Goal: Task Accomplishment & Management: Manage account settings

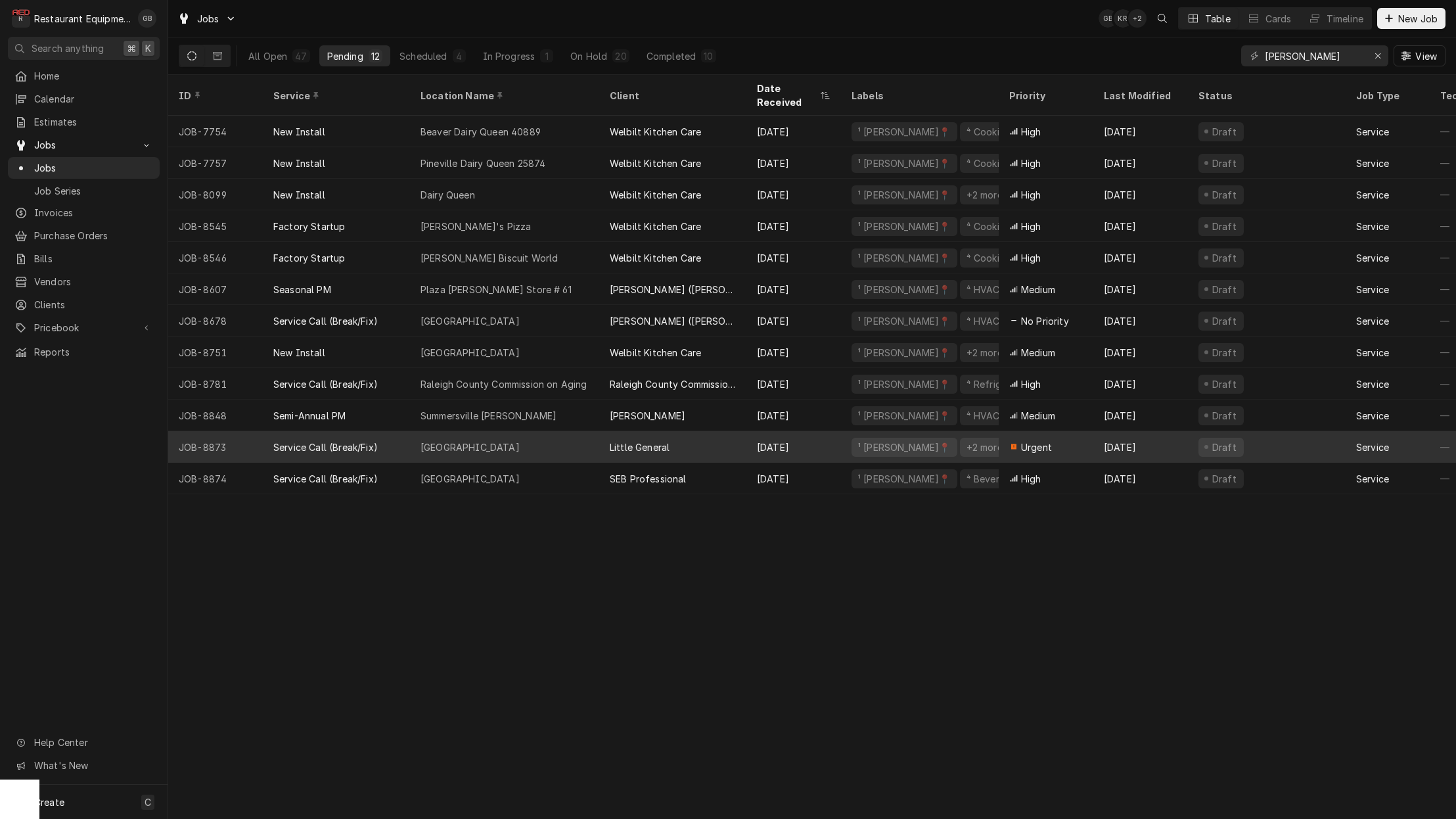
click at [463, 441] on div "Fayetteville Subway" at bounding box center [470, 447] width 100 height 14
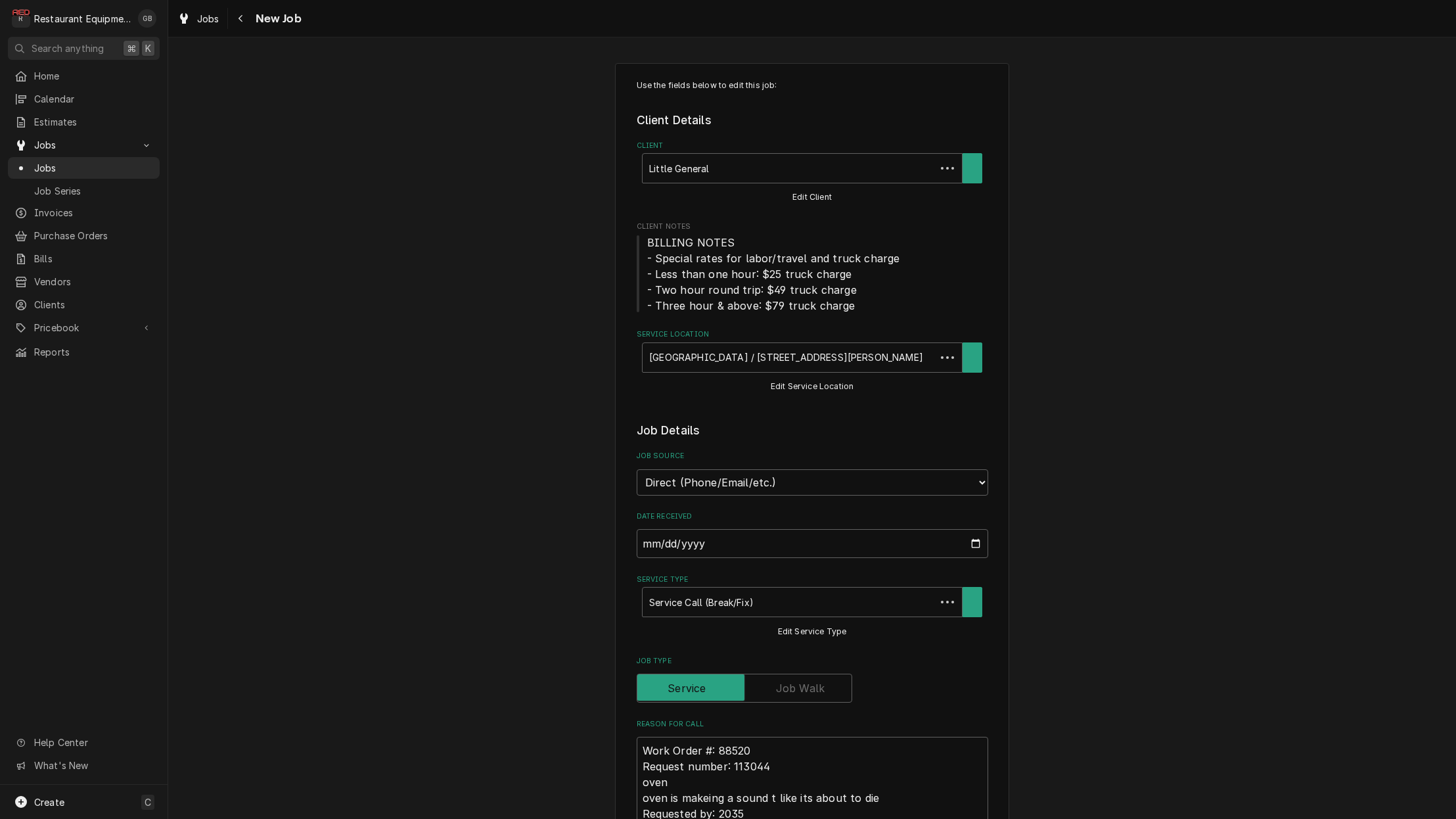
type textarea "x"
click at [249, 20] on button "Navigate back" at bounding box center [241, 19] width 21 height 21
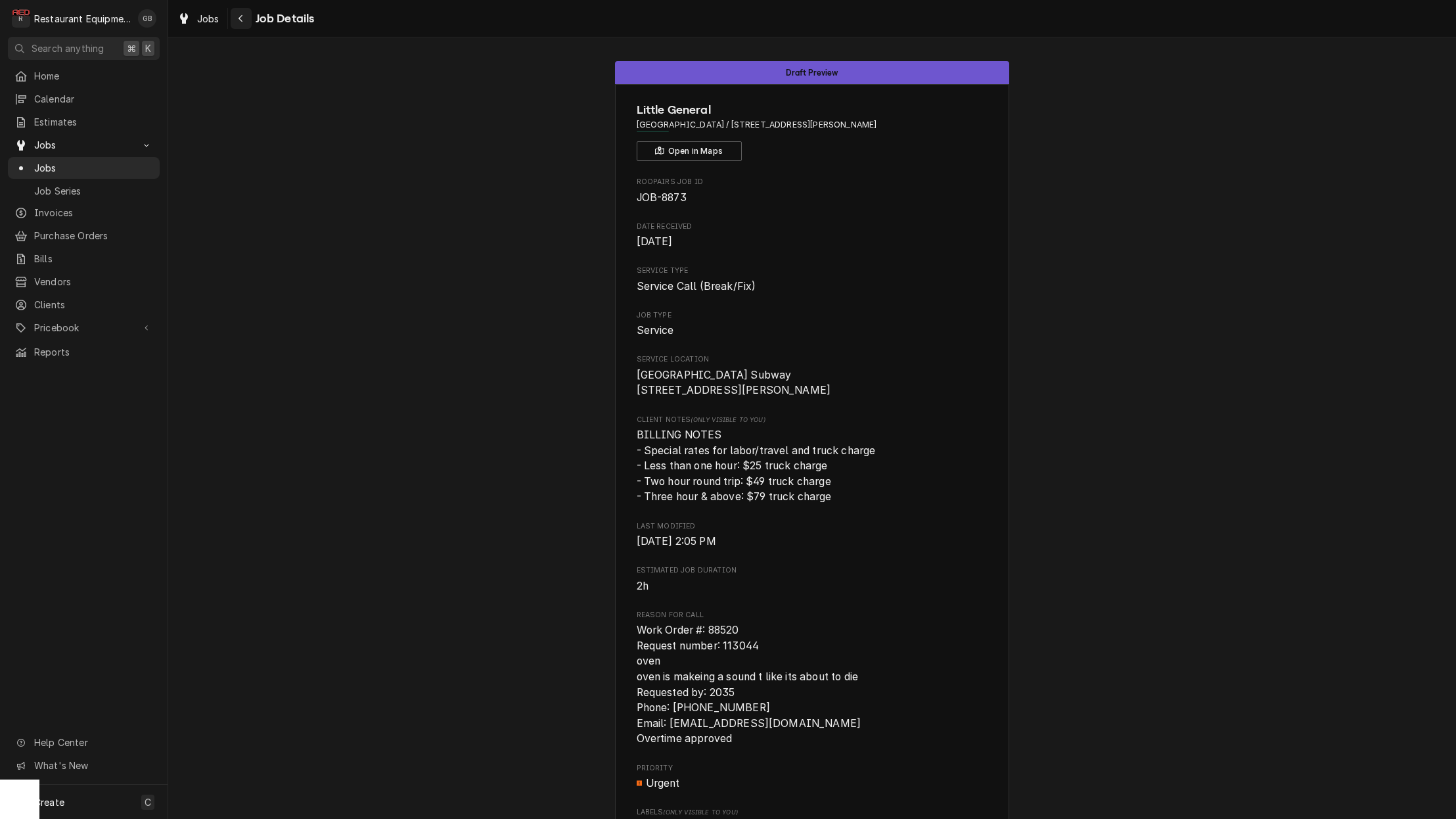
click at [249, 19] on button "Navigate back" at bounding box center [241, 19] width 21 height 21
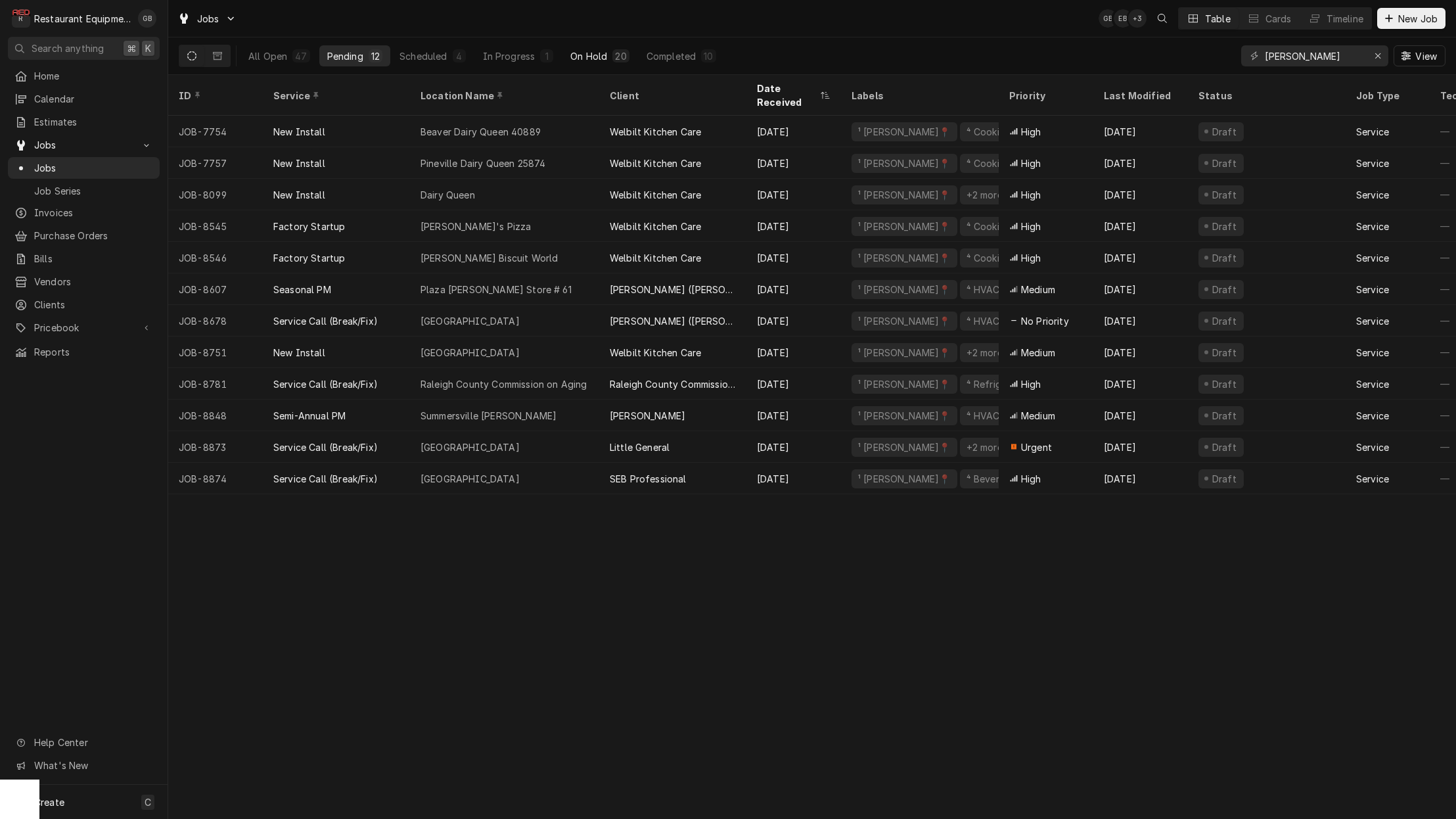
click at [599, 54] on div "On Hold" at bounding box center [589, 56] width 37 height 14
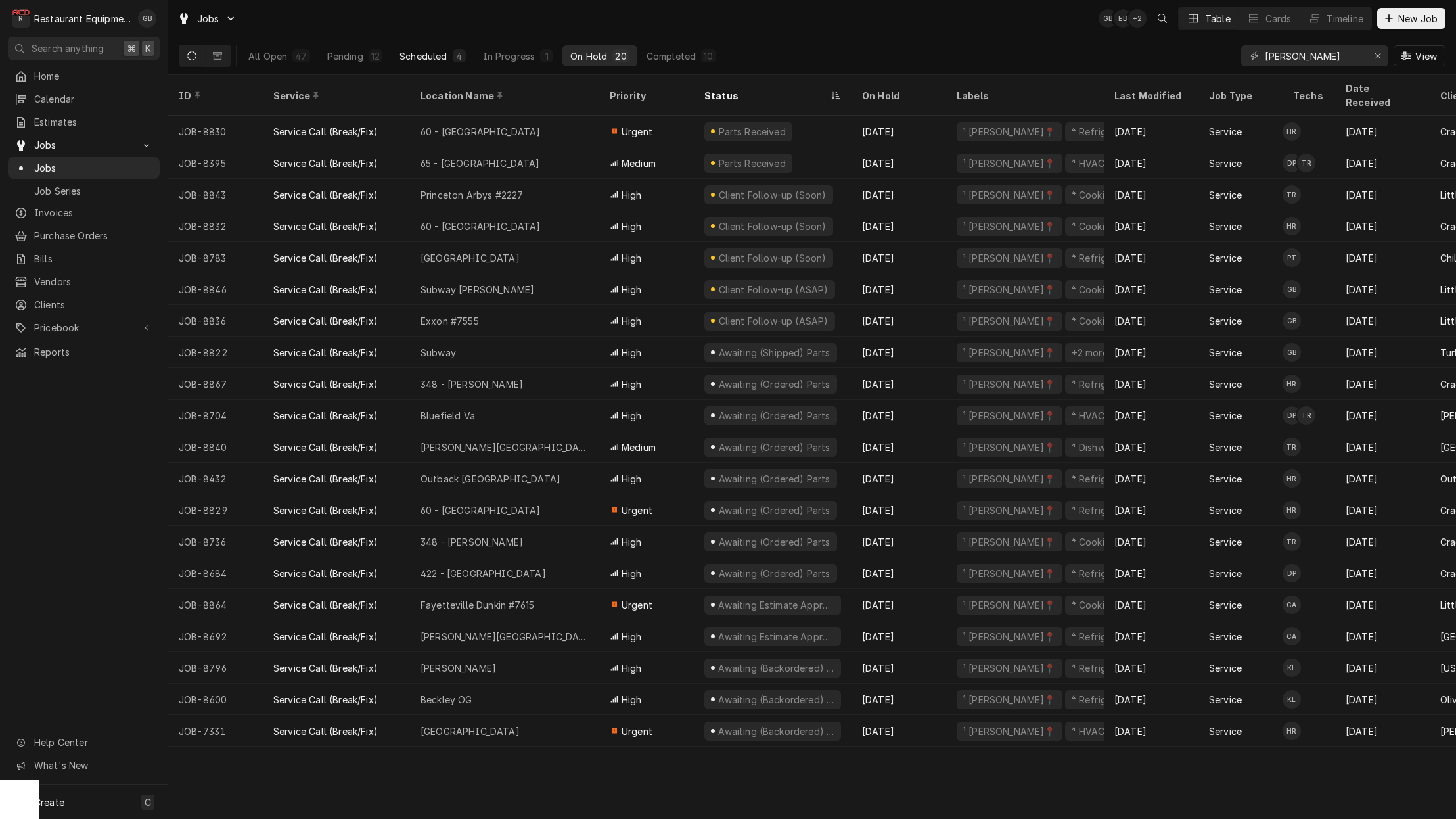
click at [441, 57] on div "Scheduled" at bounding box center [423, 56] width 48 height 14
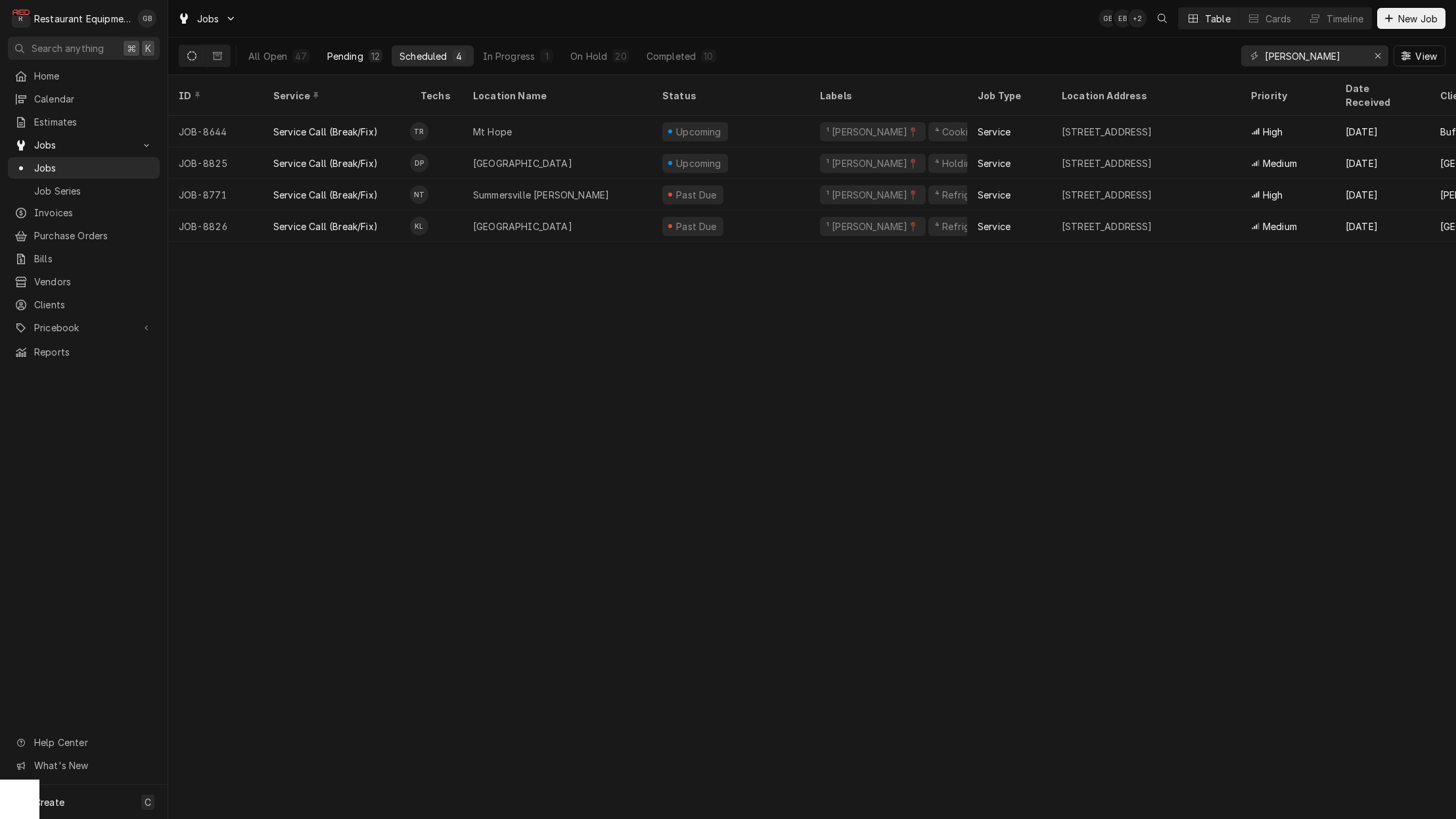
click at [361, 57] on div "Pending" at bounding box center [345, 56] width 36 height 14
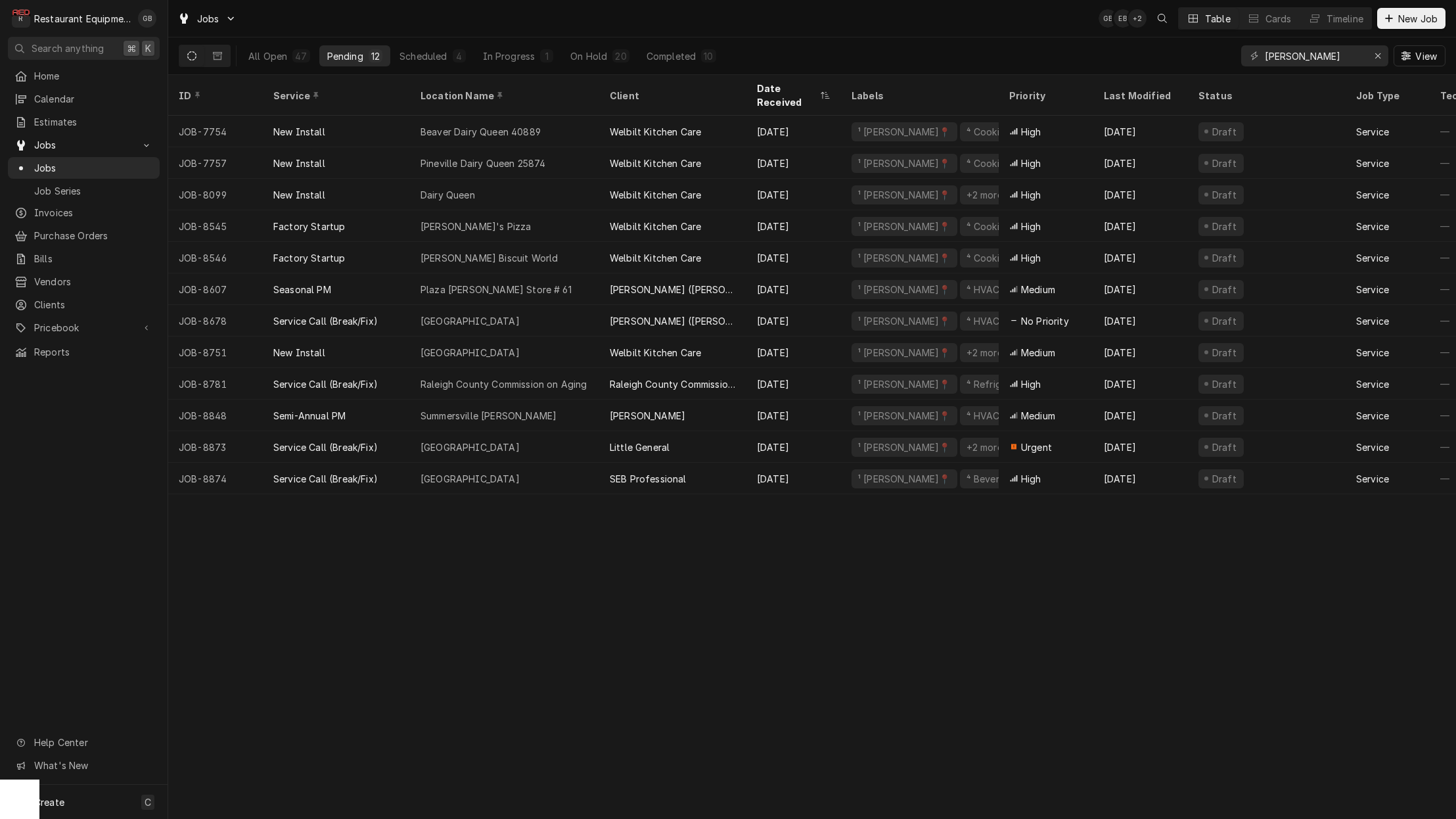
click at [430, 73] on div "All Open 47 Pending 12 Scheduled 4 In Progress 1 On Hold 20 Completed 10" at bounding box center [482, 56] width 484 height 37
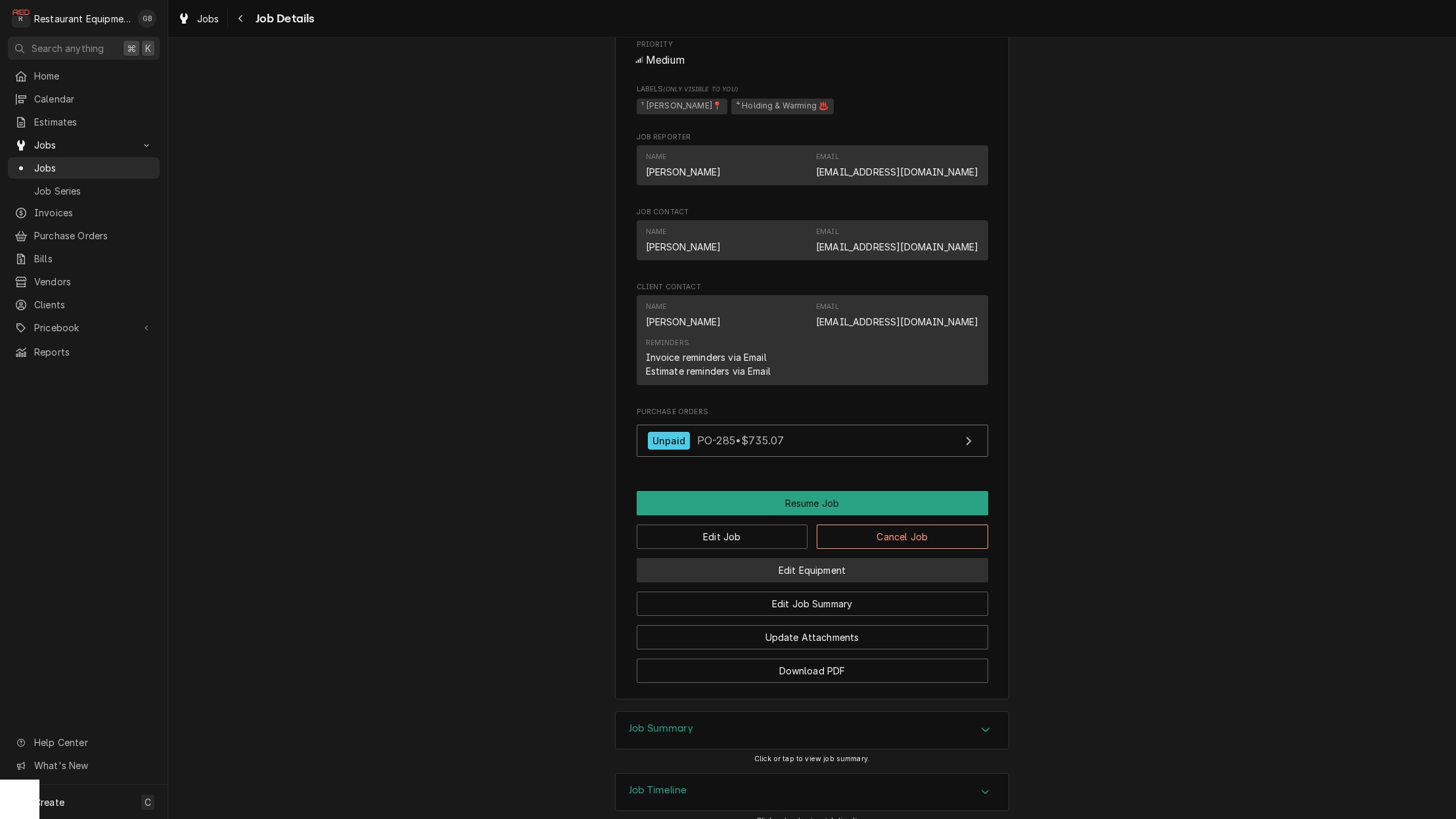
scroll to position [873, 0]
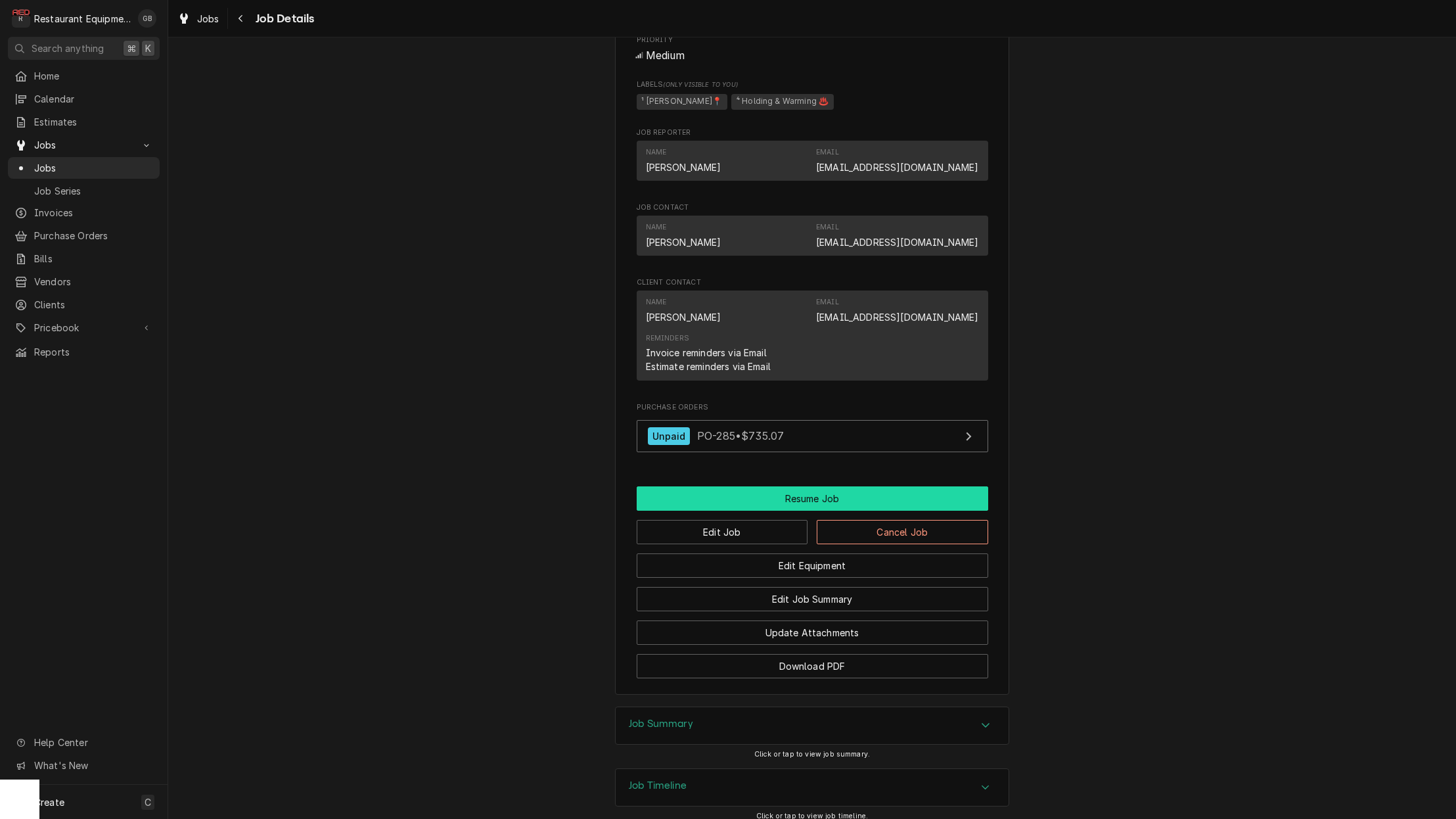
click at [787, 491] on button "Resume Job" at bounding box center [812, 498] width 351 height 25
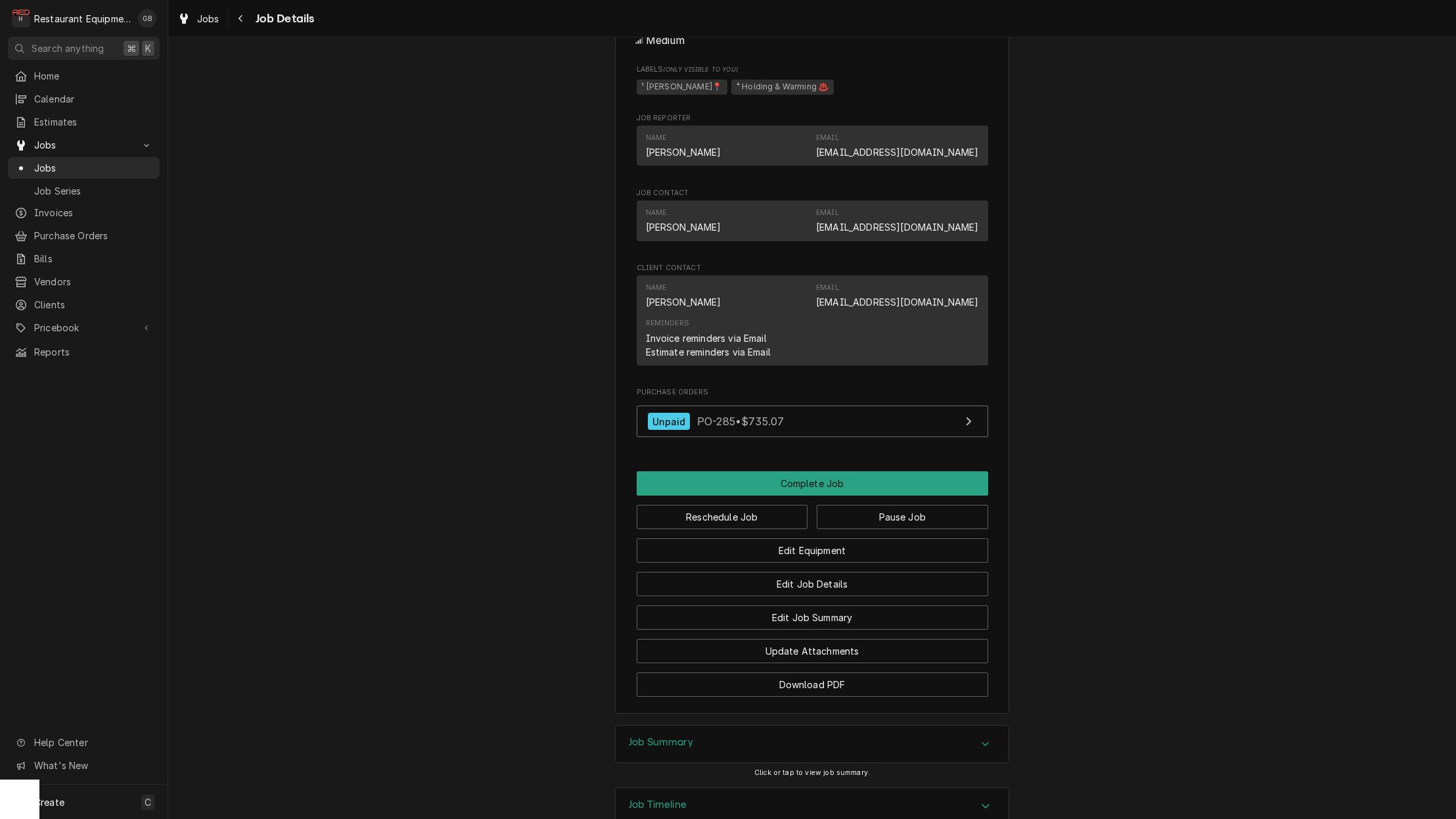
scroll to position [844, 0]
click at [869, 505] on button "Pause Job" at bounding box center [902, 516] width 172 height 25
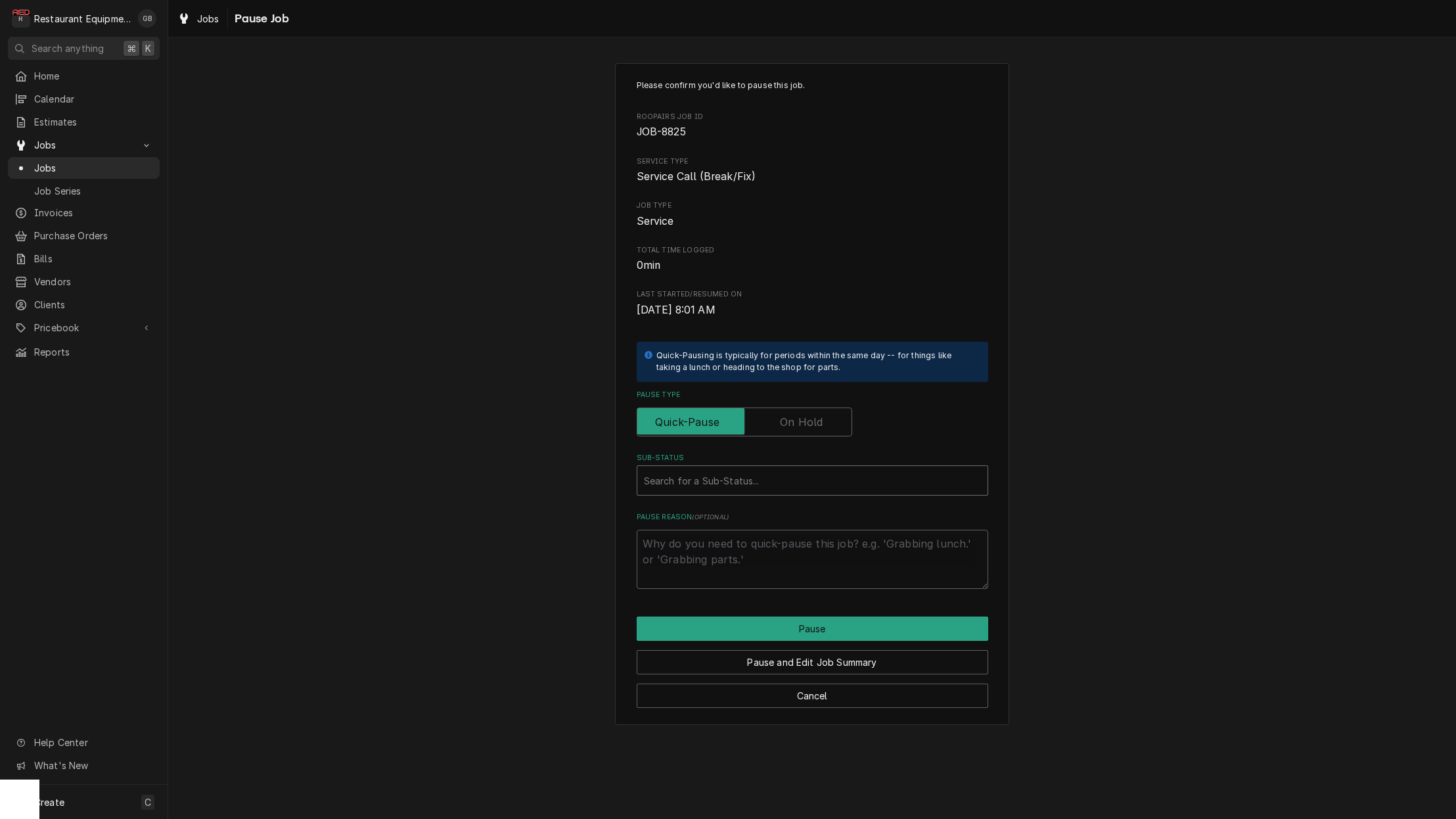
click at [727, 475] on div "Search for a Sub-Status..." at bounding box center [813, 481] width 337 height 14
drag, startPoint x: 791, startPoint y: 418, endPoint x: 787, endPoint y: 453, distance: 35.2
click at [790, 418] on label "Pause Type" at bounding box center [744, 421] width 215 height 29
click at [790, 418] on input "Pause Type" at bounding box center [744, 421] width 204 height 29
checkbox input "true"
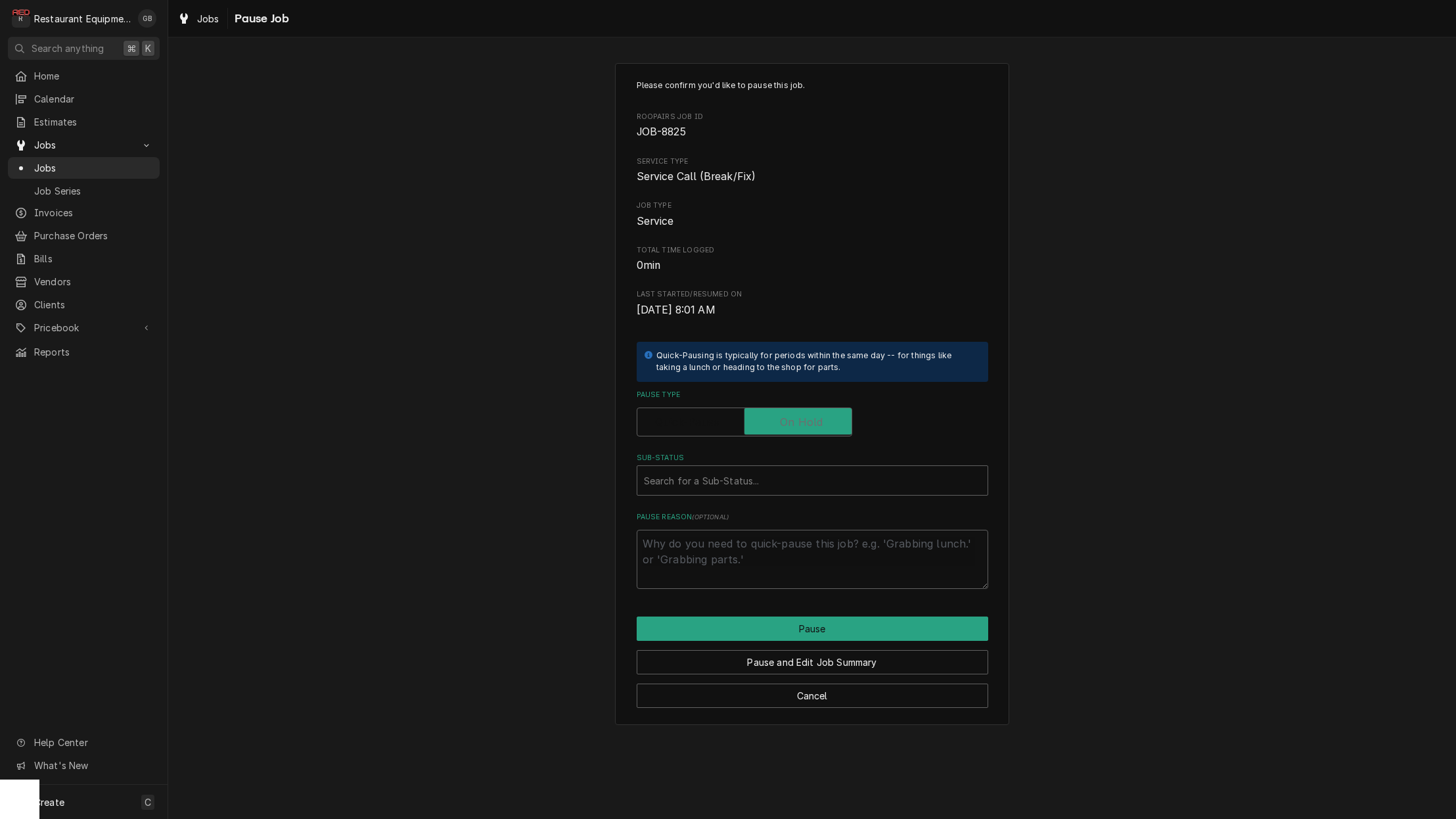
type textarea "x"
click at [771, 470] on div "Sub-Status" at bounding box center [813, 481] width 337 height 24
type input "part"
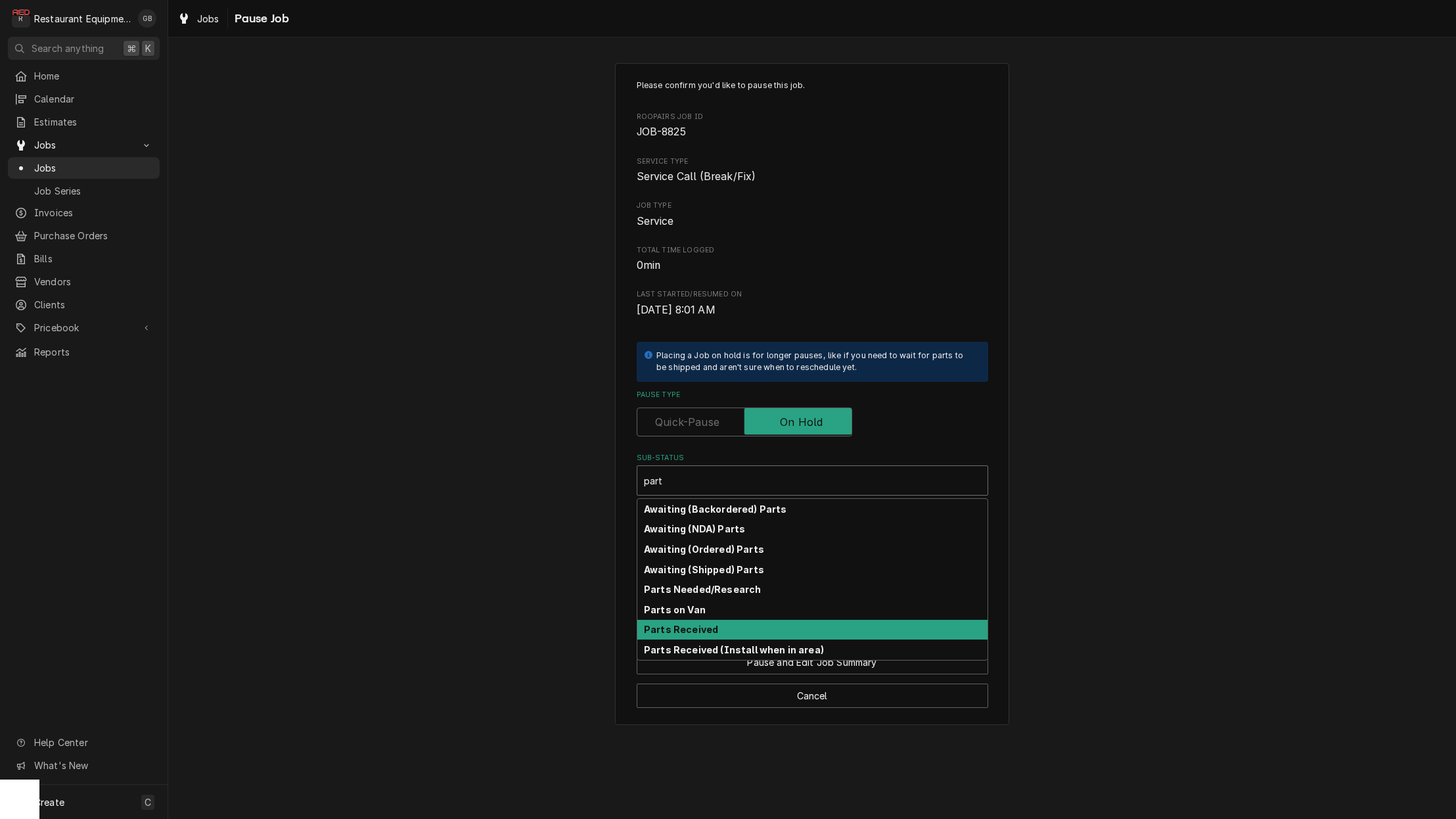
scroll to position [0, 1]
click at [689, 624] on strong "Parts Received" at bounding box center [681, 629] width 74 height 11
type textarea "x"
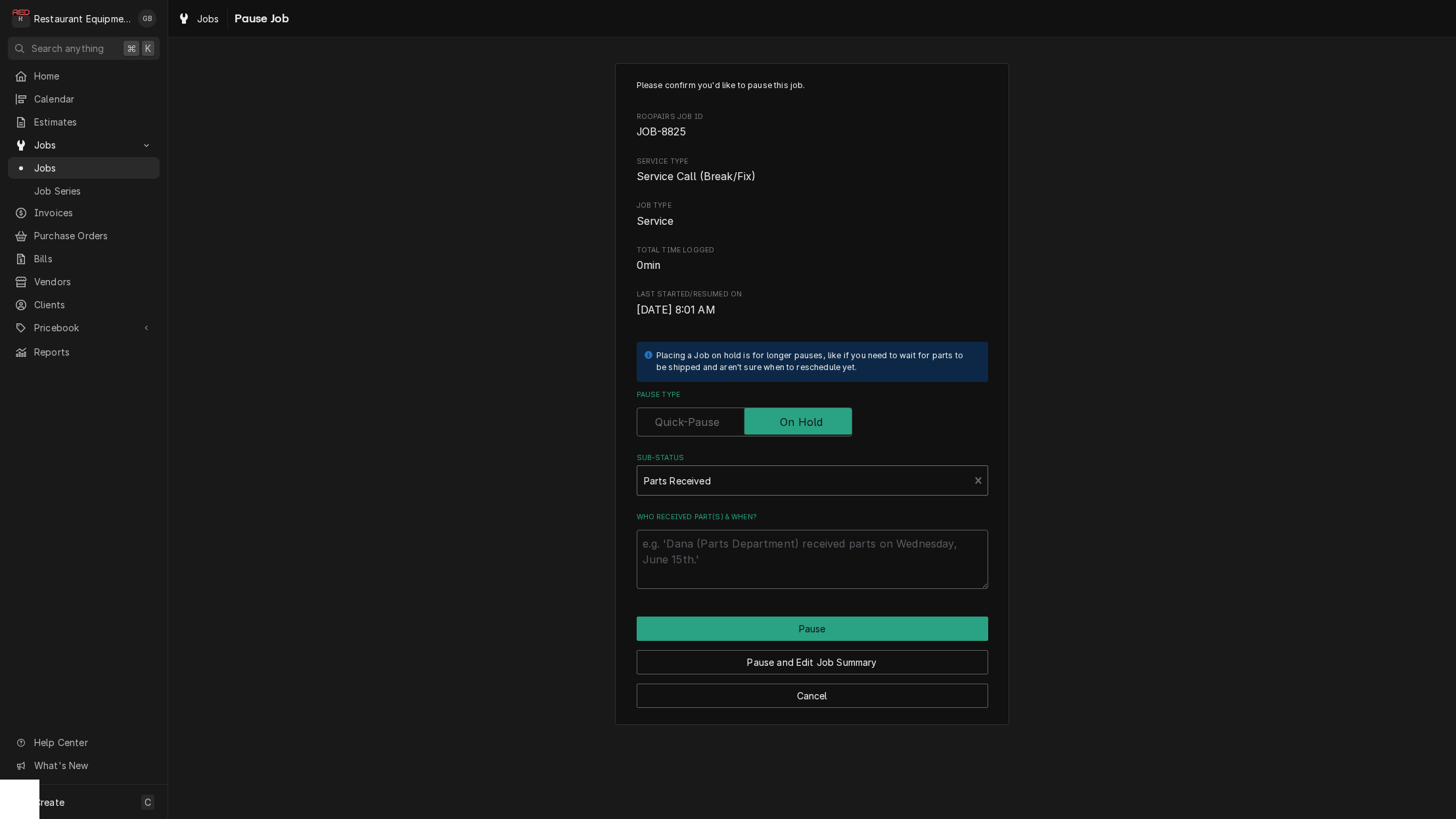
scroll to position [0, 0]
drag, startPoint x: 738, startPoint y: 524, endPoint x: 740, endPoint y: 531, distance: 7.3
click at [740, 531] on textarea "Who received part(s) & when?" at bounding box center [812, 560] width 351 height 59
type textarea "x"
type textarea "t"
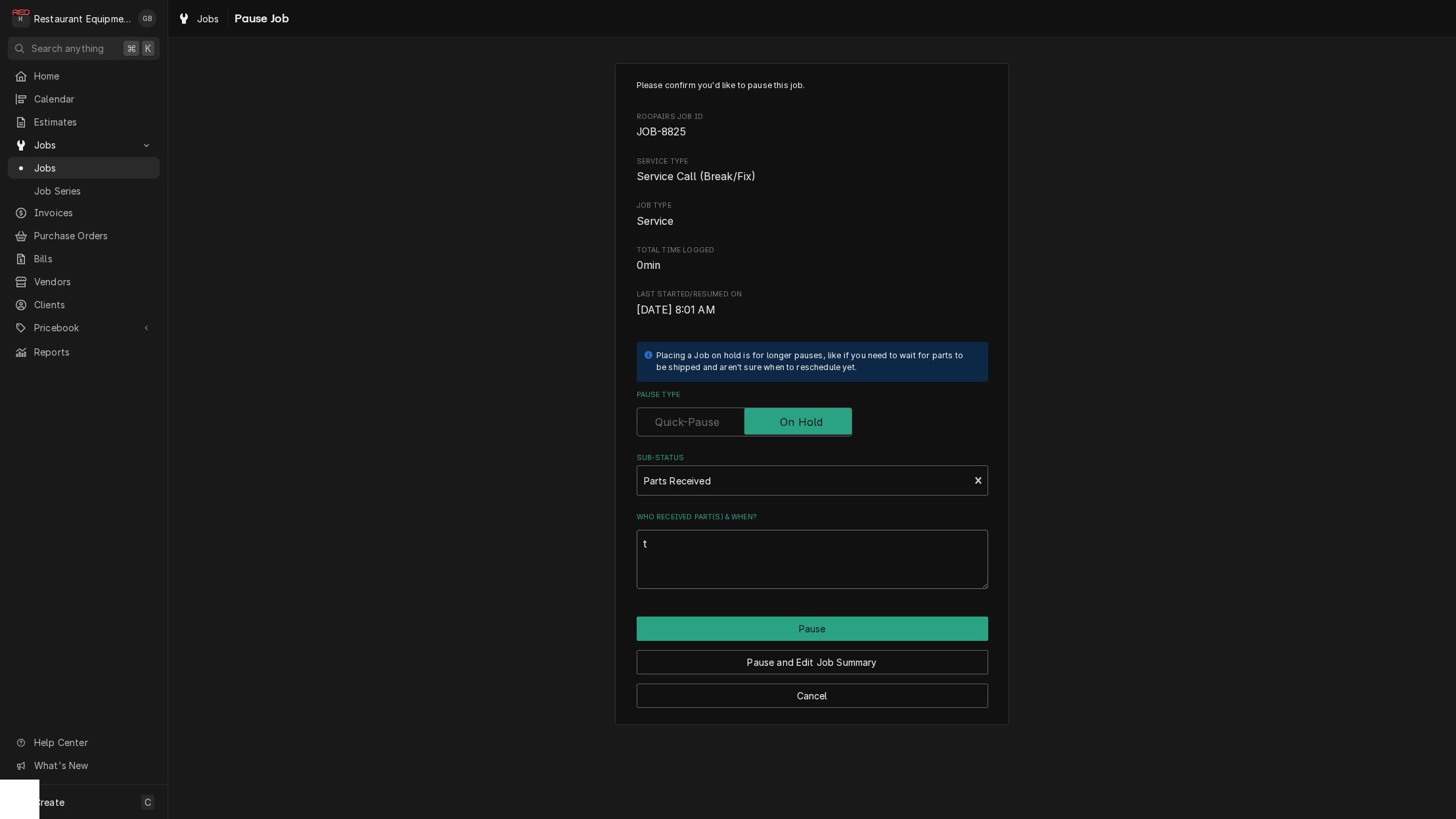
type textarea "x"
type textarea "th"
type textarea "x"
type textarea "the"
type textarea "x"
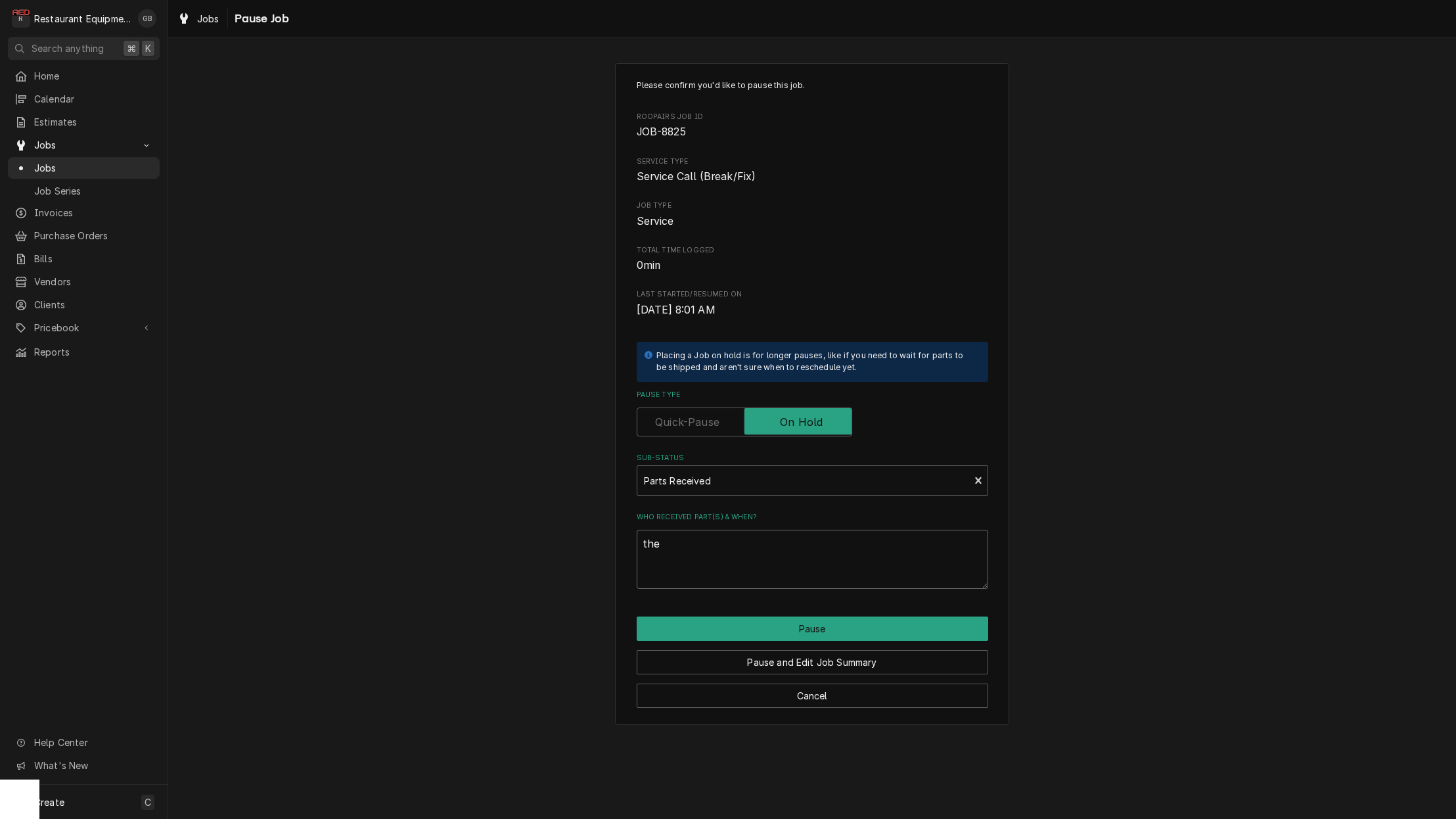
type textarea "ther"
type textarea "x"
type textarea "therm"
type textarea "x"
type textarea "thermo"
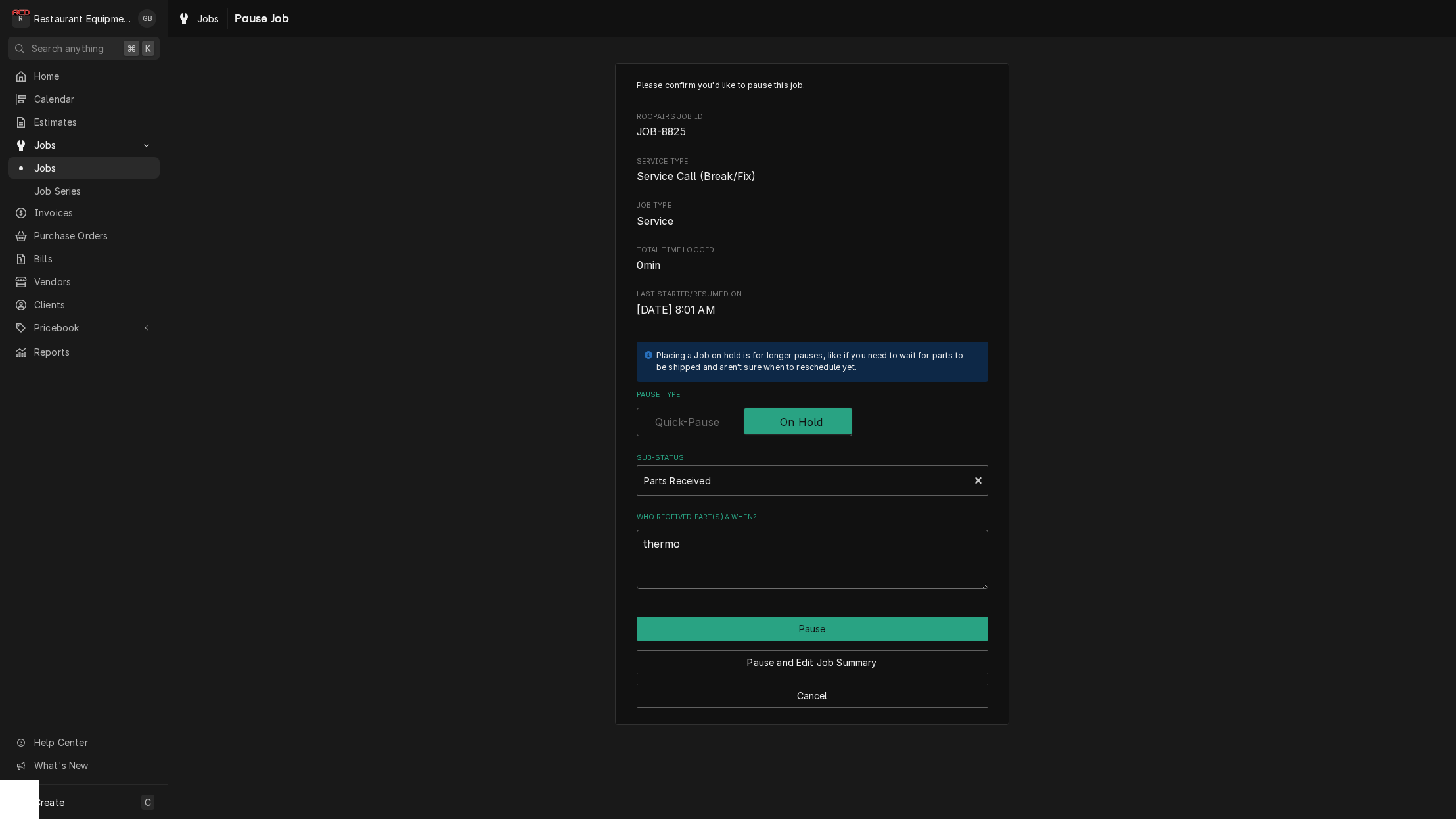
type textarea "x"
type textarea "thermom"
type textarea "x"
type textarea "thermome"
type textarea "x"
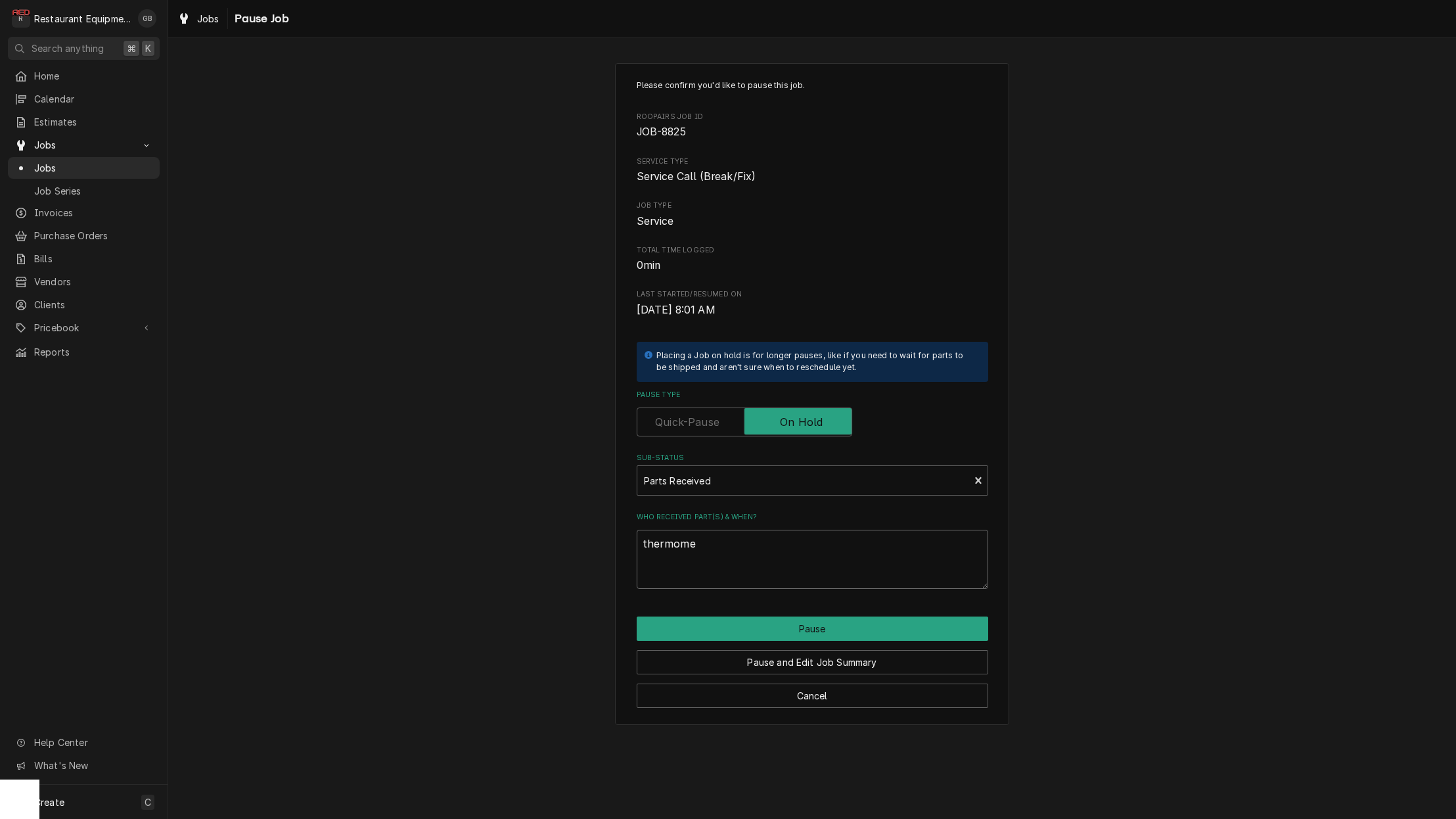
type textarea "thermomet"
type textarea "x"
type textarea "thermomete"
type textarea "x"
type textarea "thermometer"
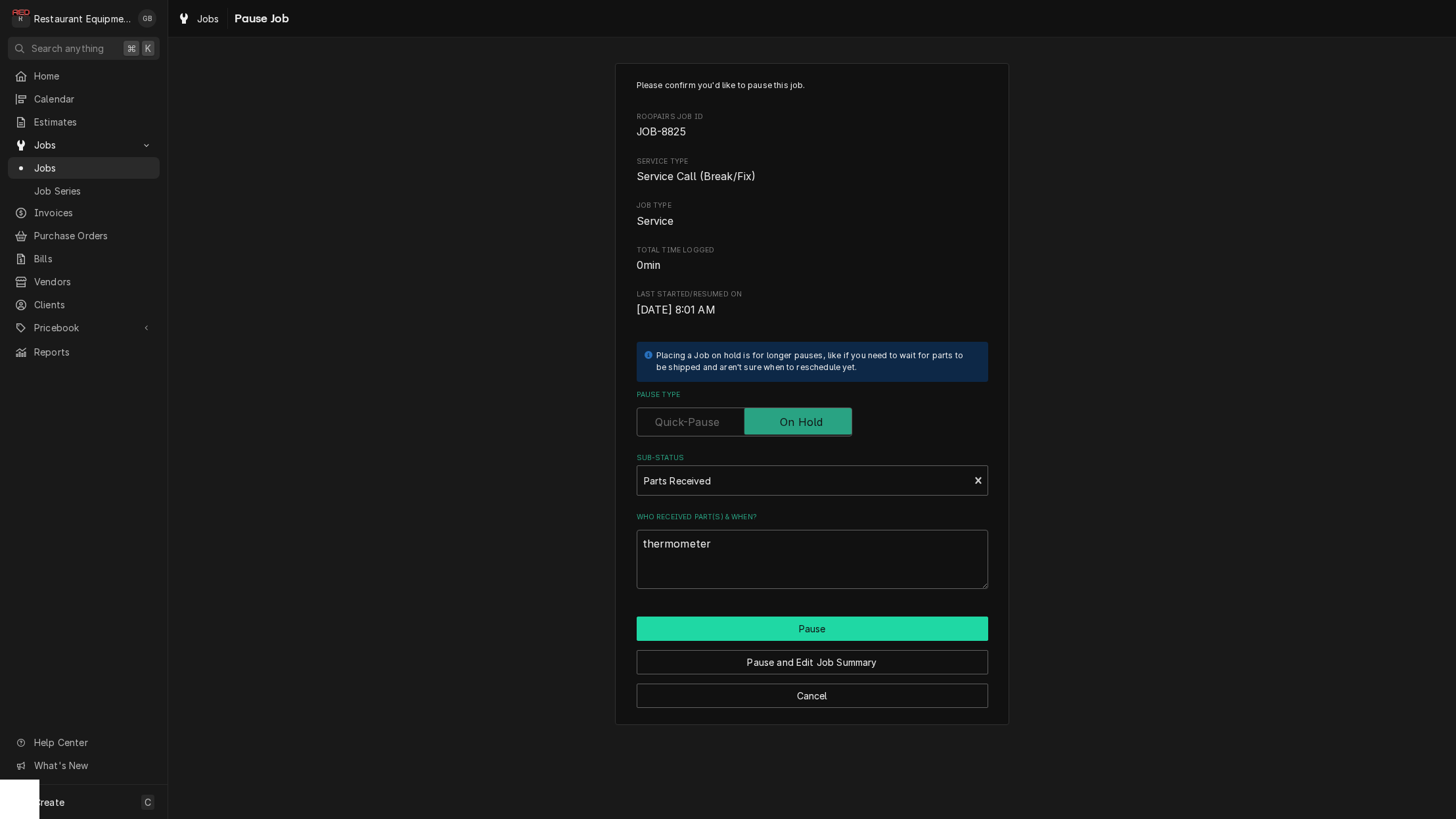
click at [865, 626] on button "Pause" at bounding box center [812, 629] width 351 height 25
type textarea "x"
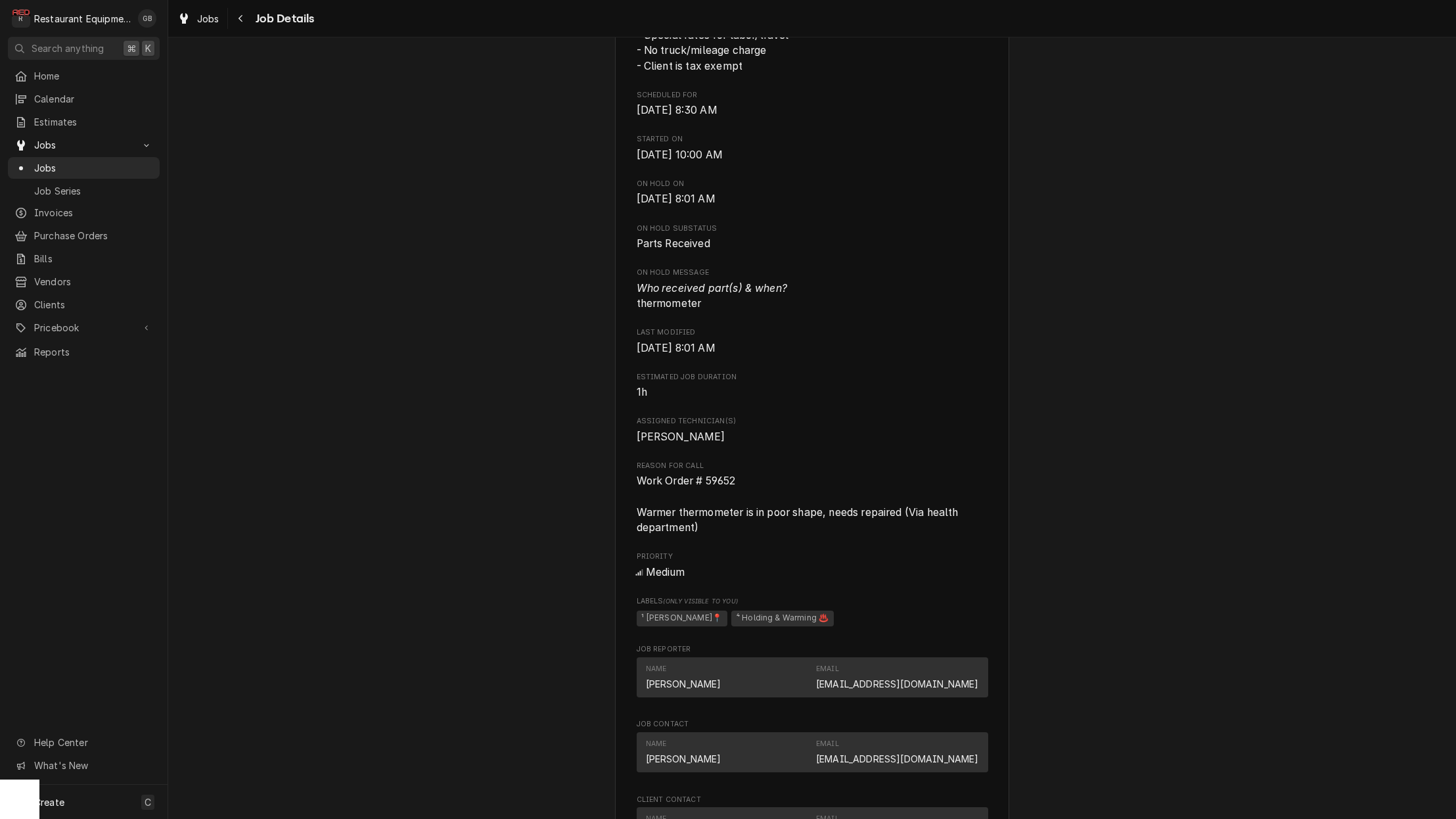
scroll to position [412, 0]
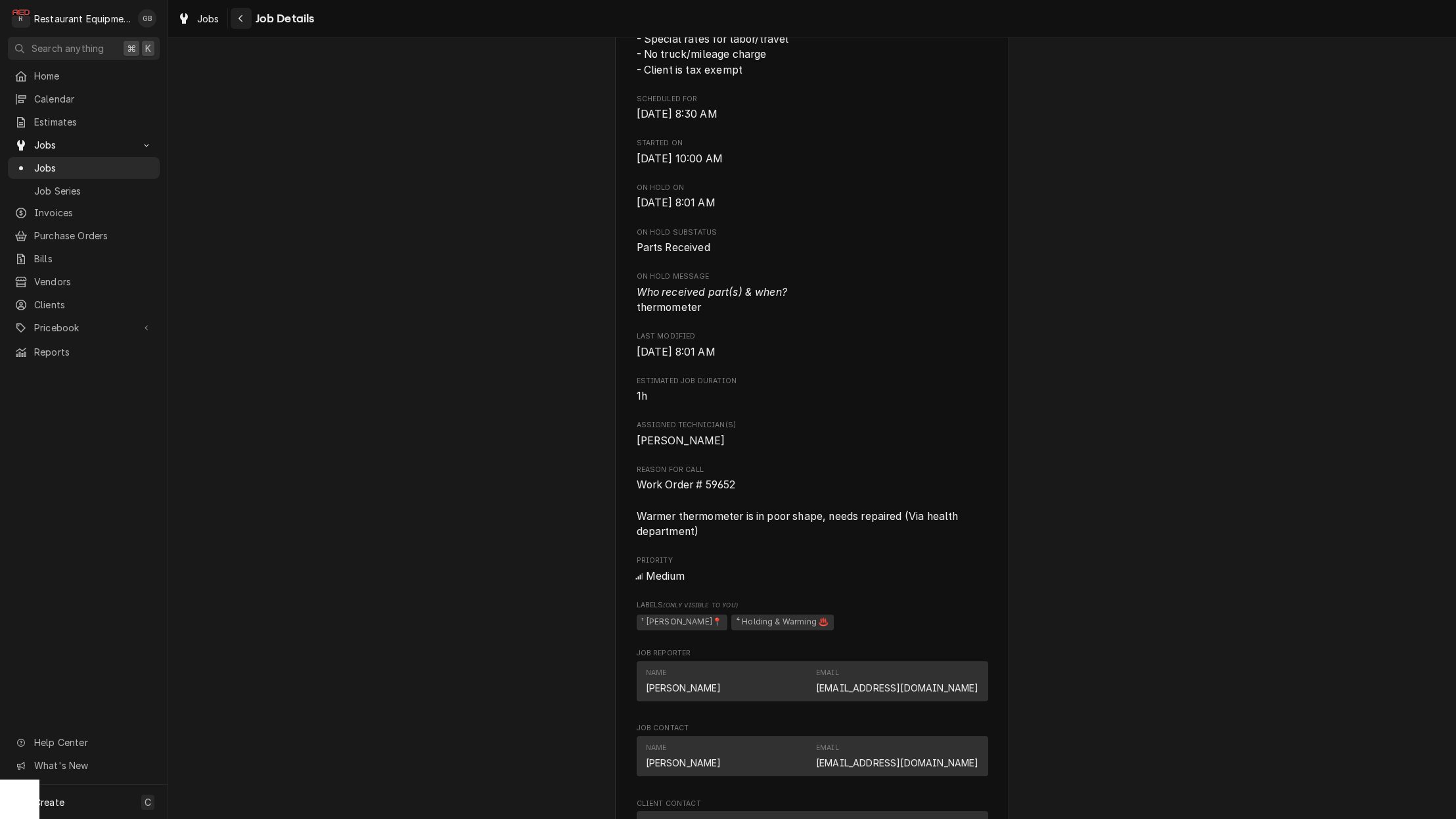
click at [243, 17] on div "Navigate back" at bounding box center [241, 19] width 13 height 13
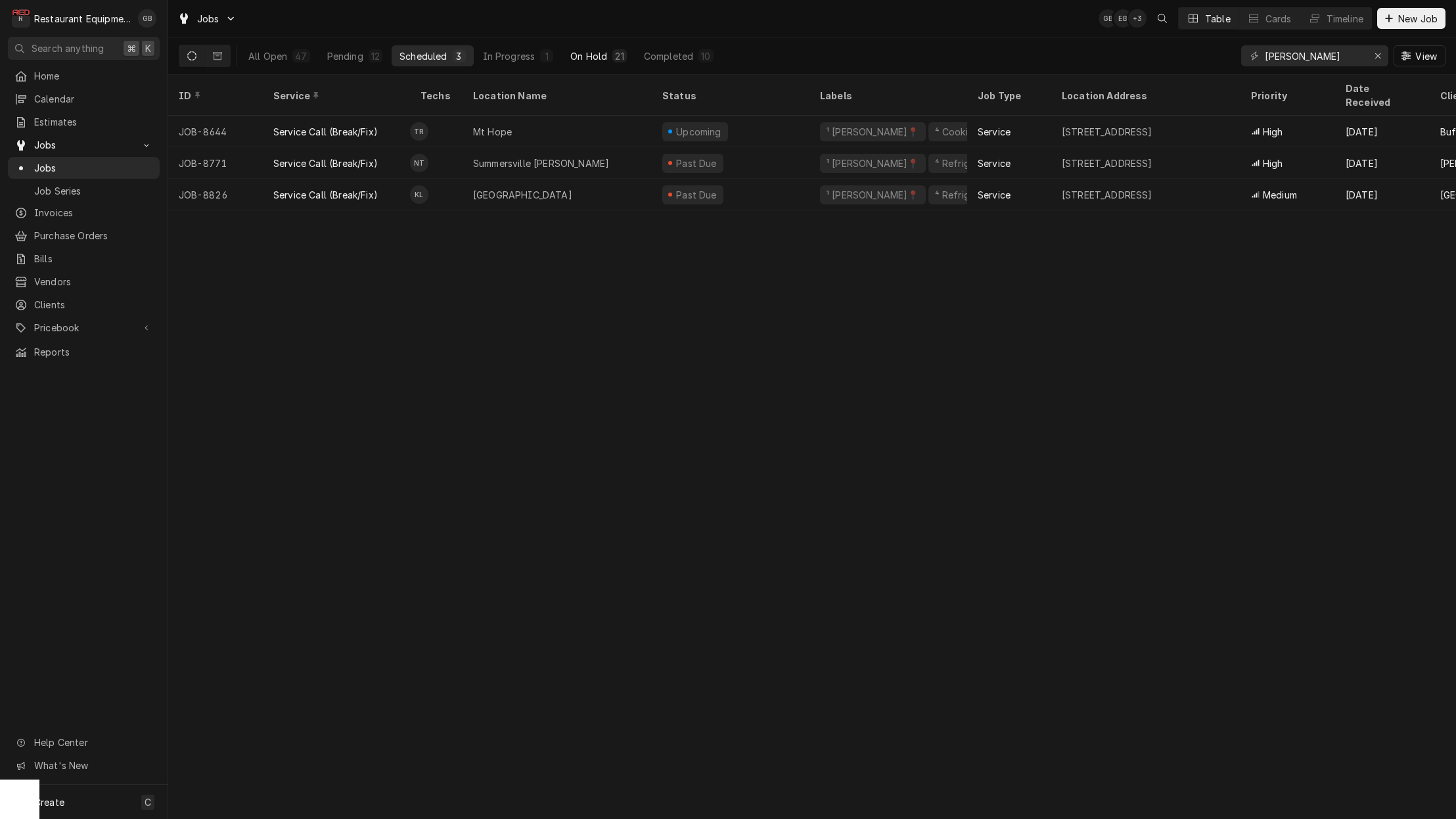
click at [593, 58] on div "On Hold" at bounding box center [589, 56] width 37 height 14
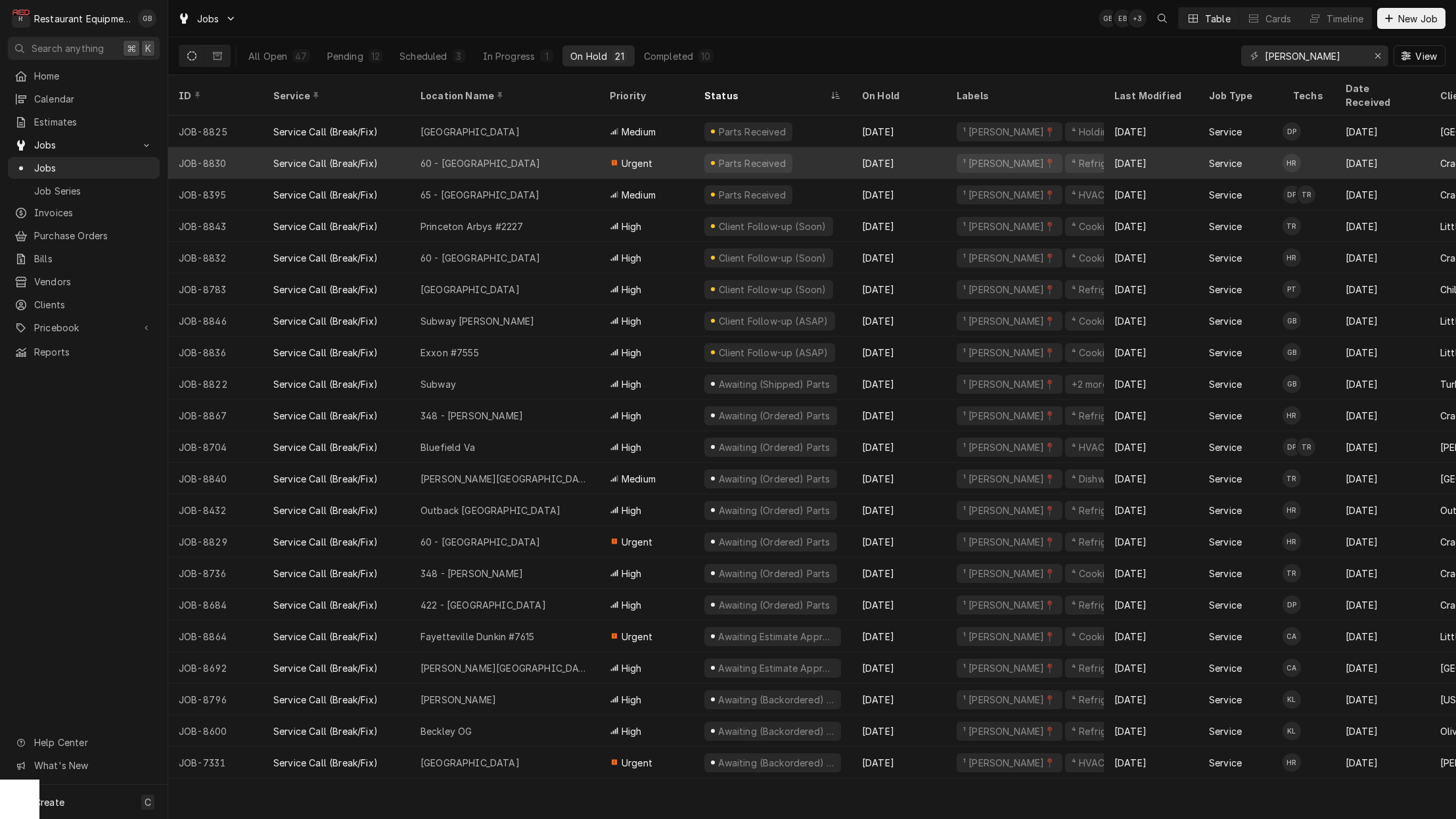
click at [644, 141] on tbody "JOB-8825 Service Call (Break/Fix) Clear Fork Elementary Medium Parts Received S…" at bounding box center [811, 447] width 1287 height 662
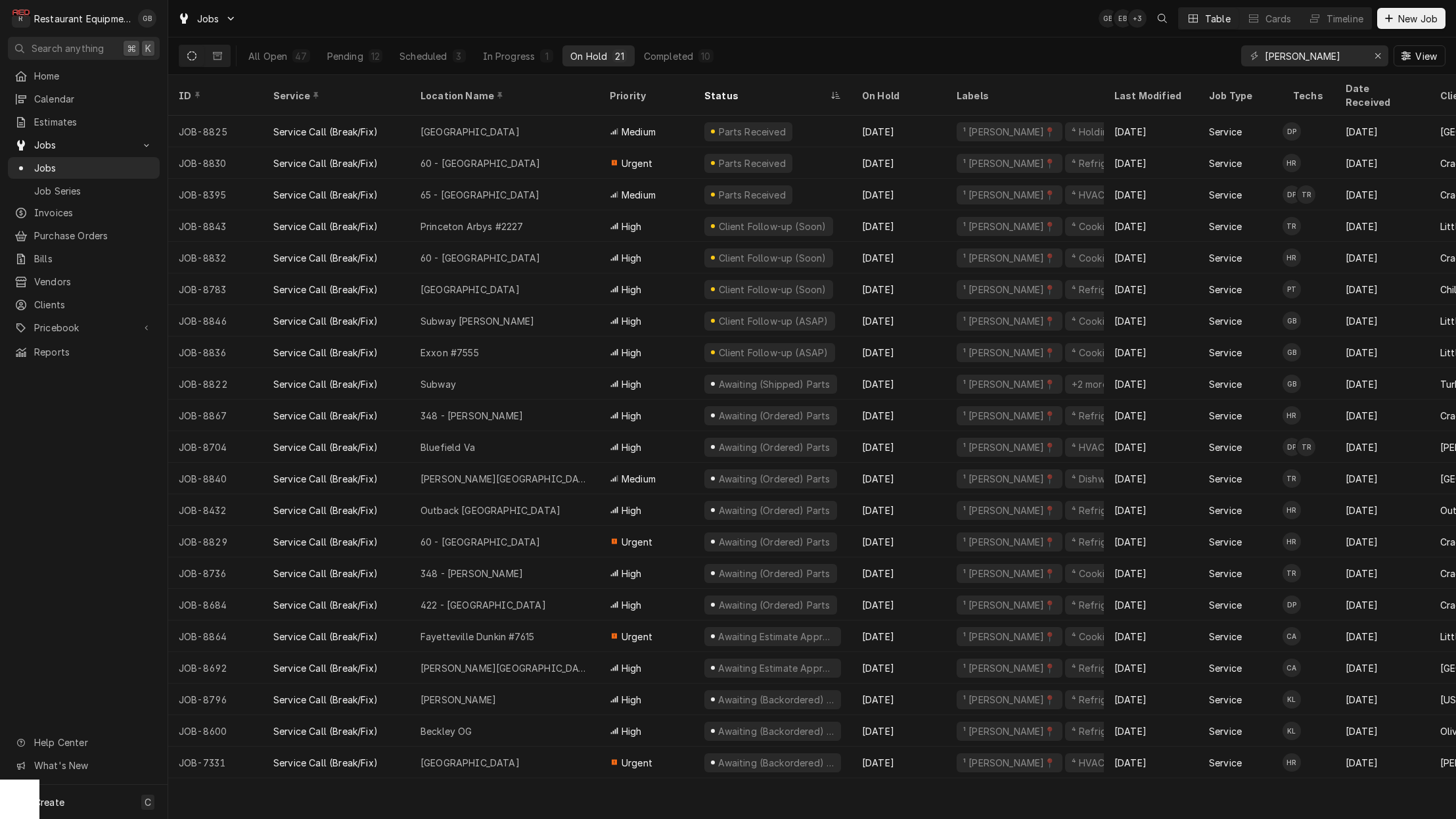
click at [805, 59] on div "All Open 47 Pending 12 Scheduled 3 In Progress 1 On Hold 21 Completed 10 beckle…" at bounding box center [812, 56] width 1267 height 37
click at [1377, 50] on div "Erase input" at bounding box center [1378, 56] width 13 height 13
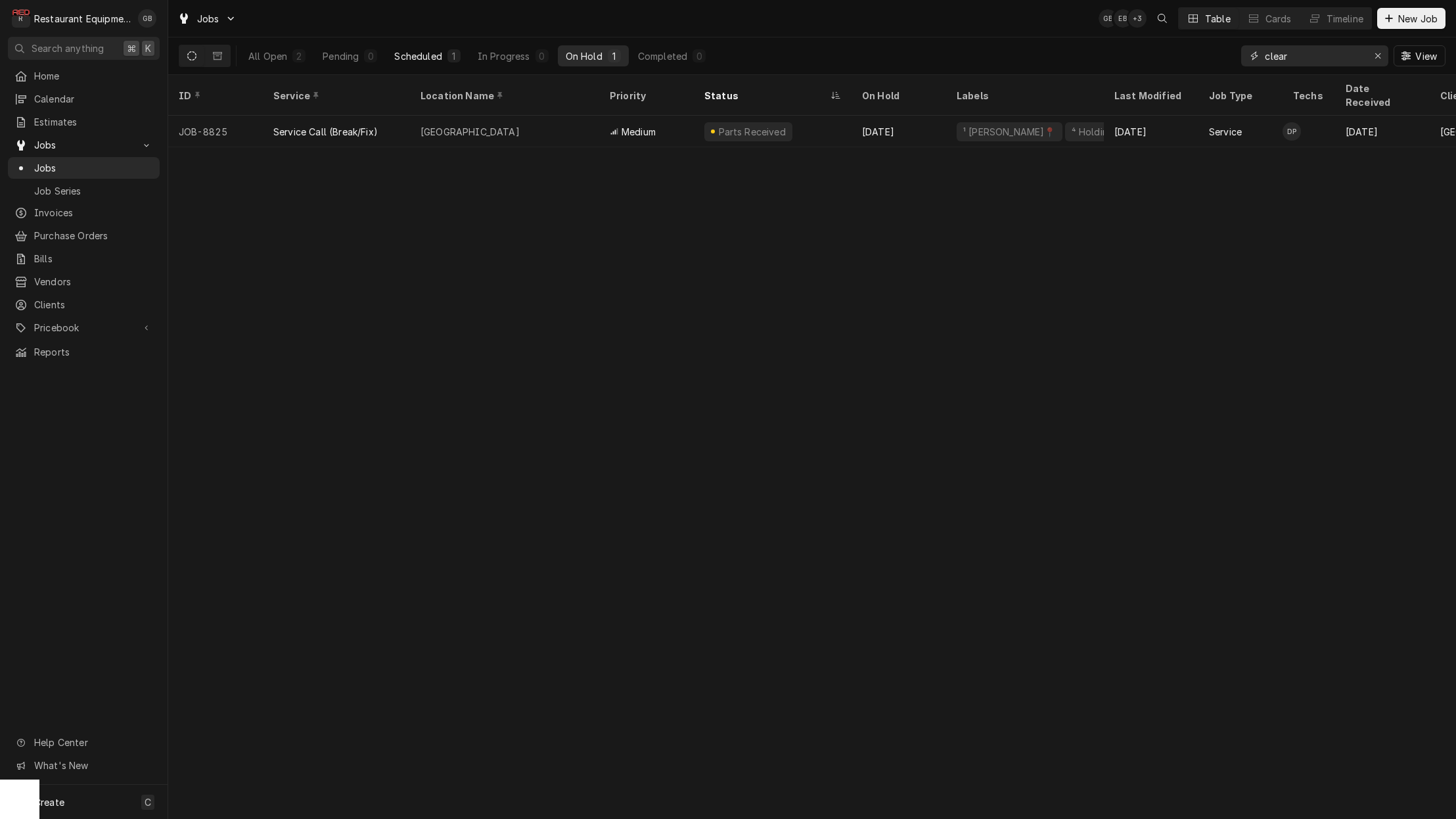
type input "clear"
click at [438, 54] on div "Scheduled" at bounding box center [418, 56] width 48 height 14
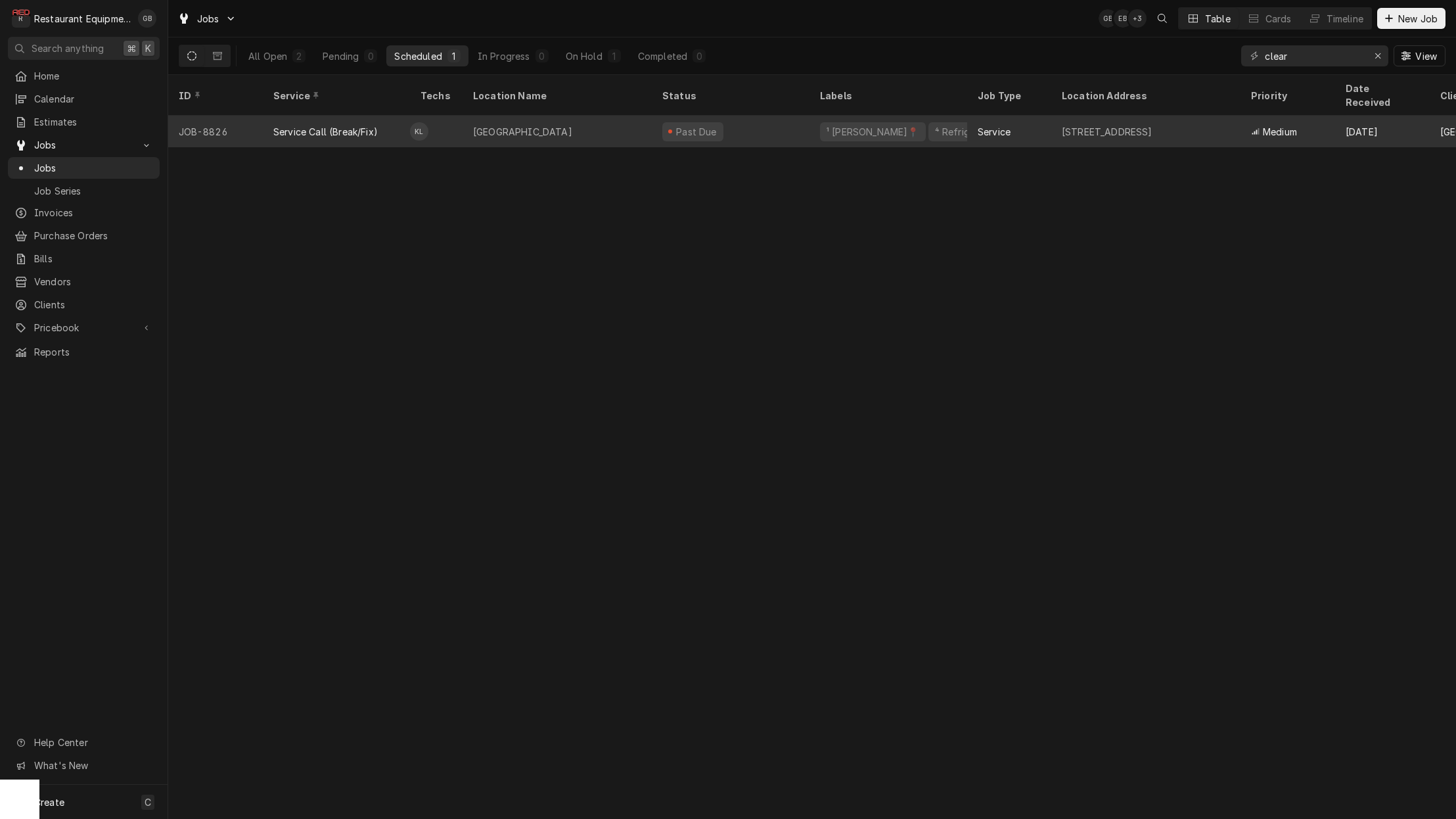
click at [525, 125] on div "[GEOGRAPHIC_DATA]" at bounding box center [523, 132] width 100 height 14
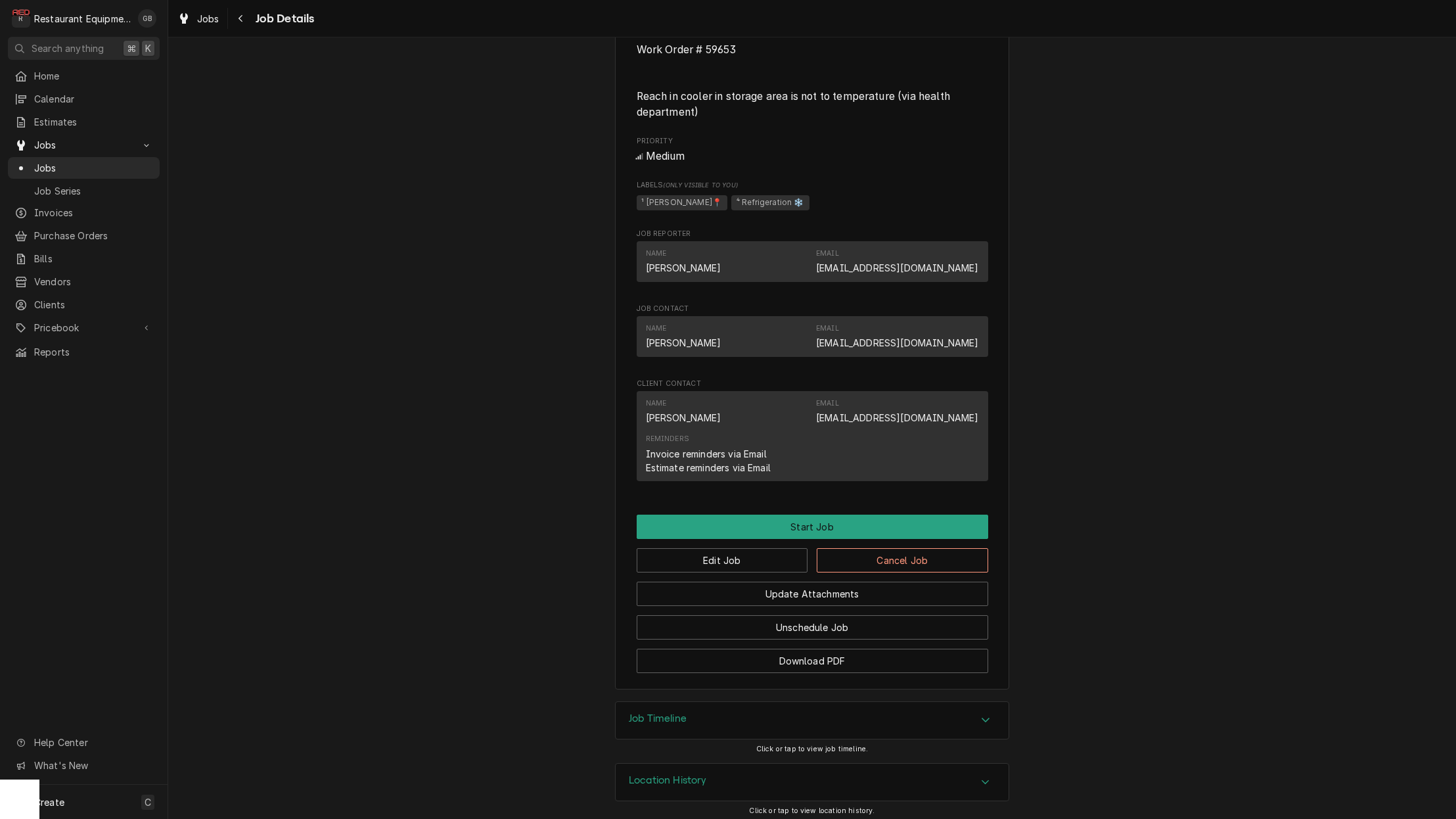
scroll to position [697, 0]
click at [804, 628] on button "Unschedule Job" at bounding box center [812, 628] width 351 height 25
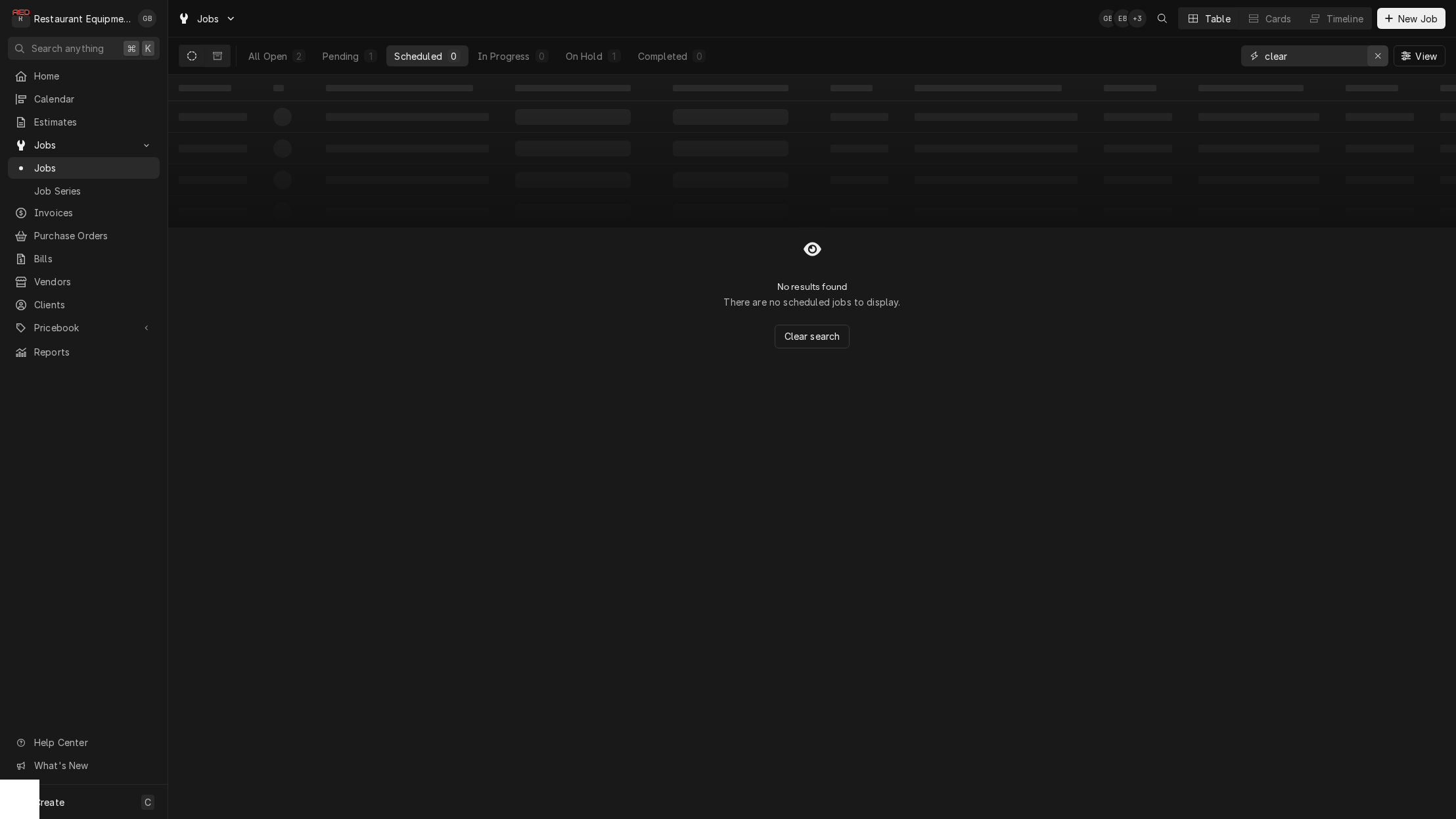
click at [1382, 60] on div "Erase input" at bounding box center [1378, 56] width 13 height 13
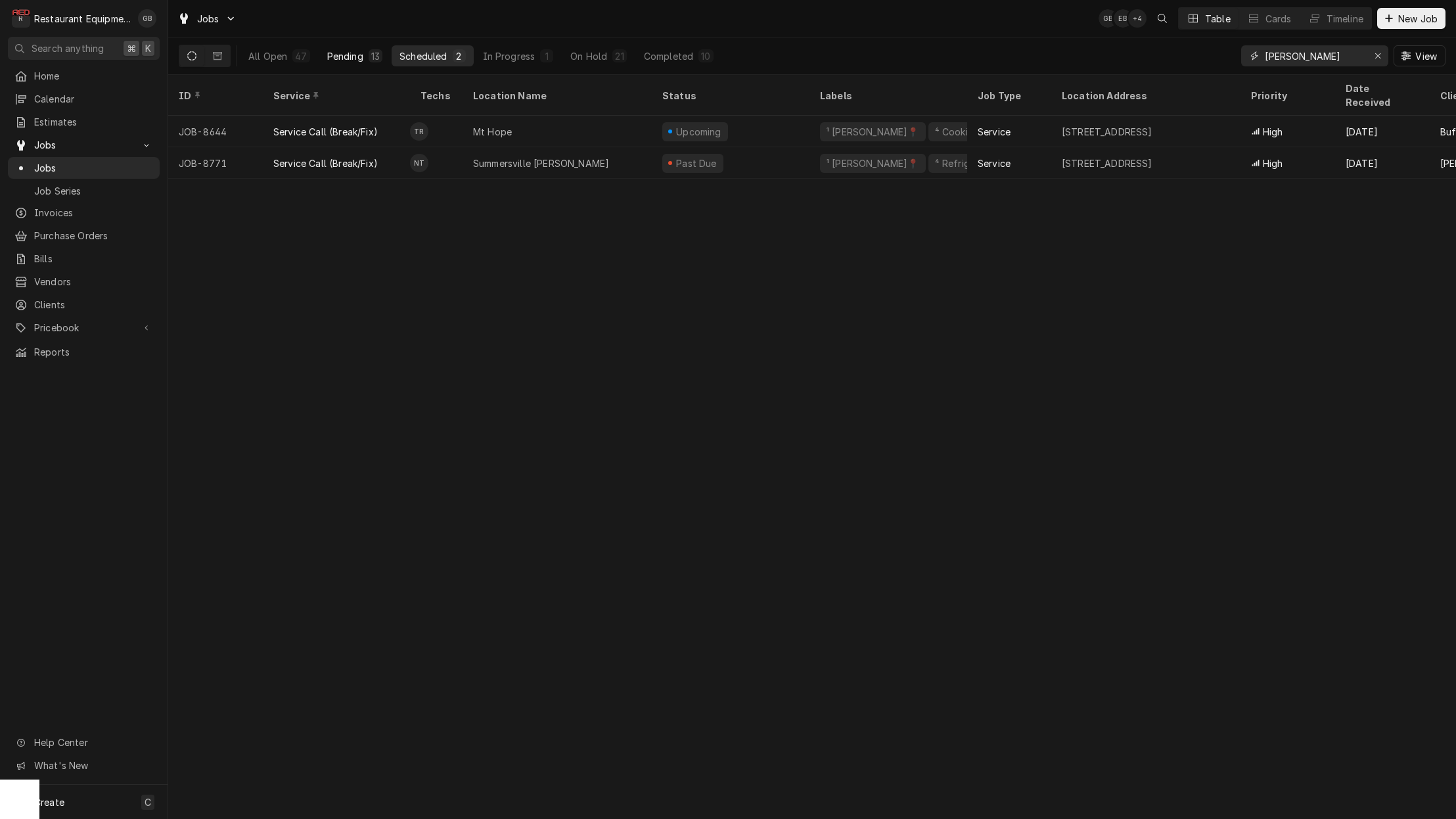
type input "beckley"
click at [343, 61] on div "Pending" at bounding box center [345, 56] width 36 height 14
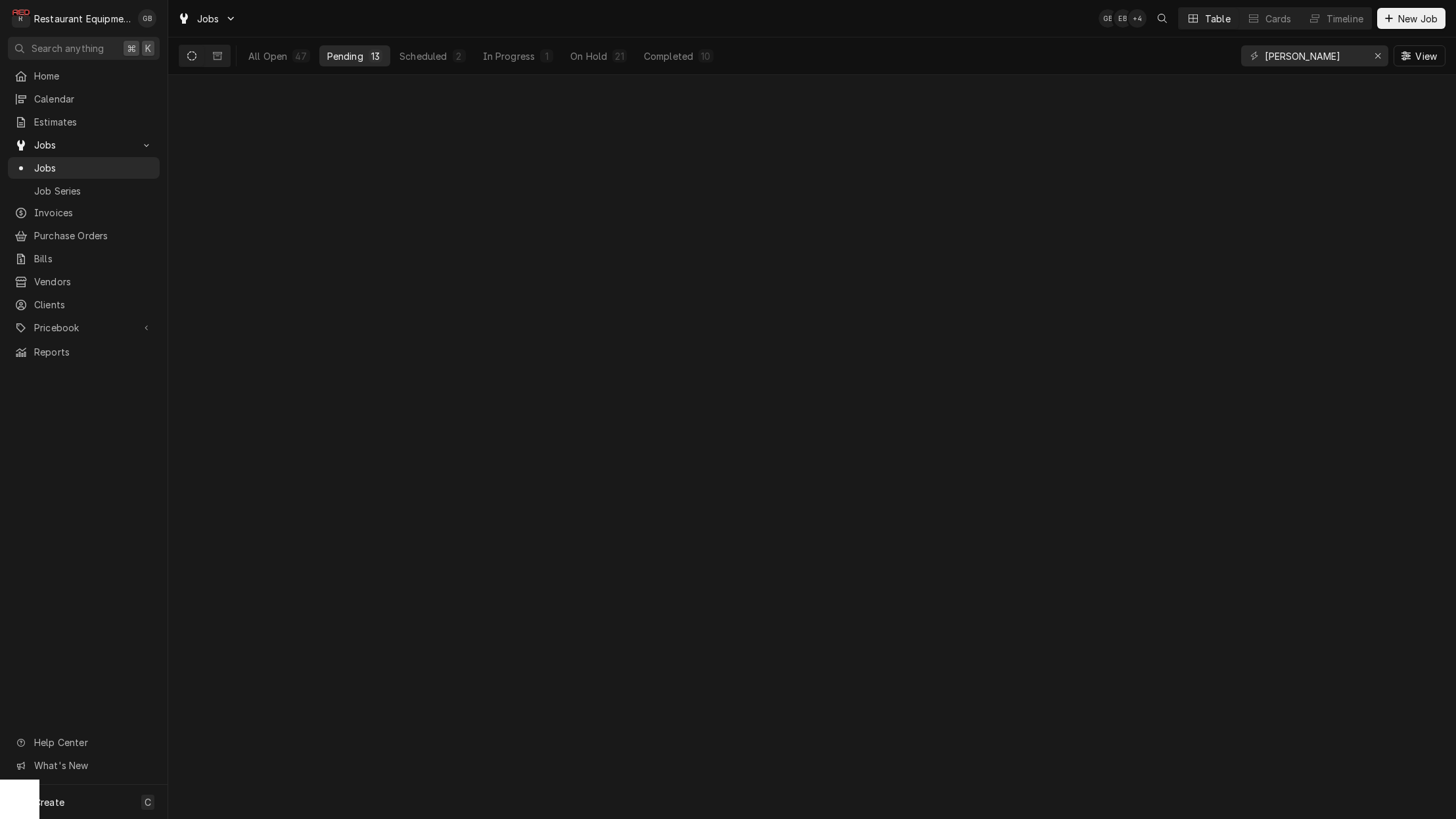
click at [343, 61] on div "Pending" at bounding box center [345, 56] width 36 height 14
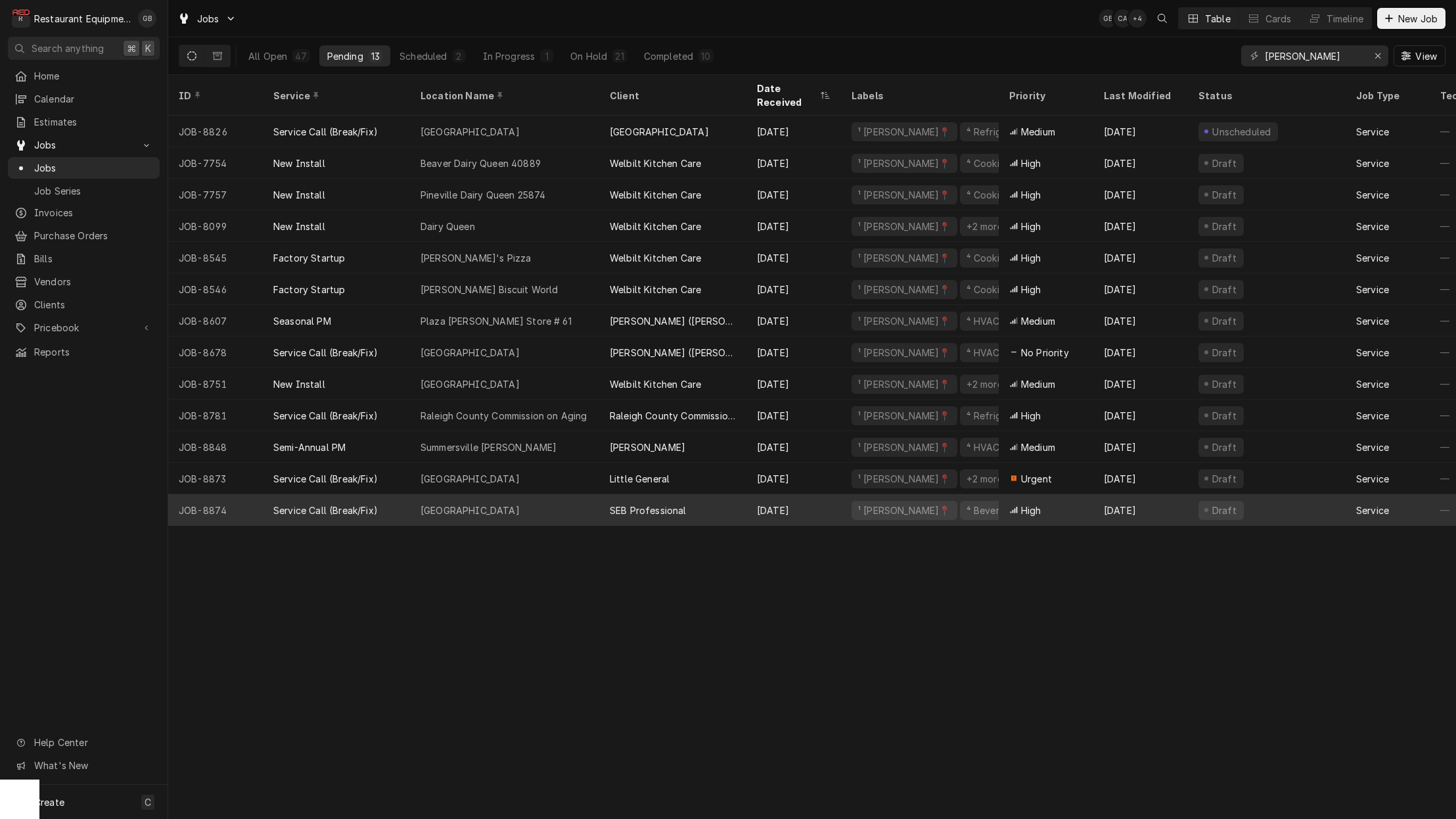
click at [402, 494] on div "Service Call (Break/Fix)" at bounding box center [337, 510] width 147 height 31
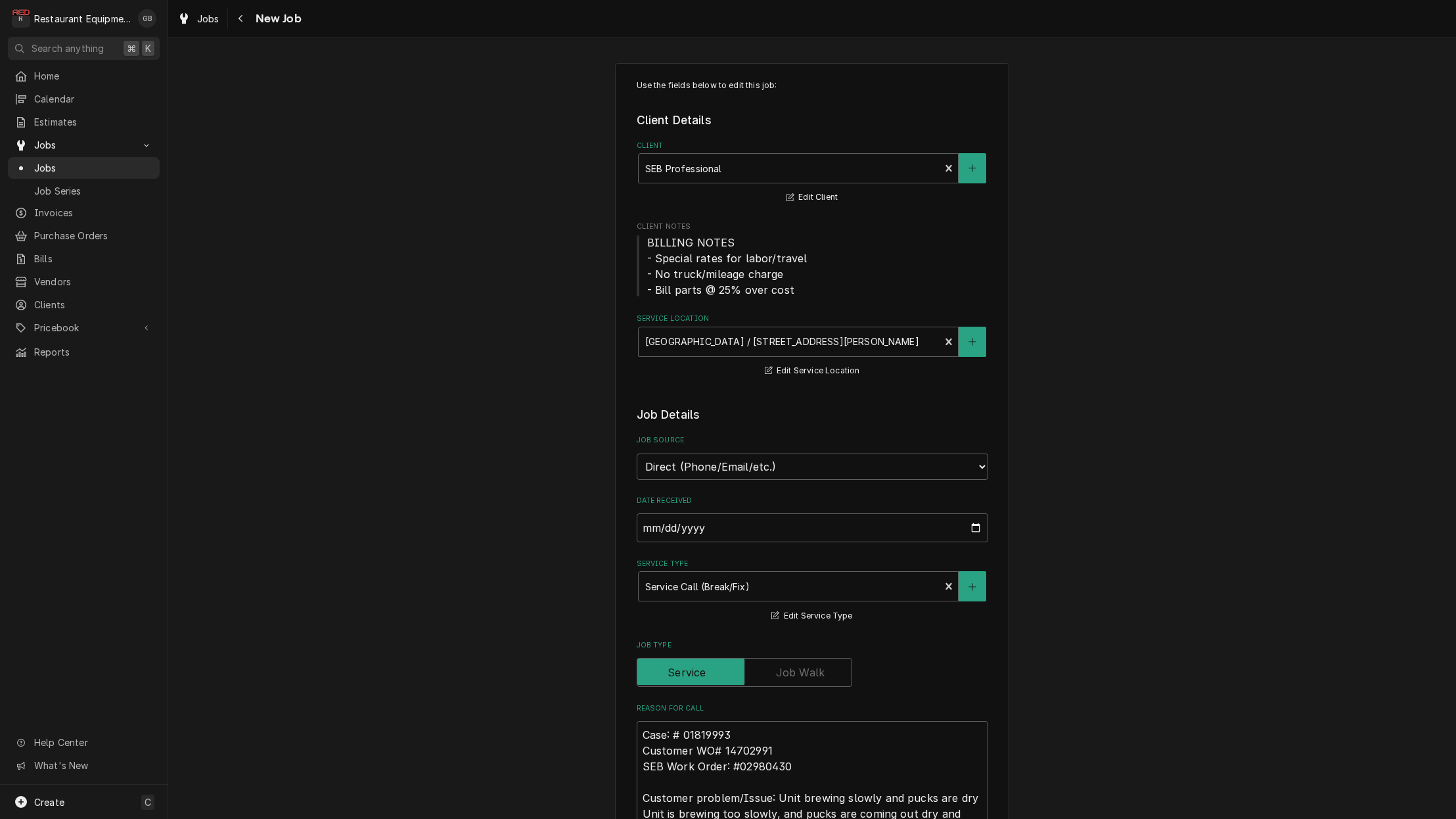
type textarea "x"
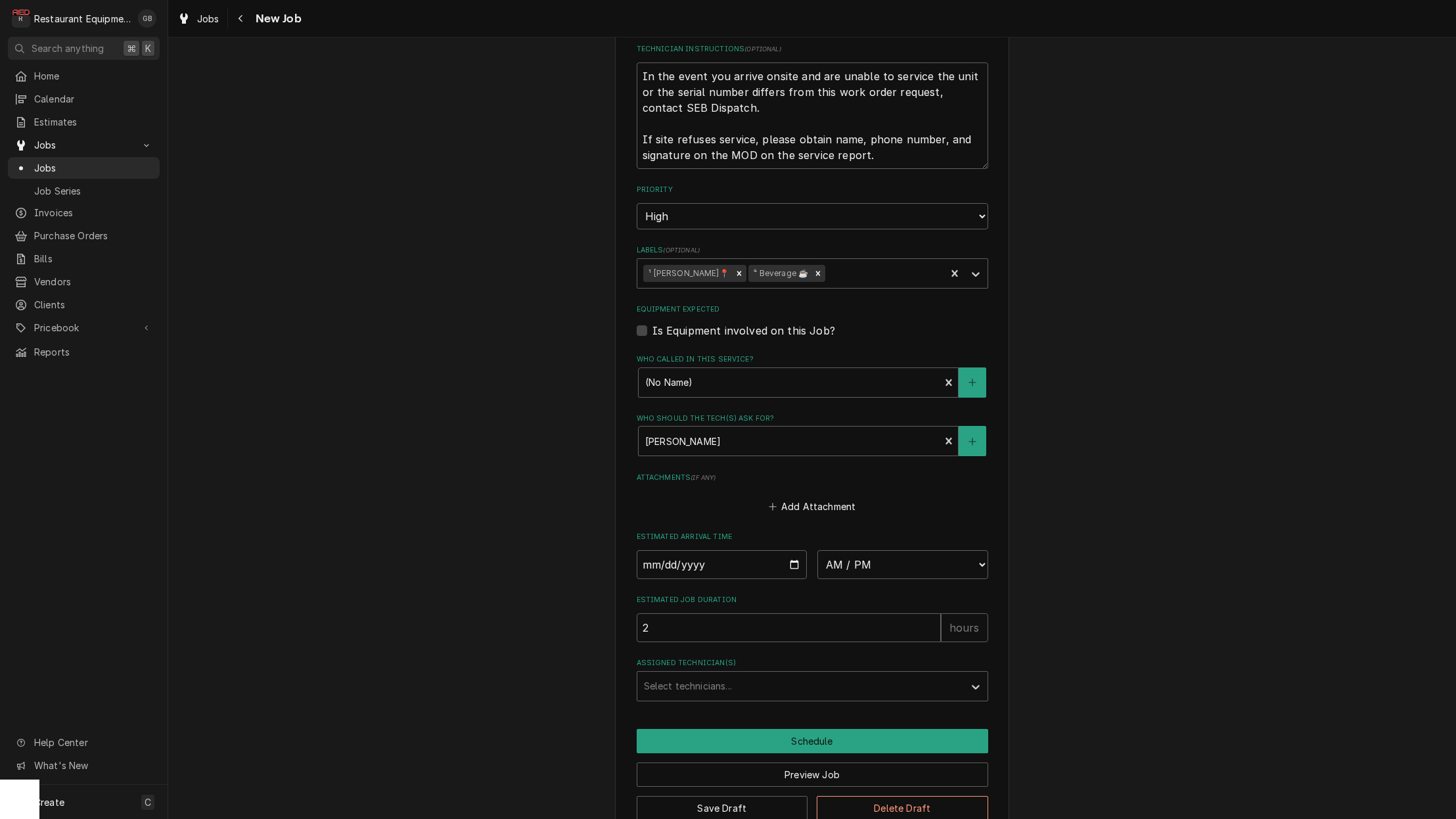
scroll to position [972, 0]
click at [671, 551] on input "Date" at bounding box center [722, 565] width 171 height 29
type input "[DATE]"
type textarea "x"
select select "09:00:00"
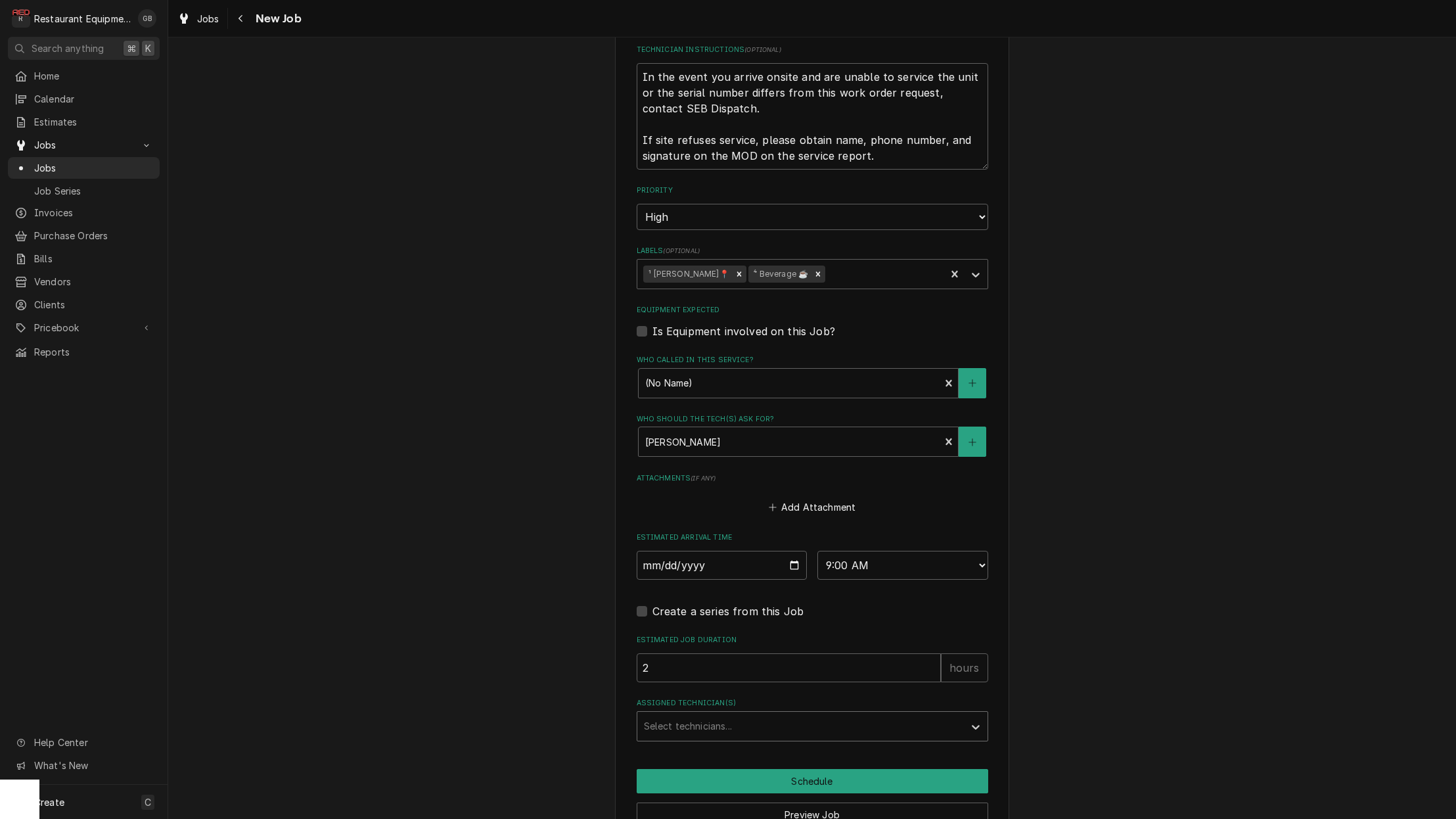
click at [851, 712] on div "Select technicians..." at bounding box center [801, 726] width 327 height 29
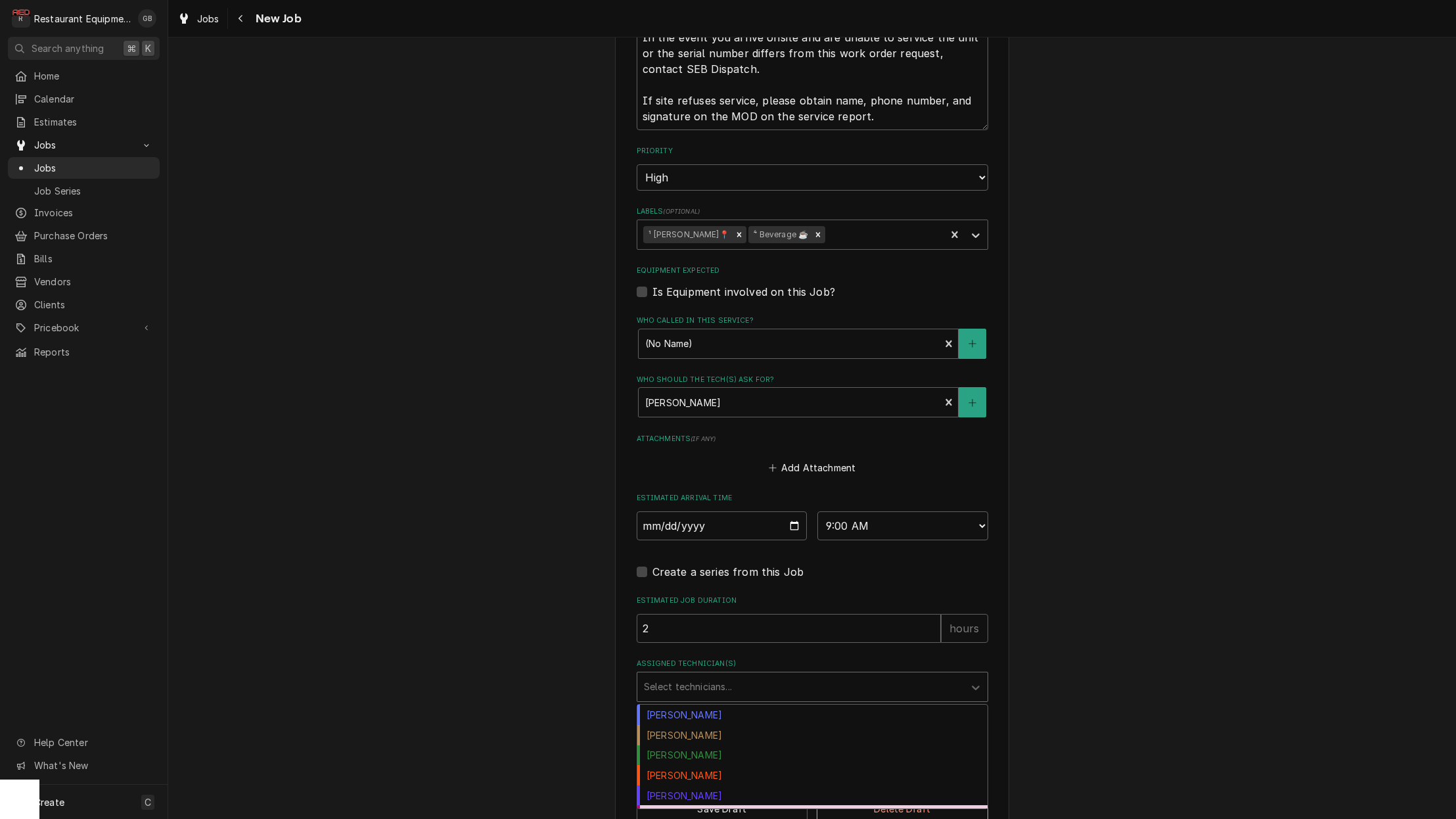
scroll to position [0, 0]
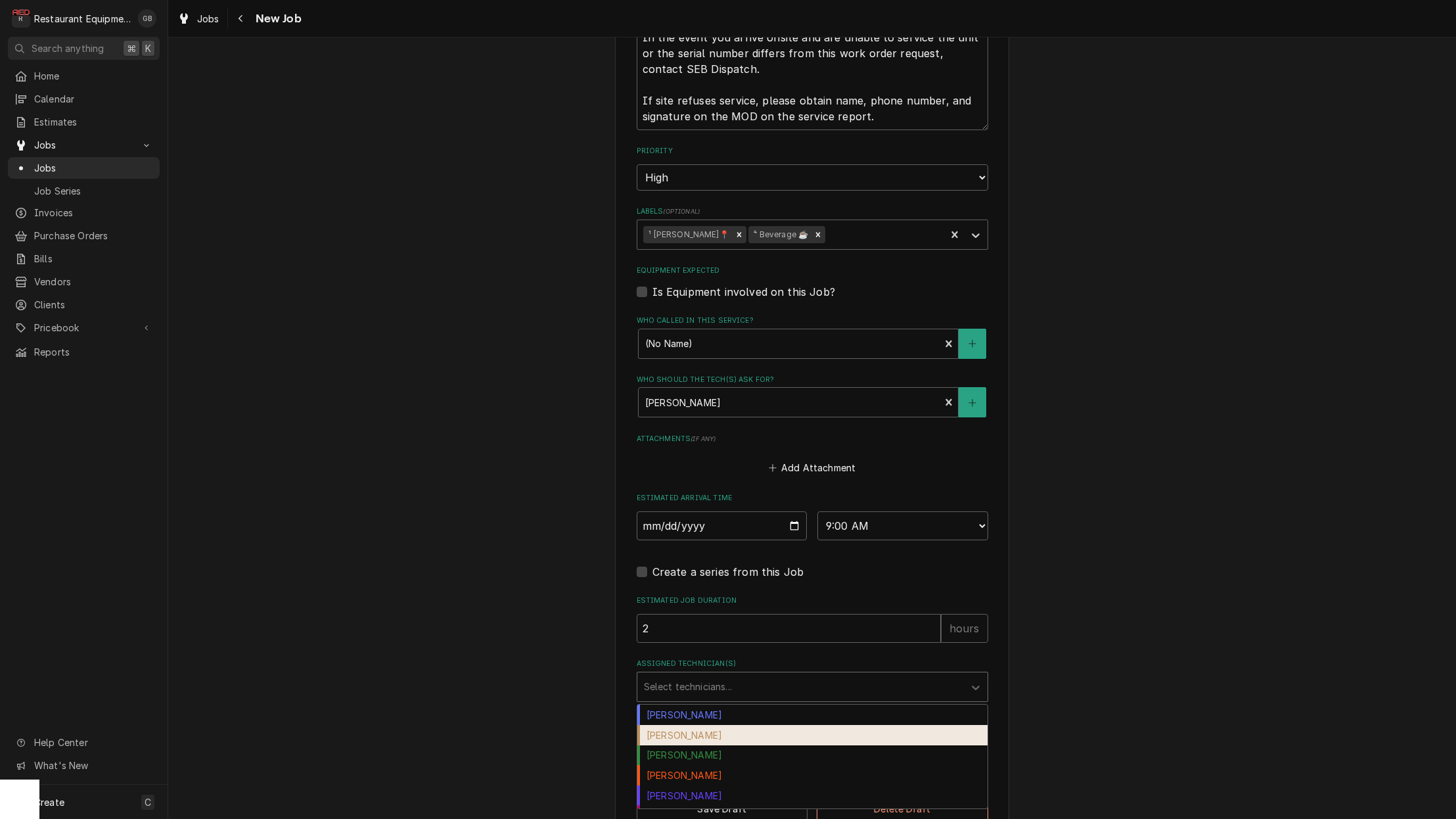
click at [703, 725] on div "Chuck Almond" at bounding box center [812, 734] width 350 height 20
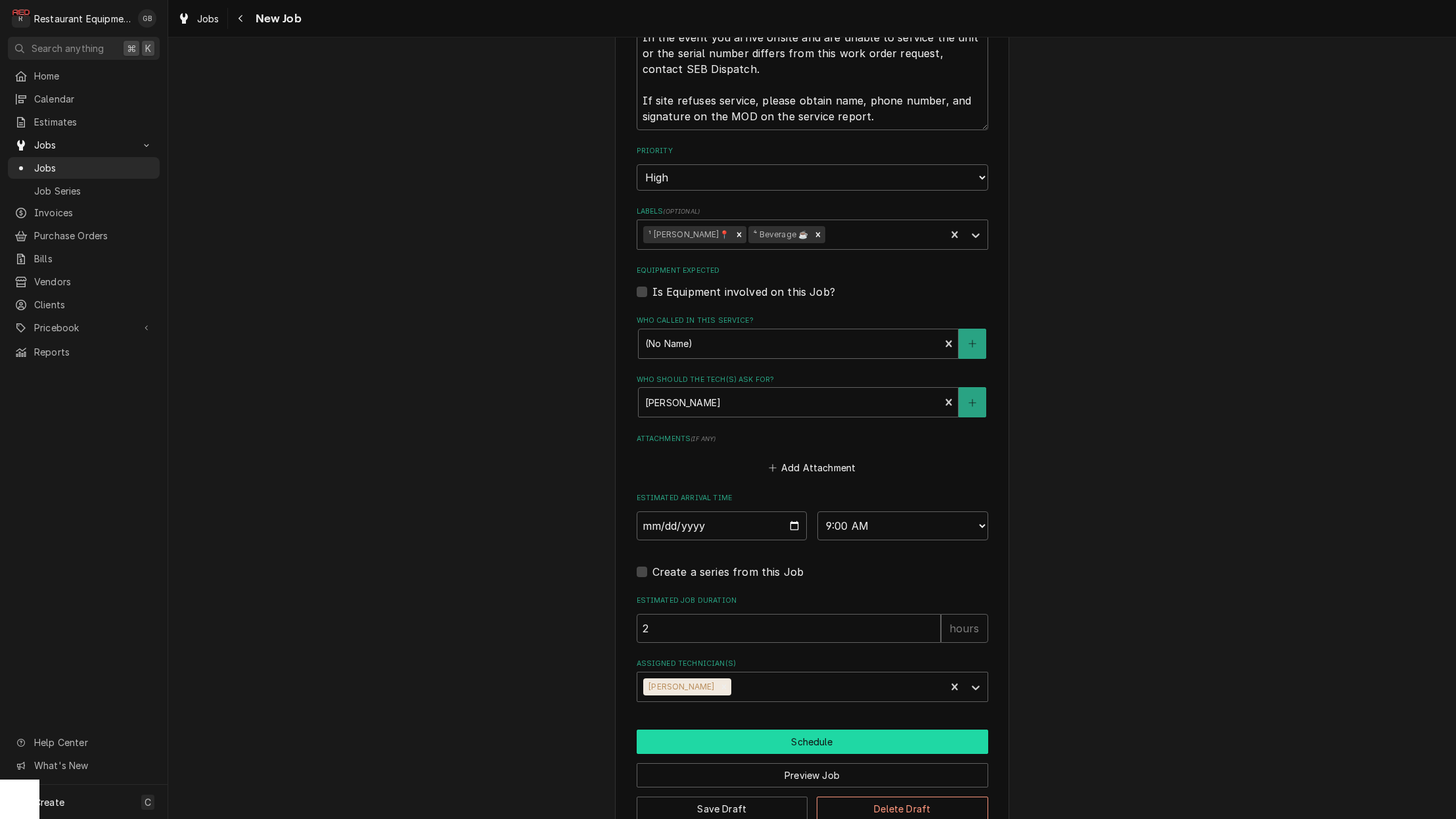
click at [746, 730] on button "Schedule" at bounding box center [812, 742] width 351 height 25
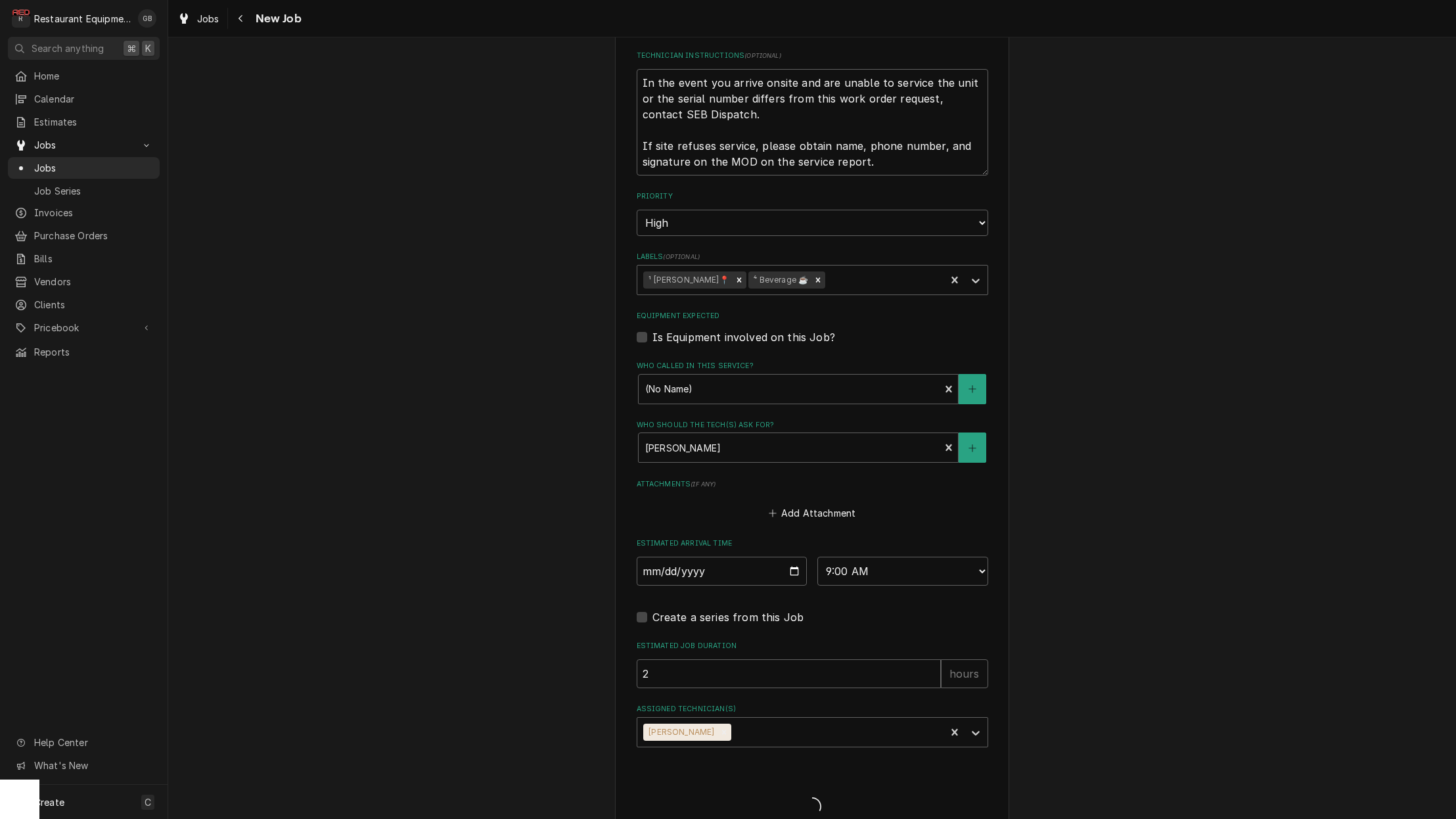
type textarea "x"
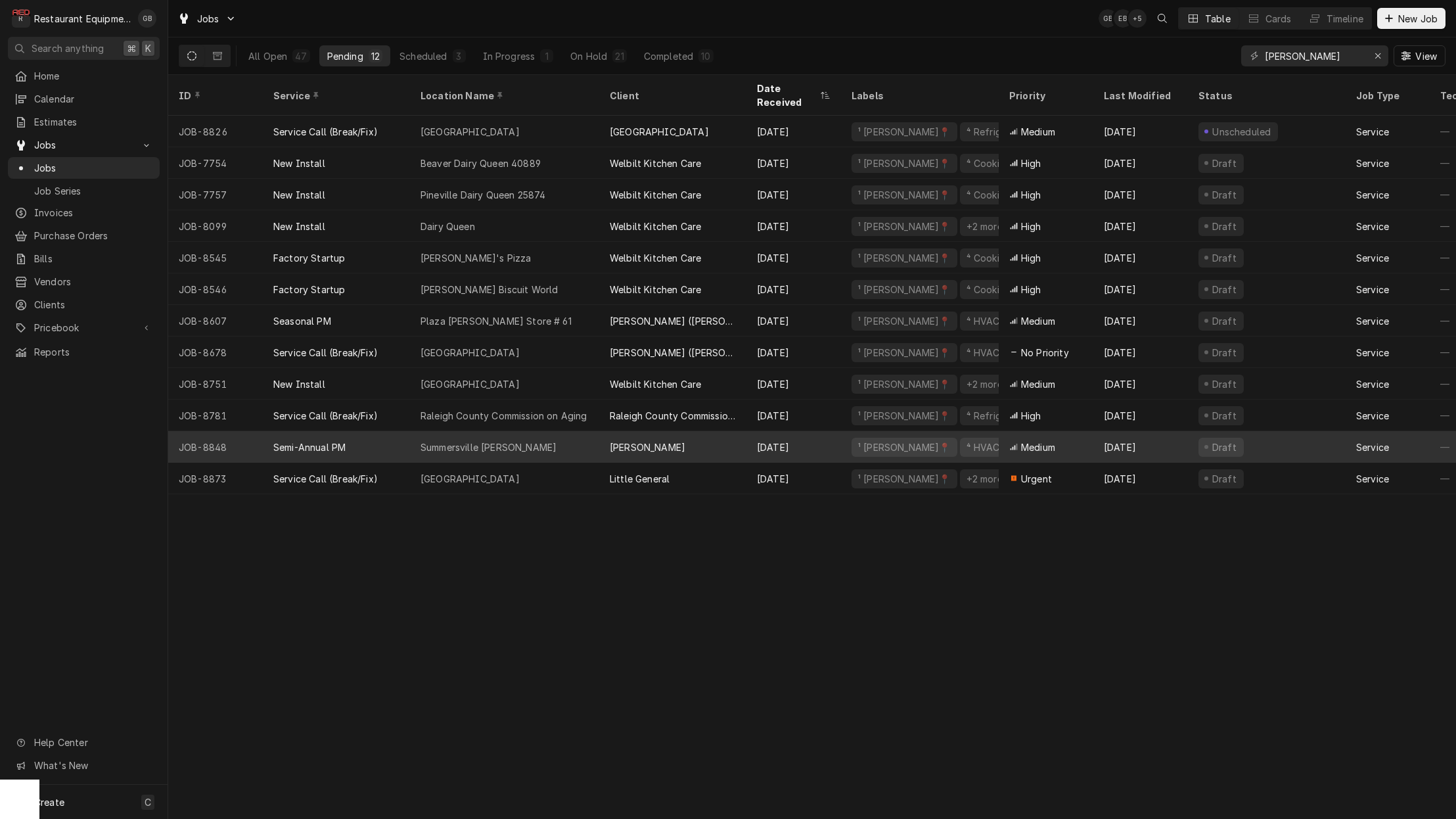
click at [527, 441] on div "Summersville Bob Evans" at bounding box center [488, 447] width 136 height 14
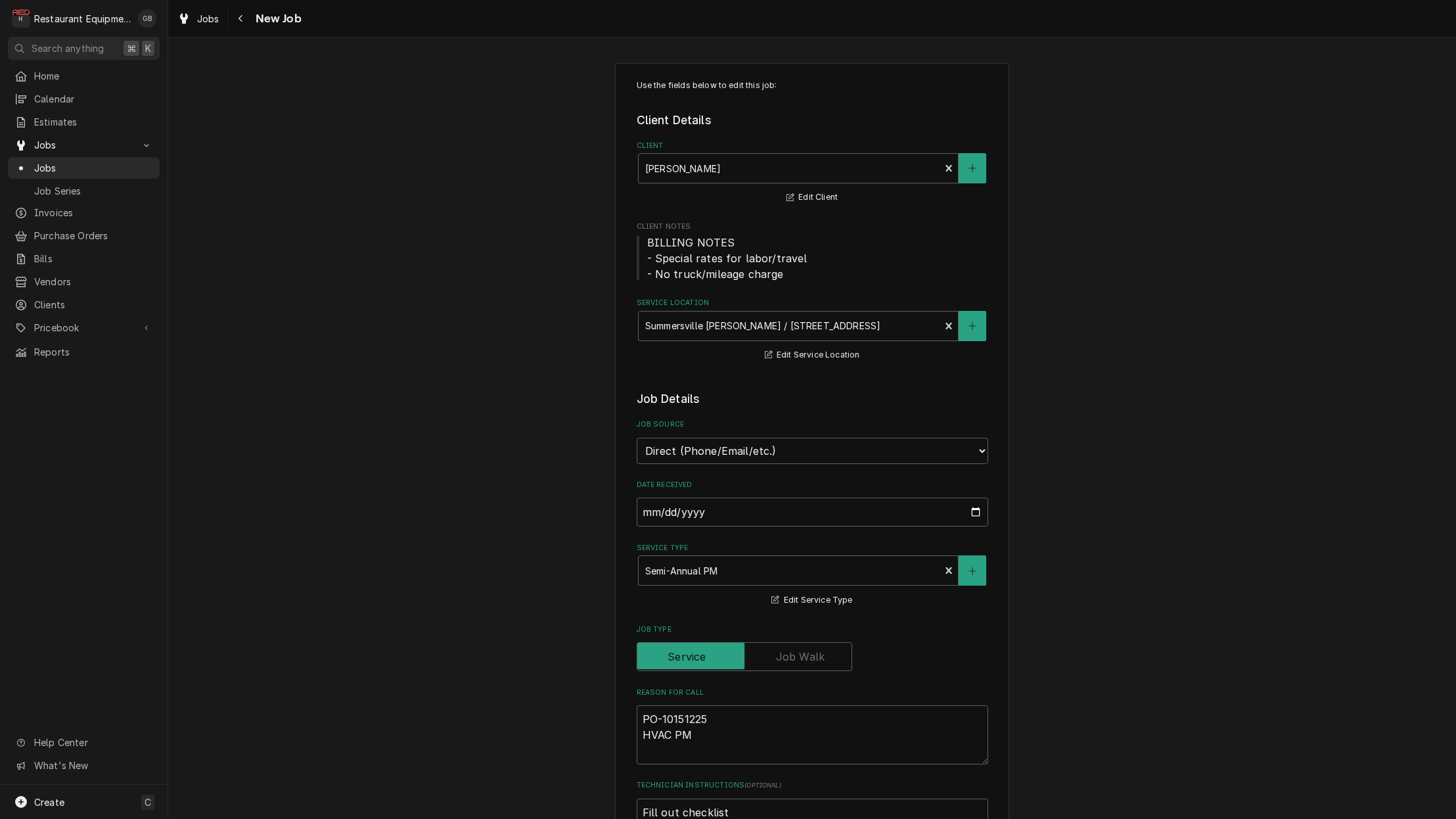
type textarea "x"
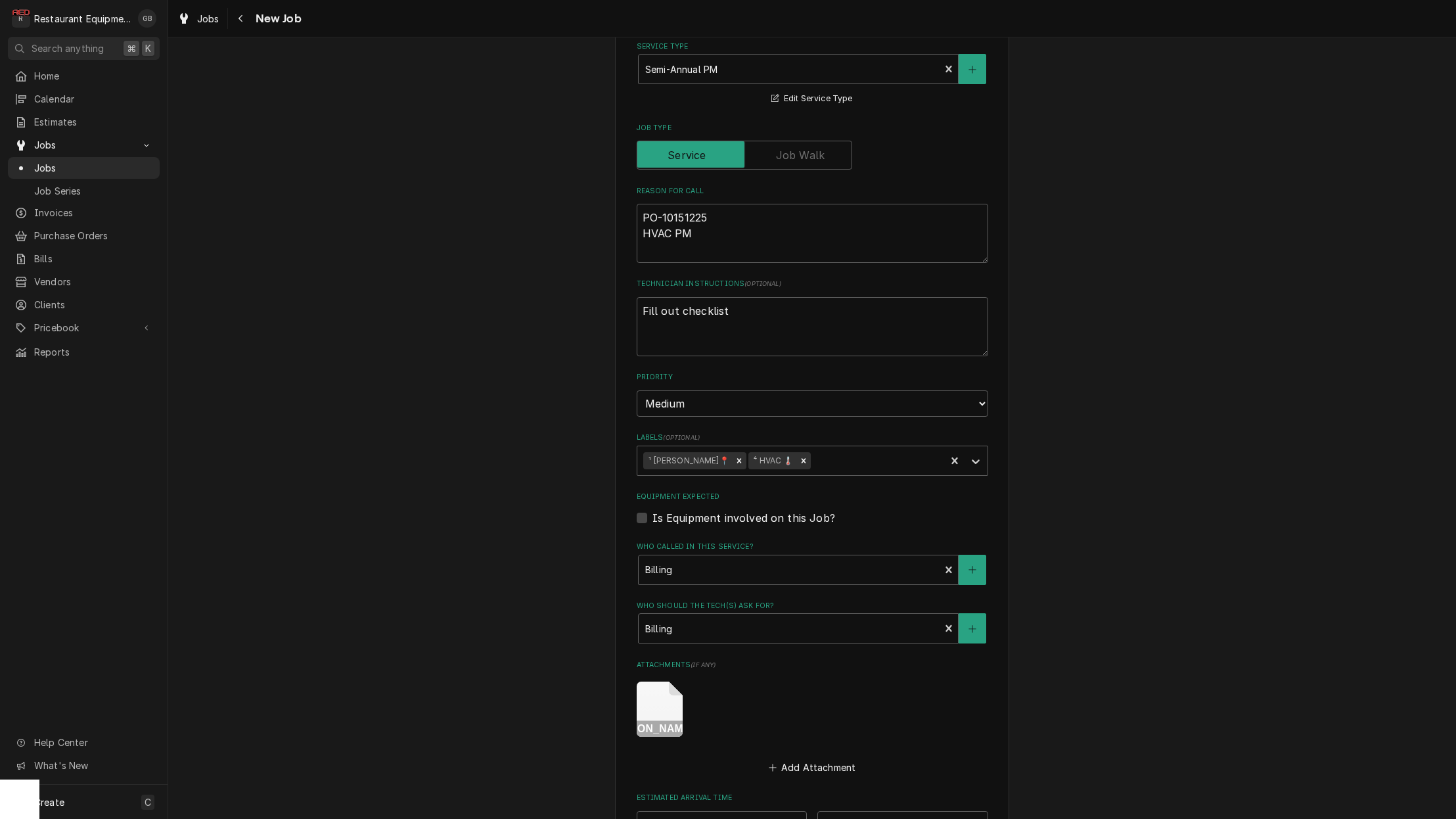
scroll to position [503, 0]
click at [663, 686] on icon "Attachments" at bounding box center [660, 707] width 46 height 55
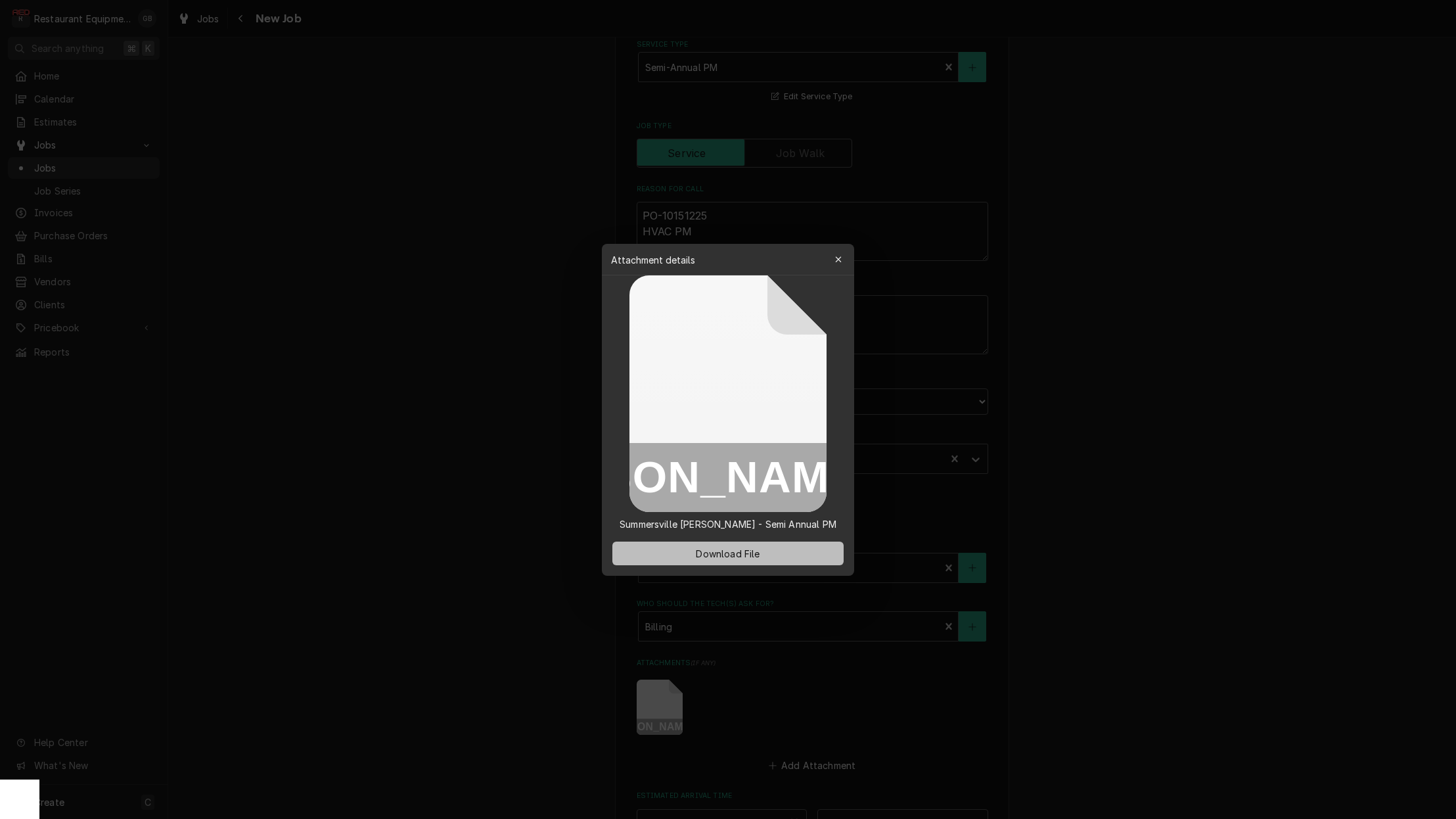
click at [725, 550] on span "Download File" at bounding box center [727, 553] width 69 height 14
click at [836, 692] on div at bounding box center [728, 410] width 1456 height 819
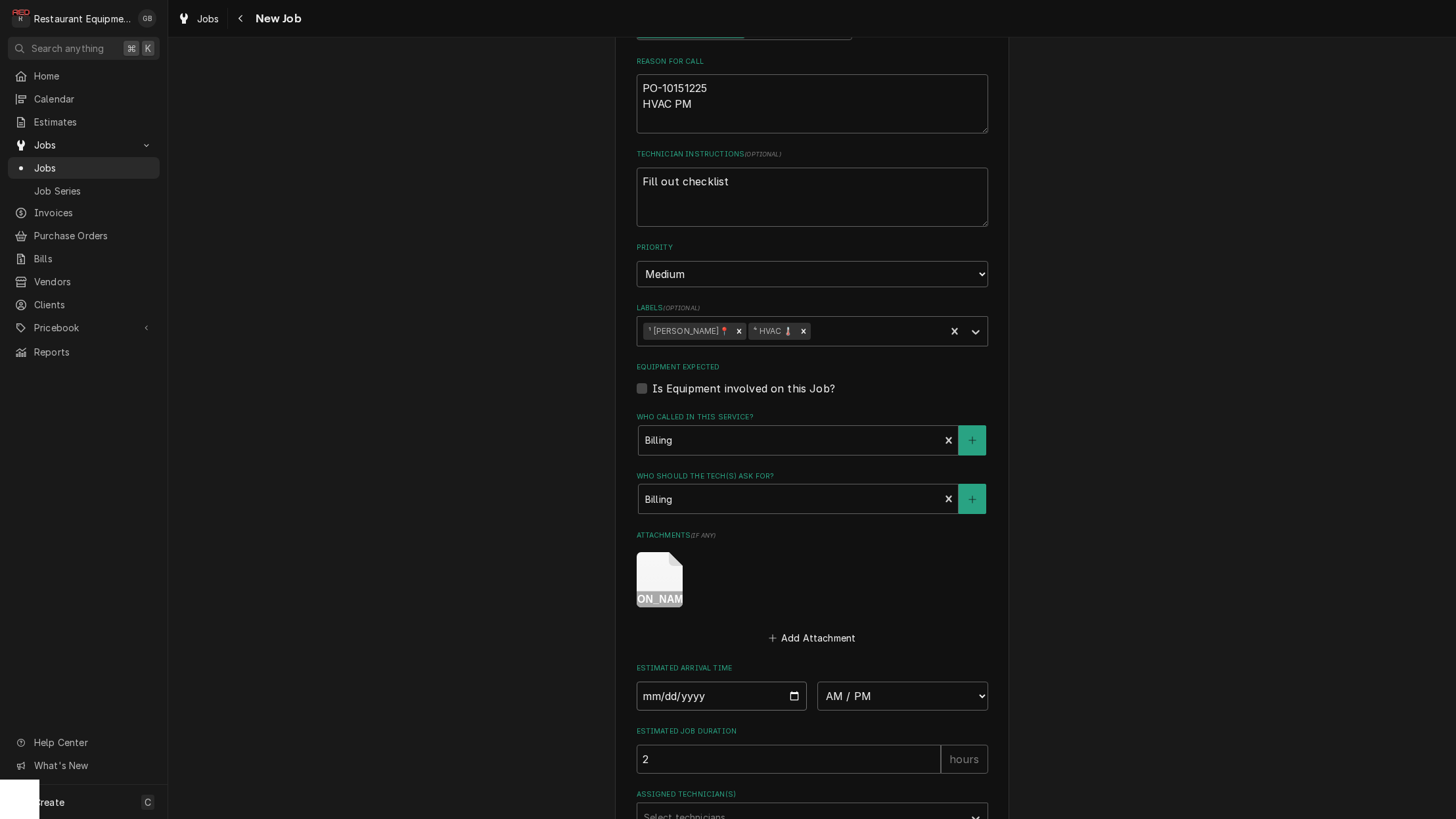
scroll to position [628, 0]
drag, startPoint x: 670, startPoint y: 670, endPoint x: 693, endPoint y: 682, distance: 25.9
click at [675, 684] on input "Date" at bounding box center [722, 699] width 171 height 29
type input "2025-09-15"
type textarea "x"
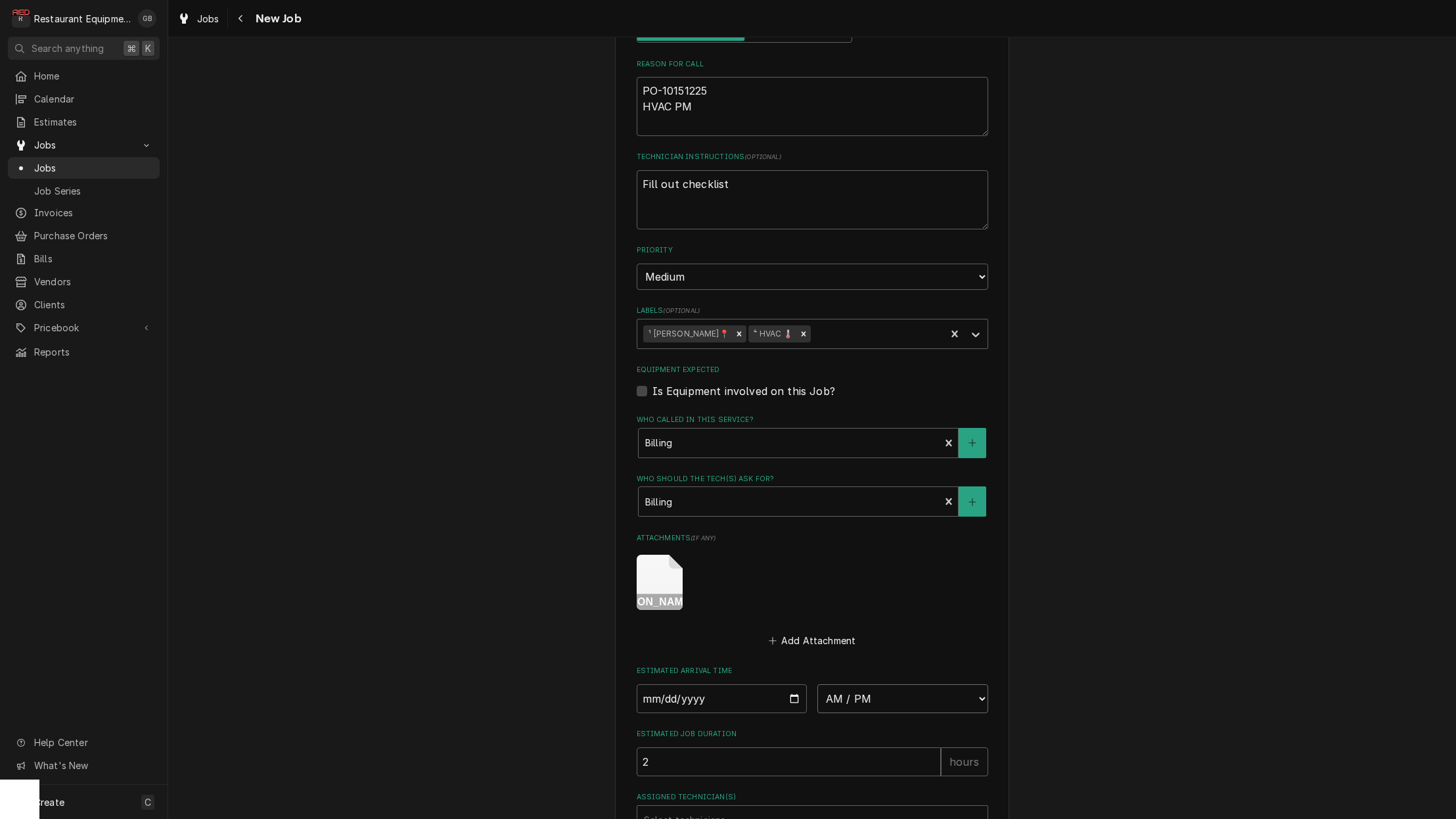
select select "09:00:00"
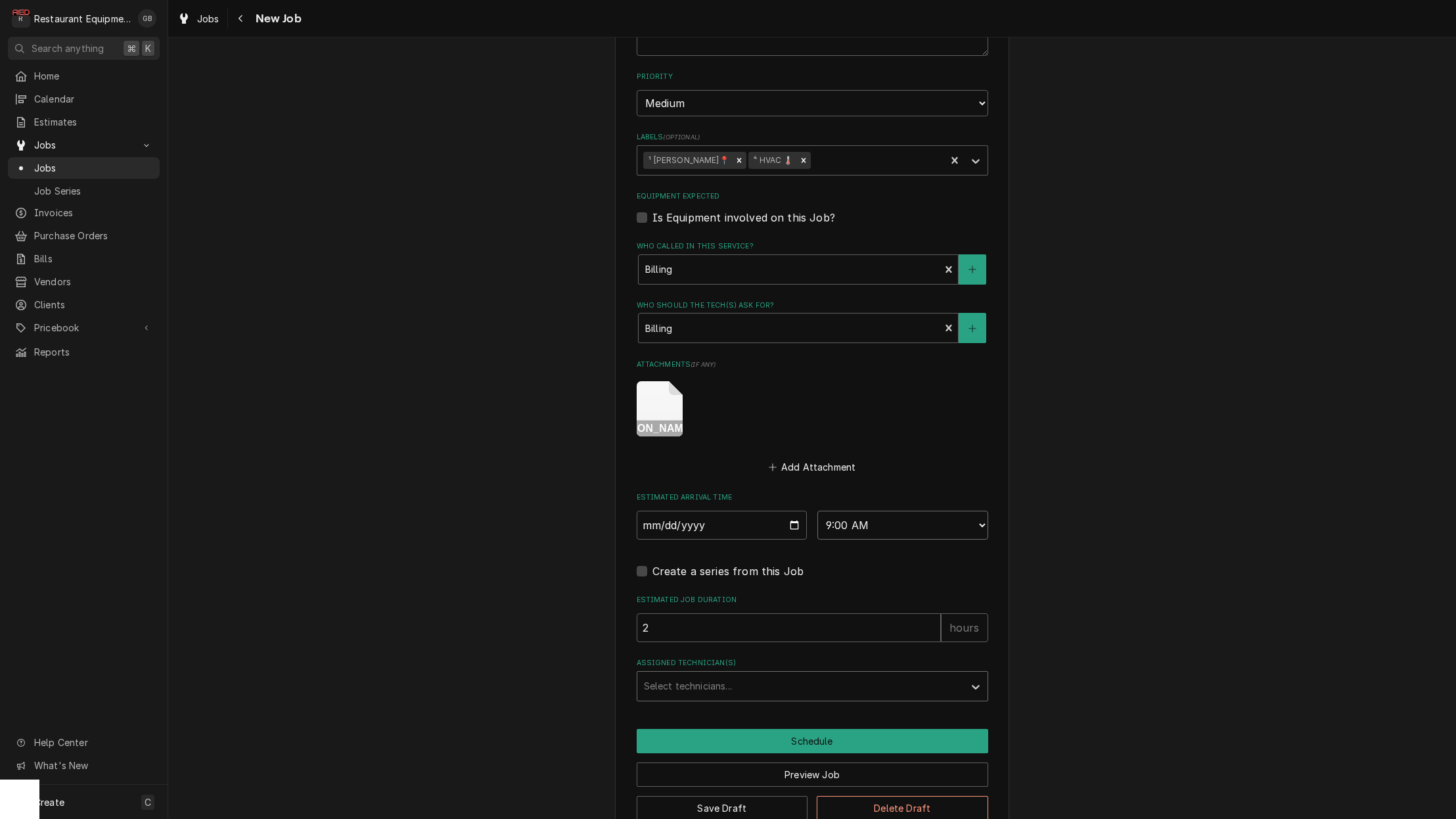
scroll to position [801, 0]
click at [956, 675] on div "Assigned Technician(s)" at bounding box center [801, 687] width 313 height 24
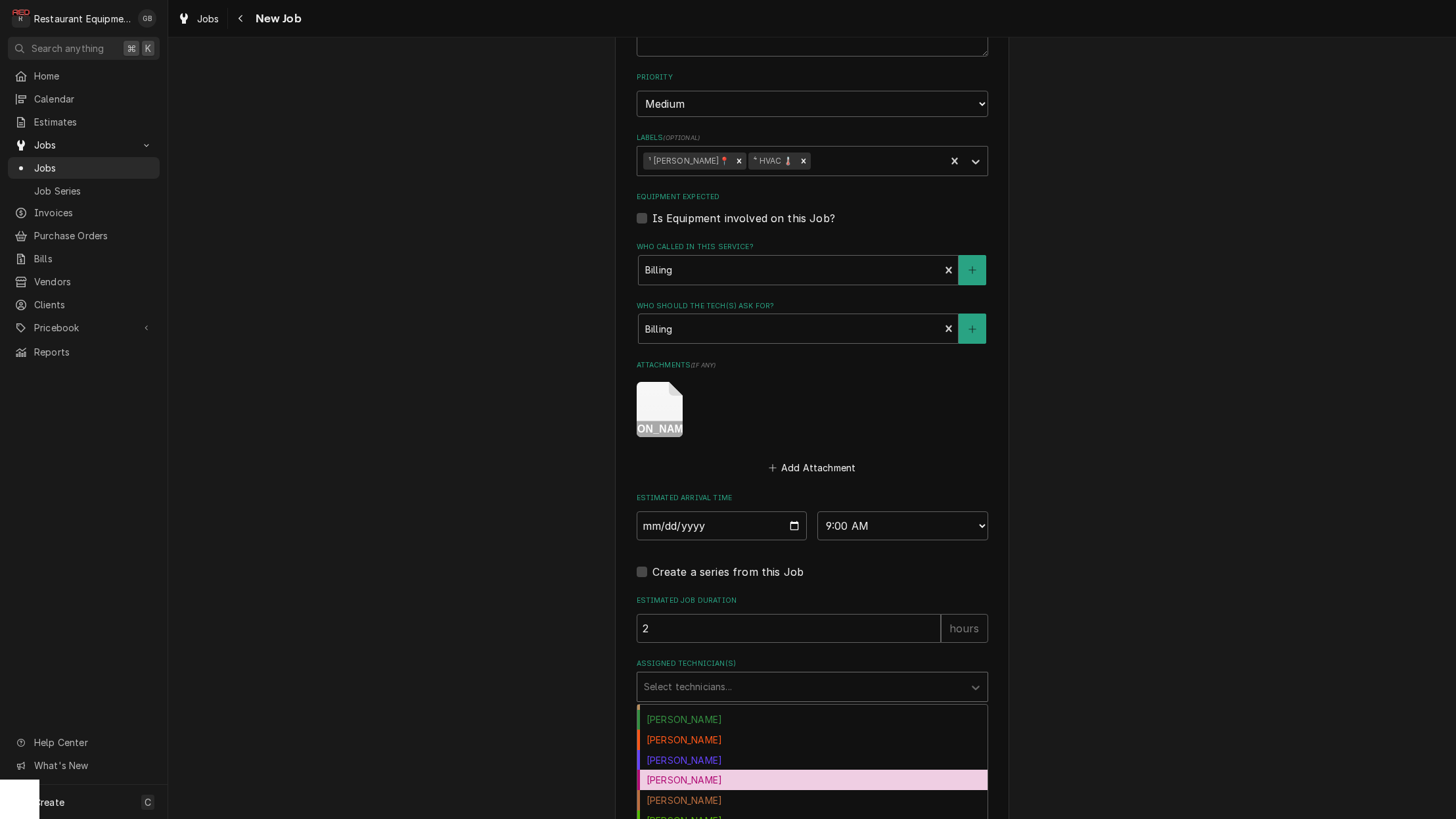
scroll to position [37, 0]
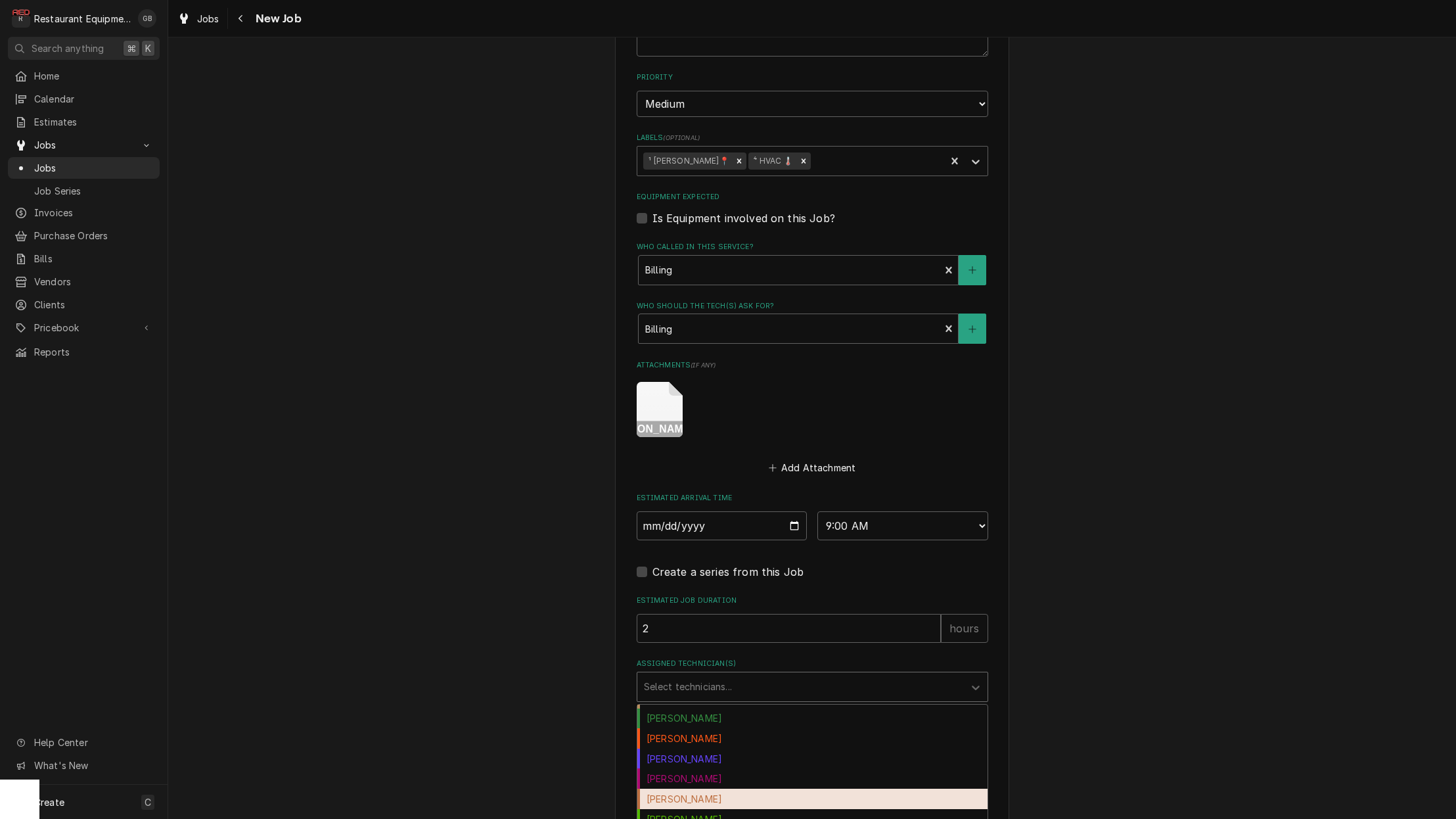
click at [718, 789] on div "Hunter Ralston" at bounding box center [812, 798] width 350 height 20
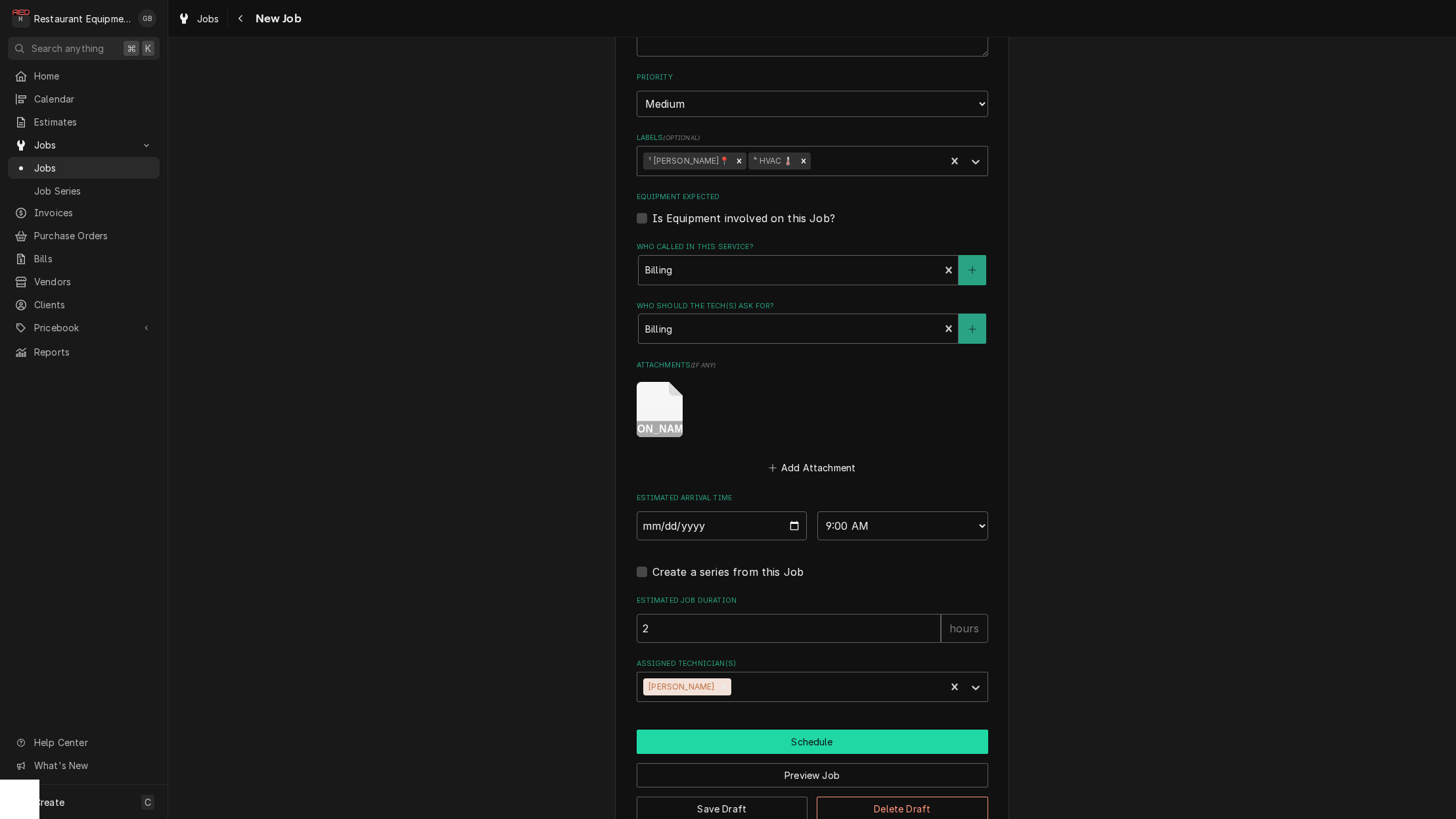
click at [840, 730] on button "Schedule" at bounding box center [812, 742] width 351 height 25
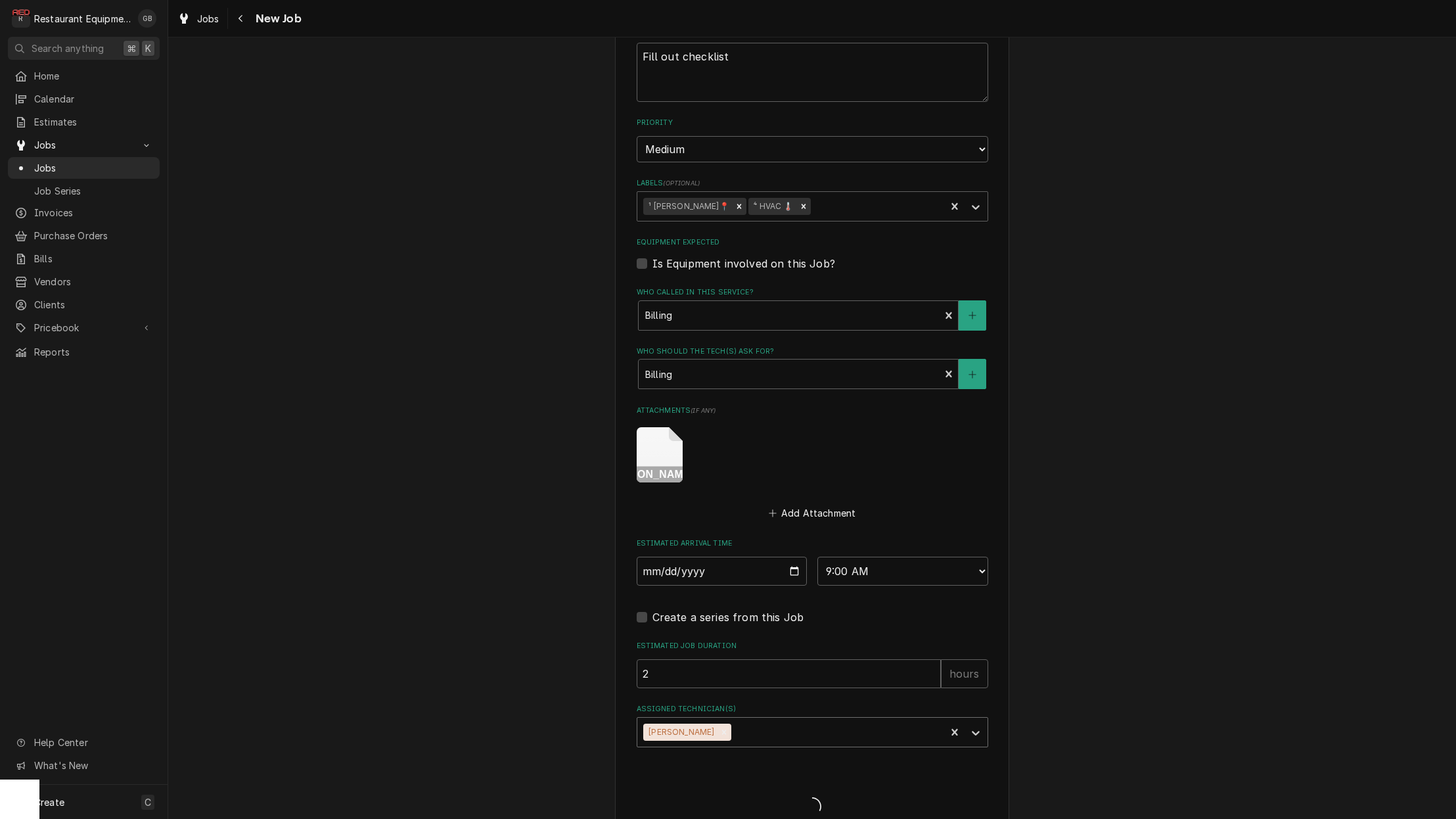
type textarea "x"
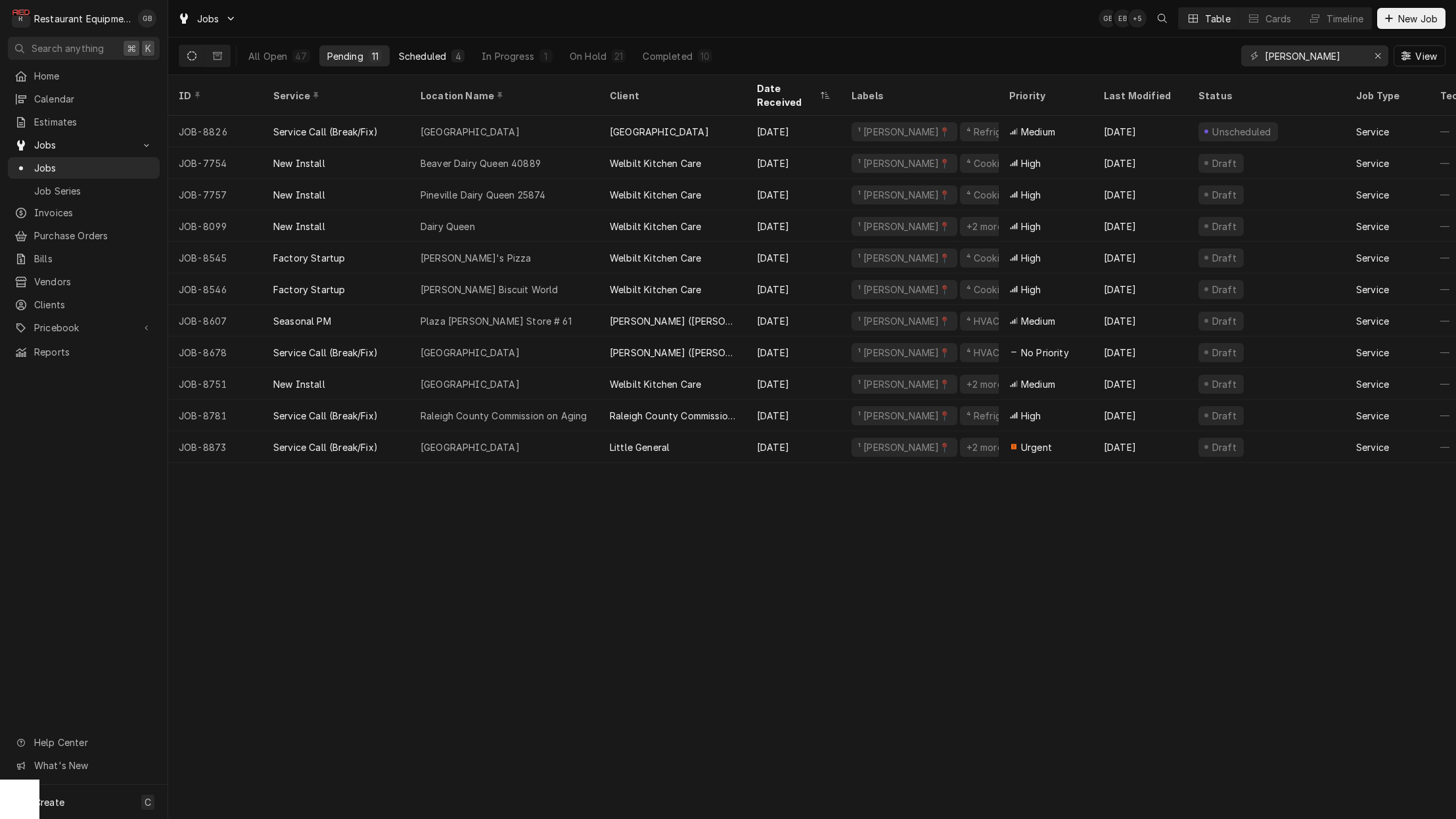
click at [451, 62] on button "Scheduled 4" at bounding box center [432, 56] width 82 height 21
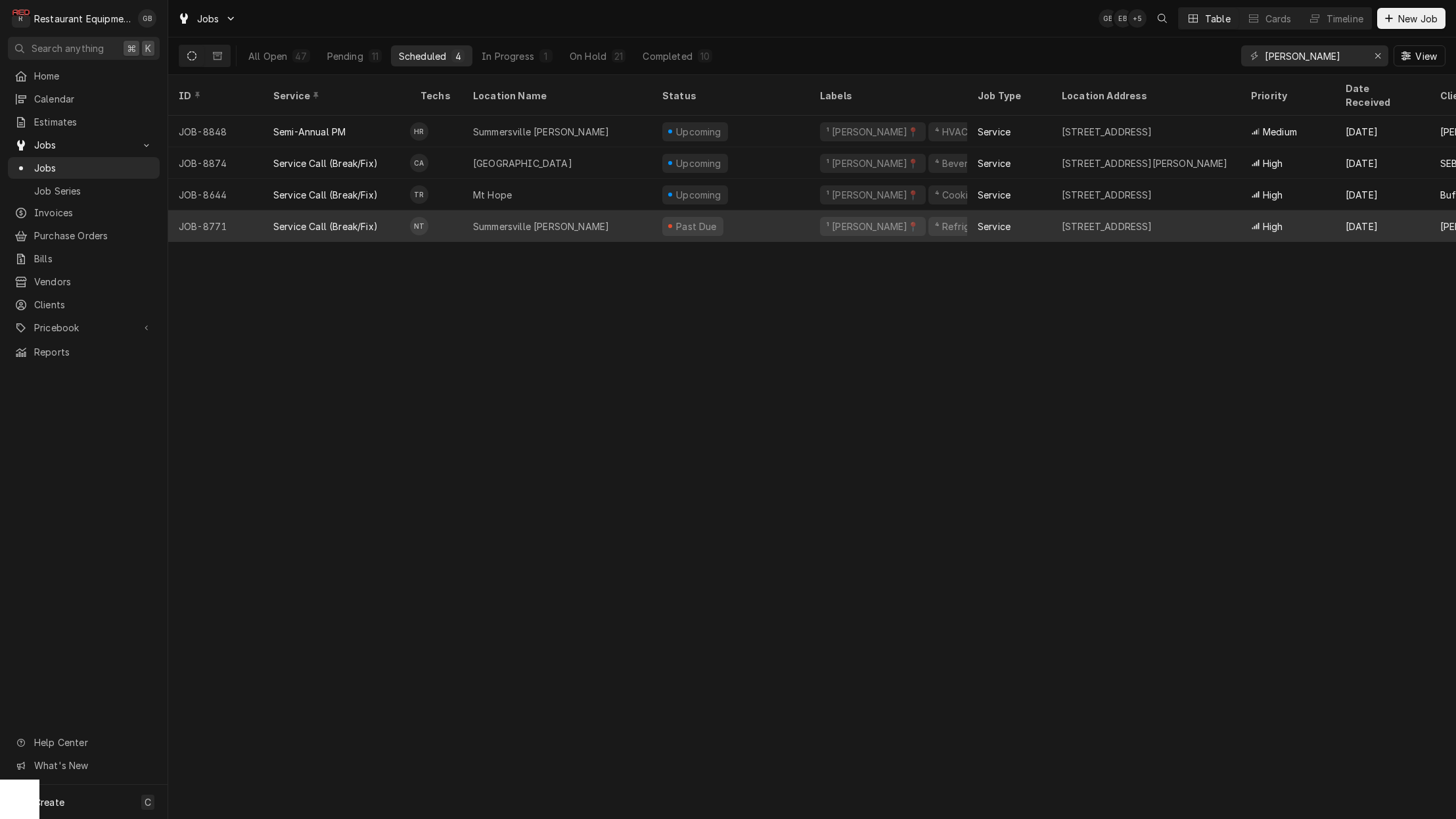
click at [542, 219] on div "Summersville [PERSON_NAME]" at bounding box center [541, 226] width 136 height 14
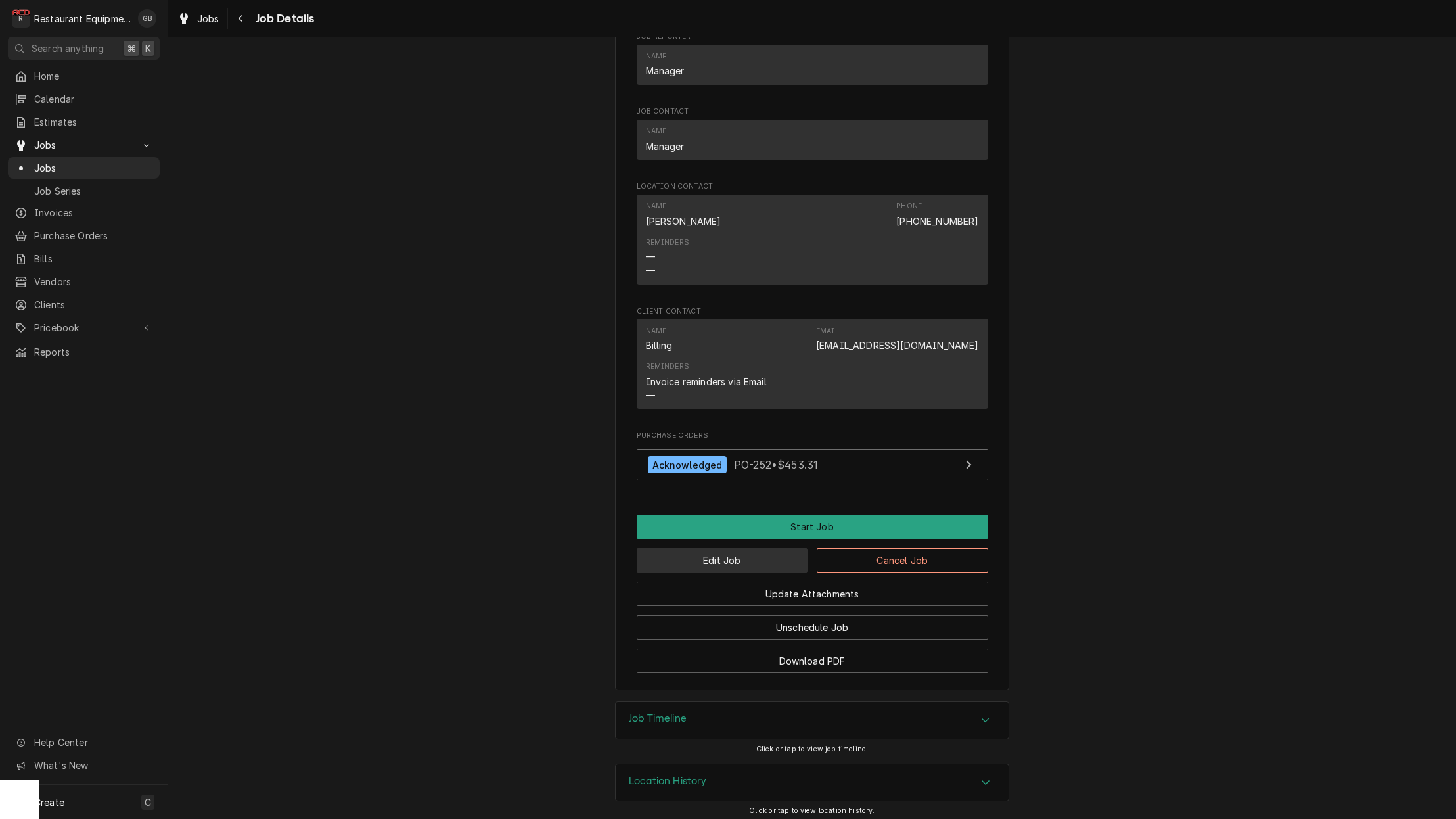
scroll to position [890, 0]
click at [750, 563] on button "Edit Job" at bounding box center [722, 560] width 172 height 25
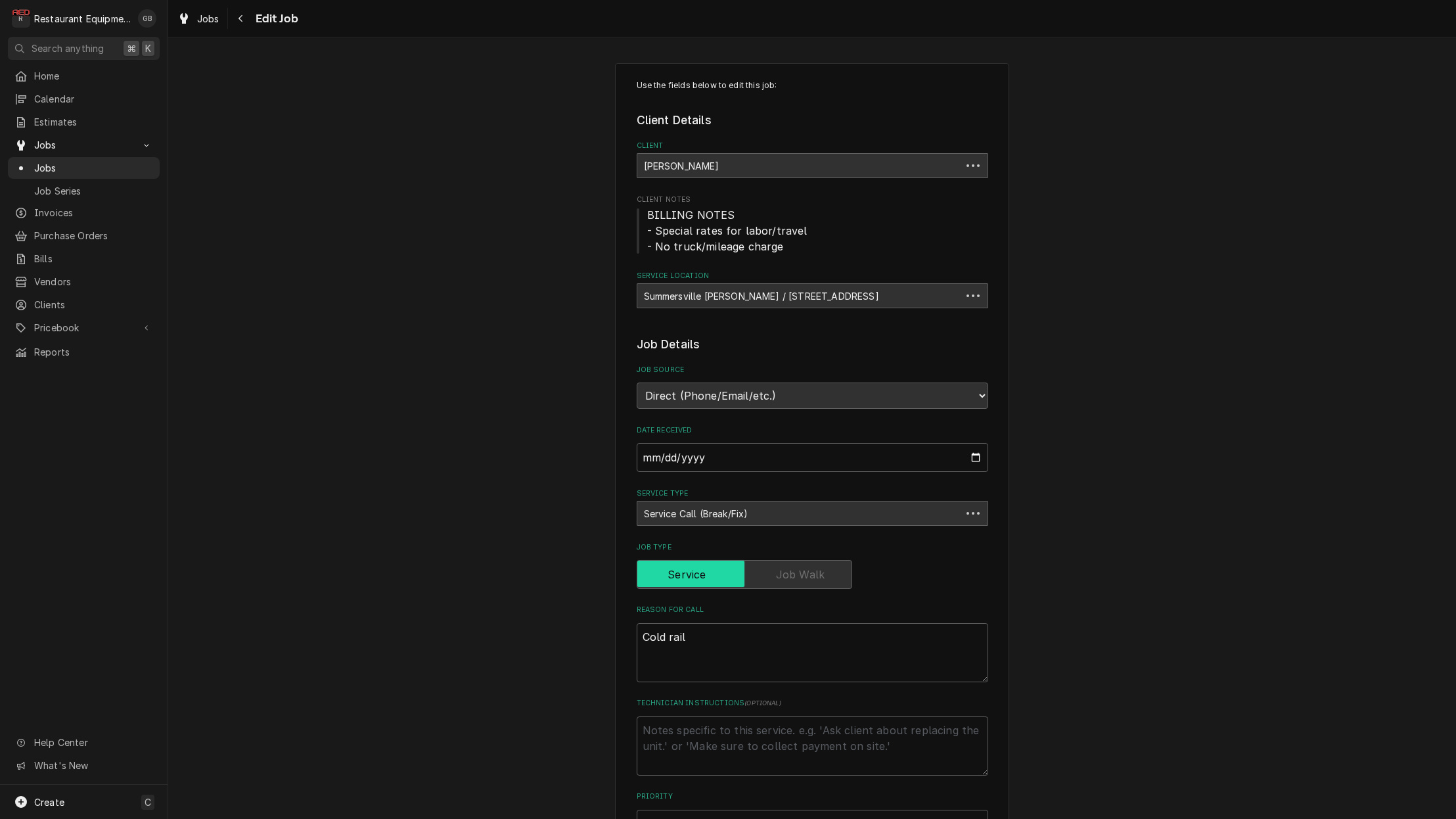
type textarea "x"
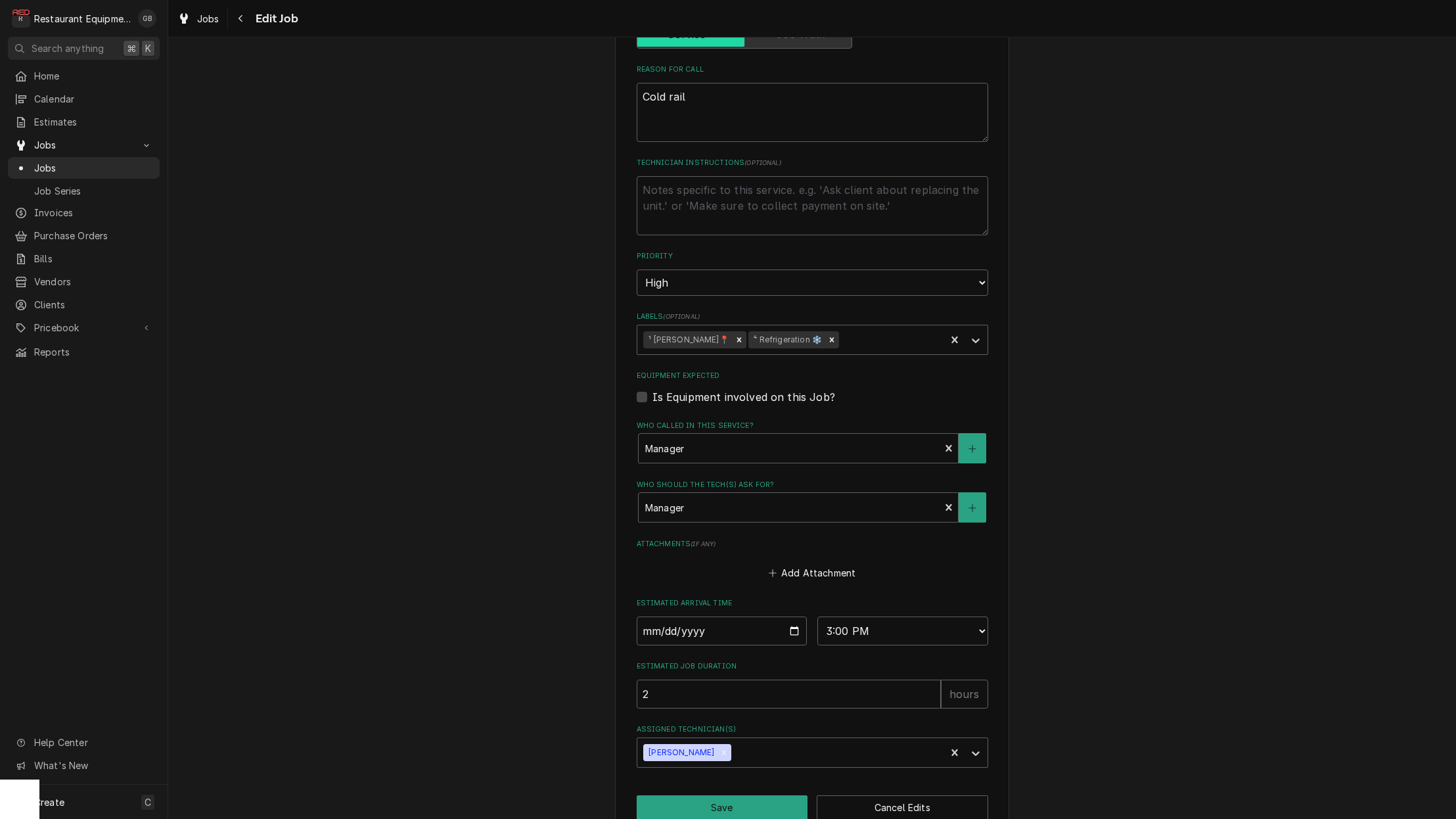
scroll to position [540, 0]
click at [919, 796] on button "Cancel Edits" at bounding box center [902, 808] width 172 height 25
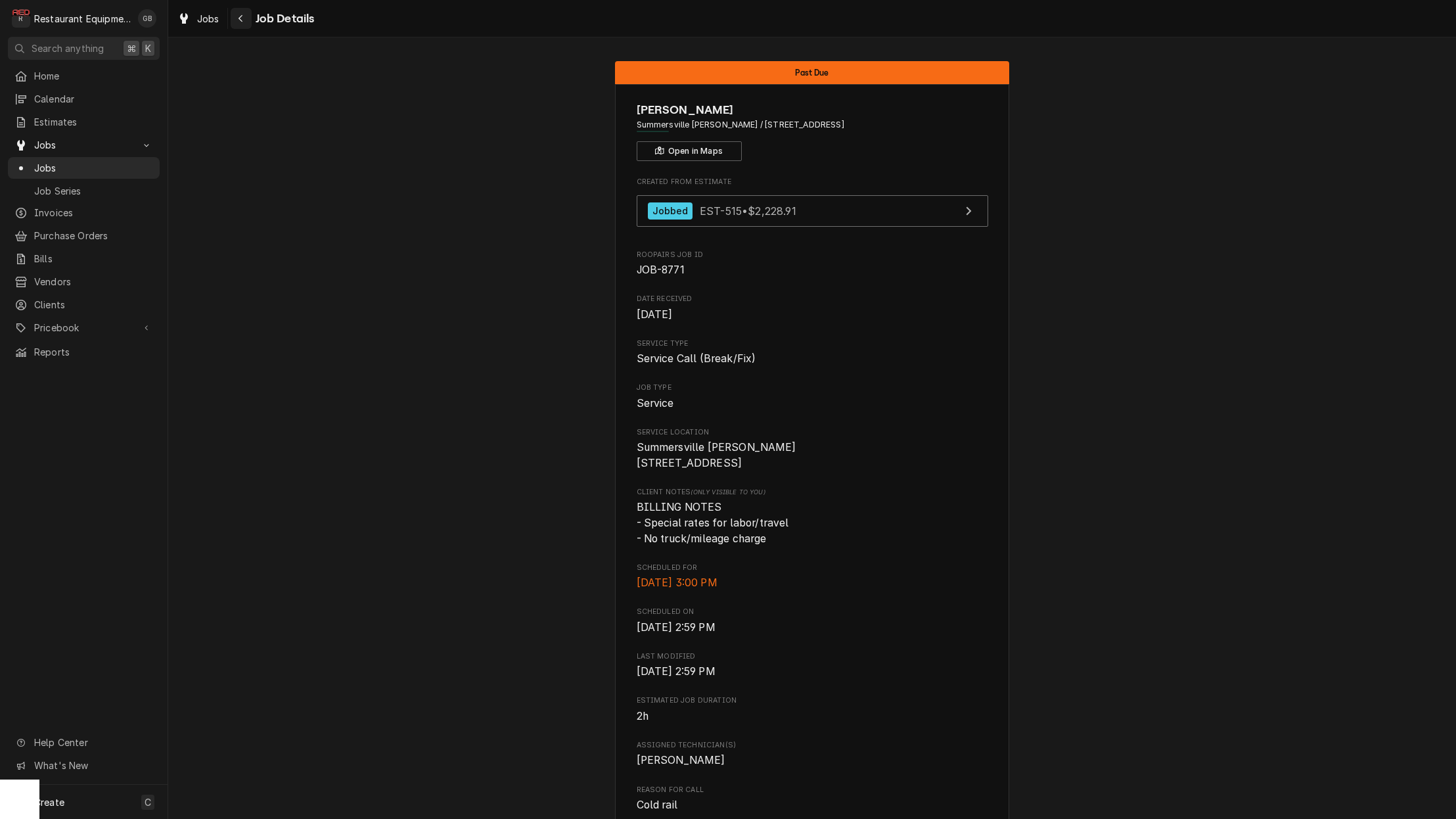
click at [242, 25] on button "Navigate back" at bounding box center [241, 19] width 21 height 21
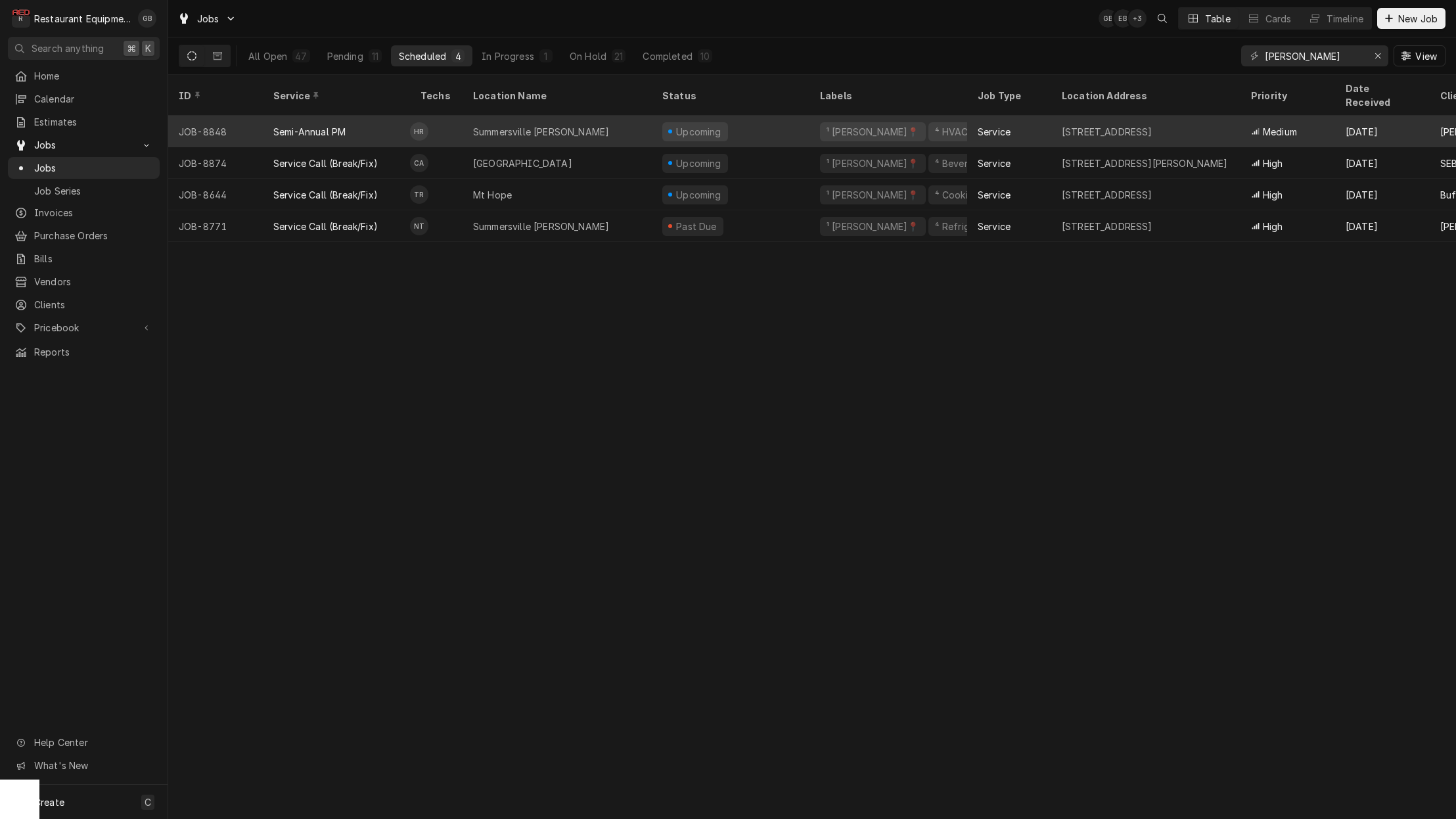
click at [476, 125] on div "Summersville Bob Evans" at bounding box center [541, 132] width 136 height 14
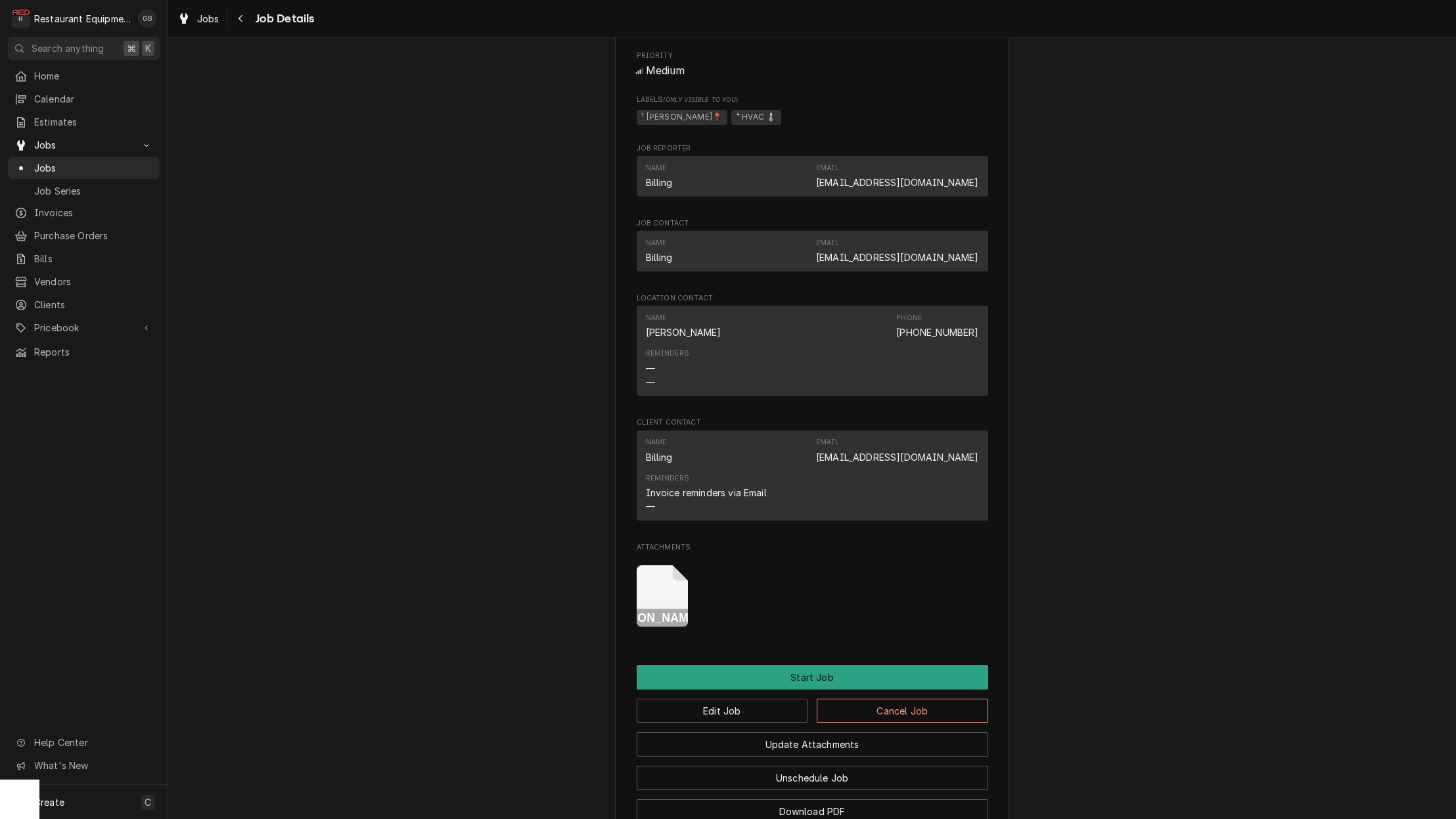
scroll to position [766, 0]
click at [656, 572] on icon "Attachments" at bounding box center [663, 596] width 52 height 62
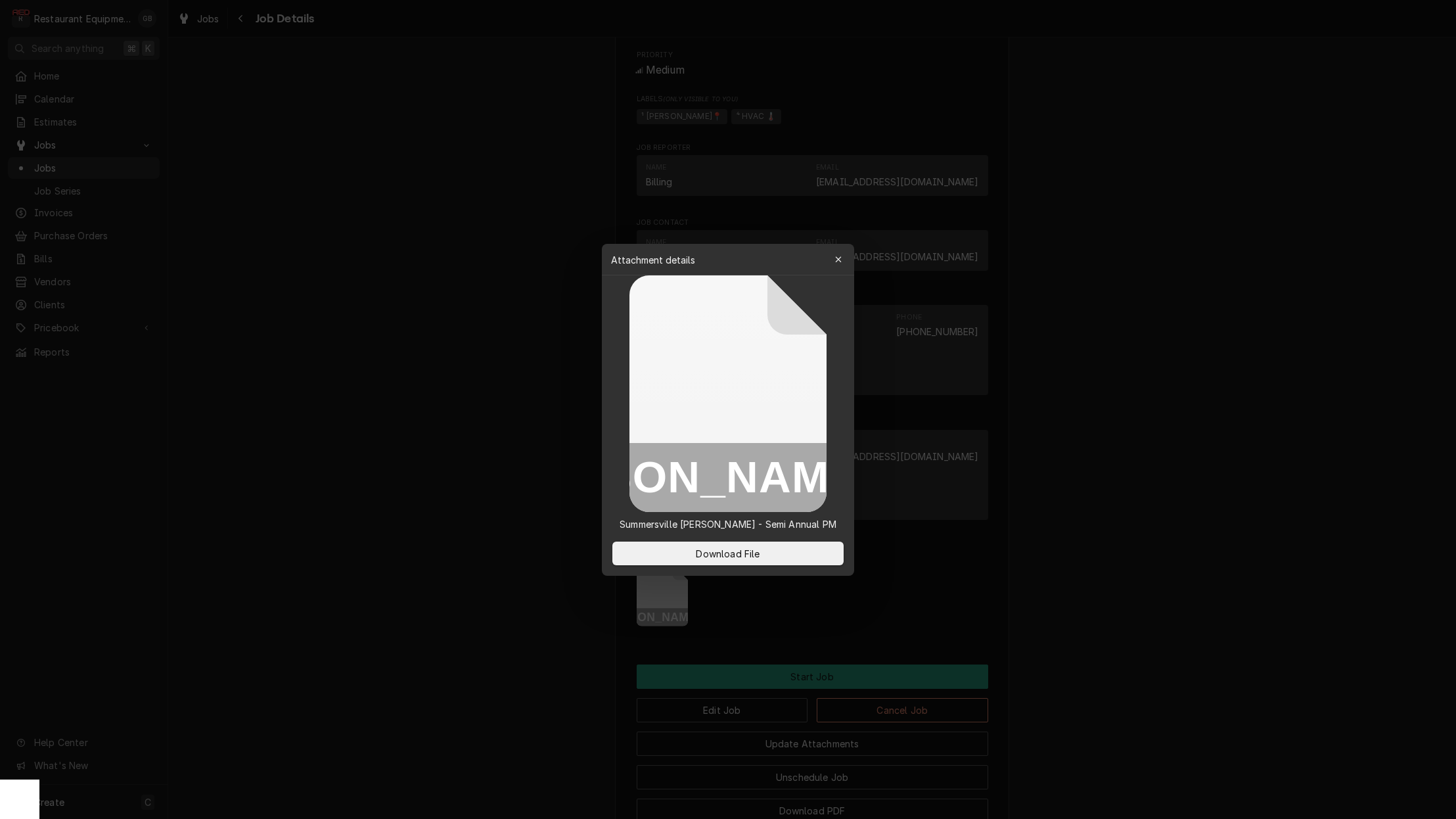
click at [741, 462] on rect at bounding box center [727, 477] width 197 height 69
click at [836, 251] on button "button" at bounding box center [838, 259] width 21 height 21
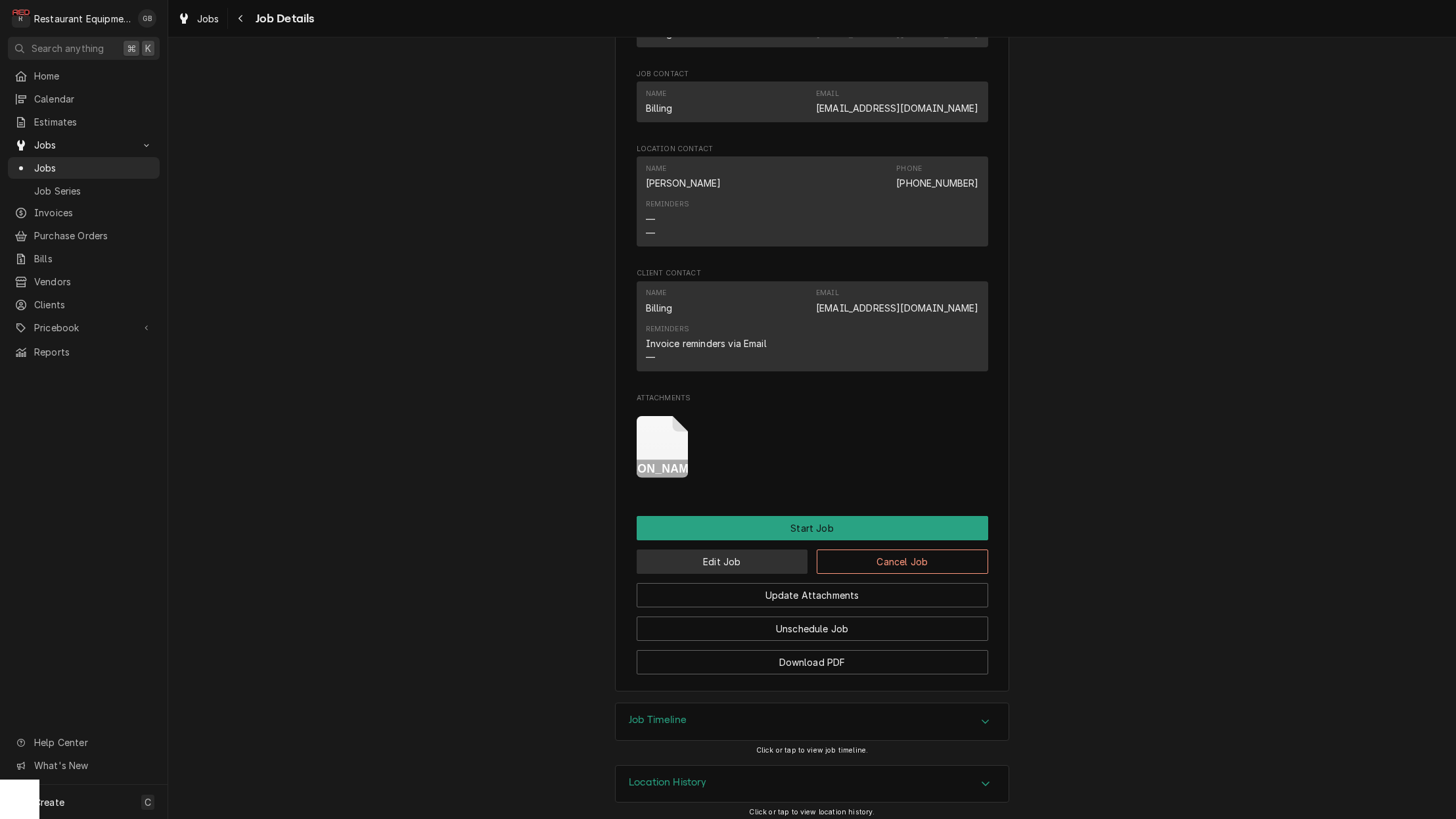
scroll to position [0, 0]
drag, startPoint x: 288, startPoint y: 812, endPoint x: 287, endPoint y: 567, distance: 245.0
drag, startPoint x: 418, startPoint y: 548, endPoint x: 425, endPoint y: 548, distance: 7.0
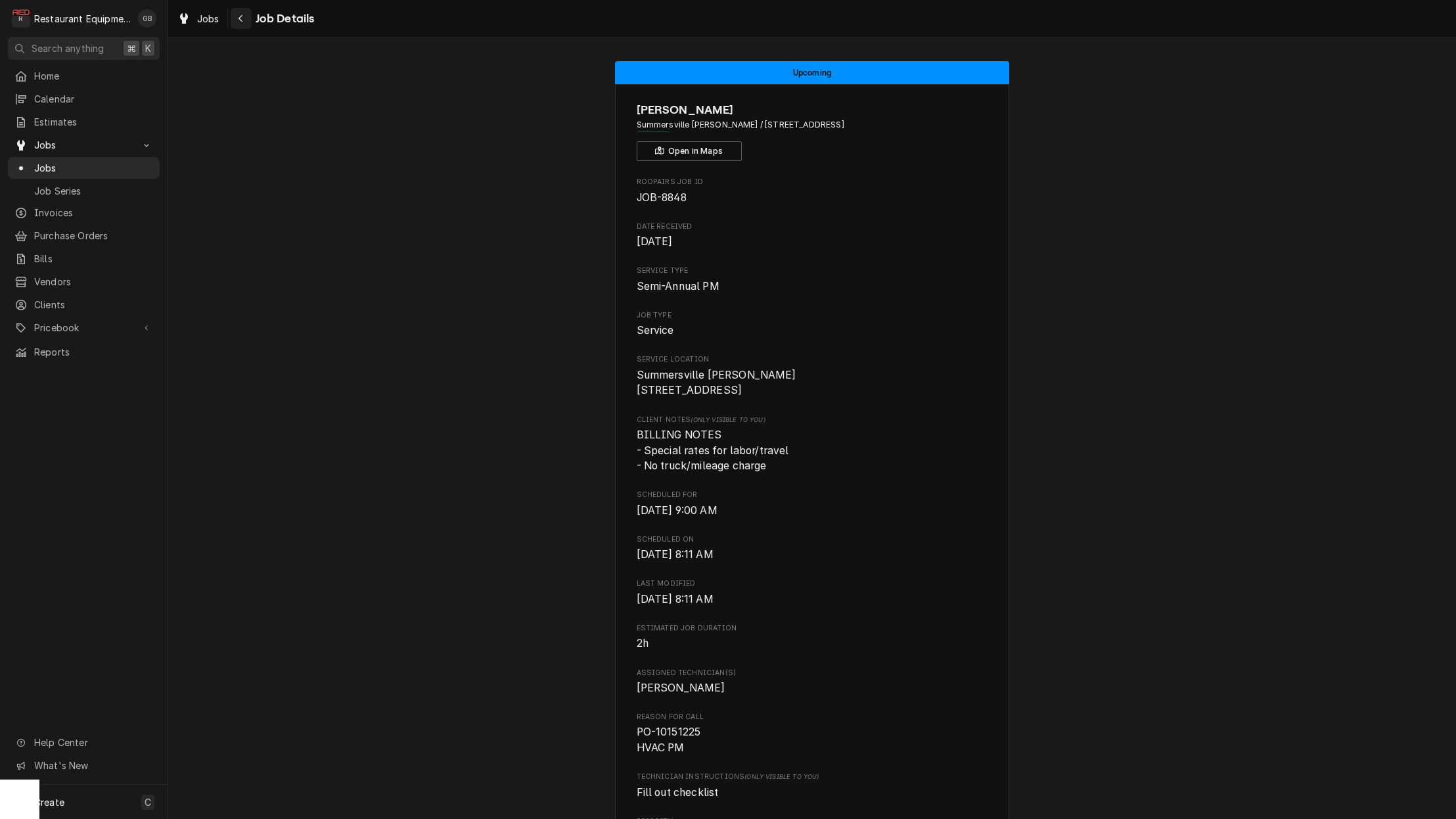
click at [247, 20] on div "Navigate back" at bounding box center [241, 19] width 13 height 13
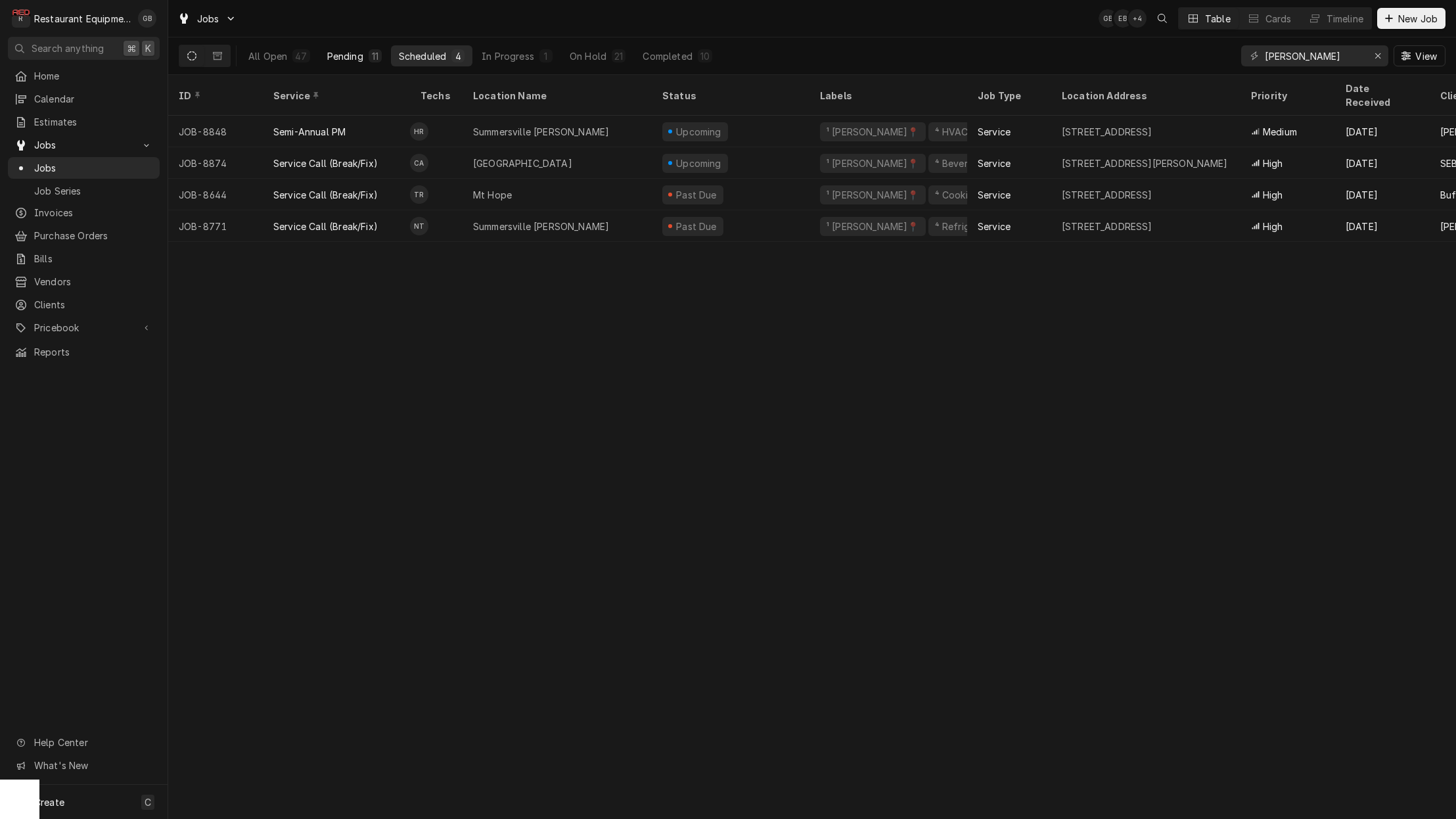
drag, startPoint x: 372, startPoint y: 59, endPoint x: 382, endPoint y: 58, distance: 10.0
click at [382, 58] on button "Pending 11" at bounding box center [354, 56] width 71 height 21
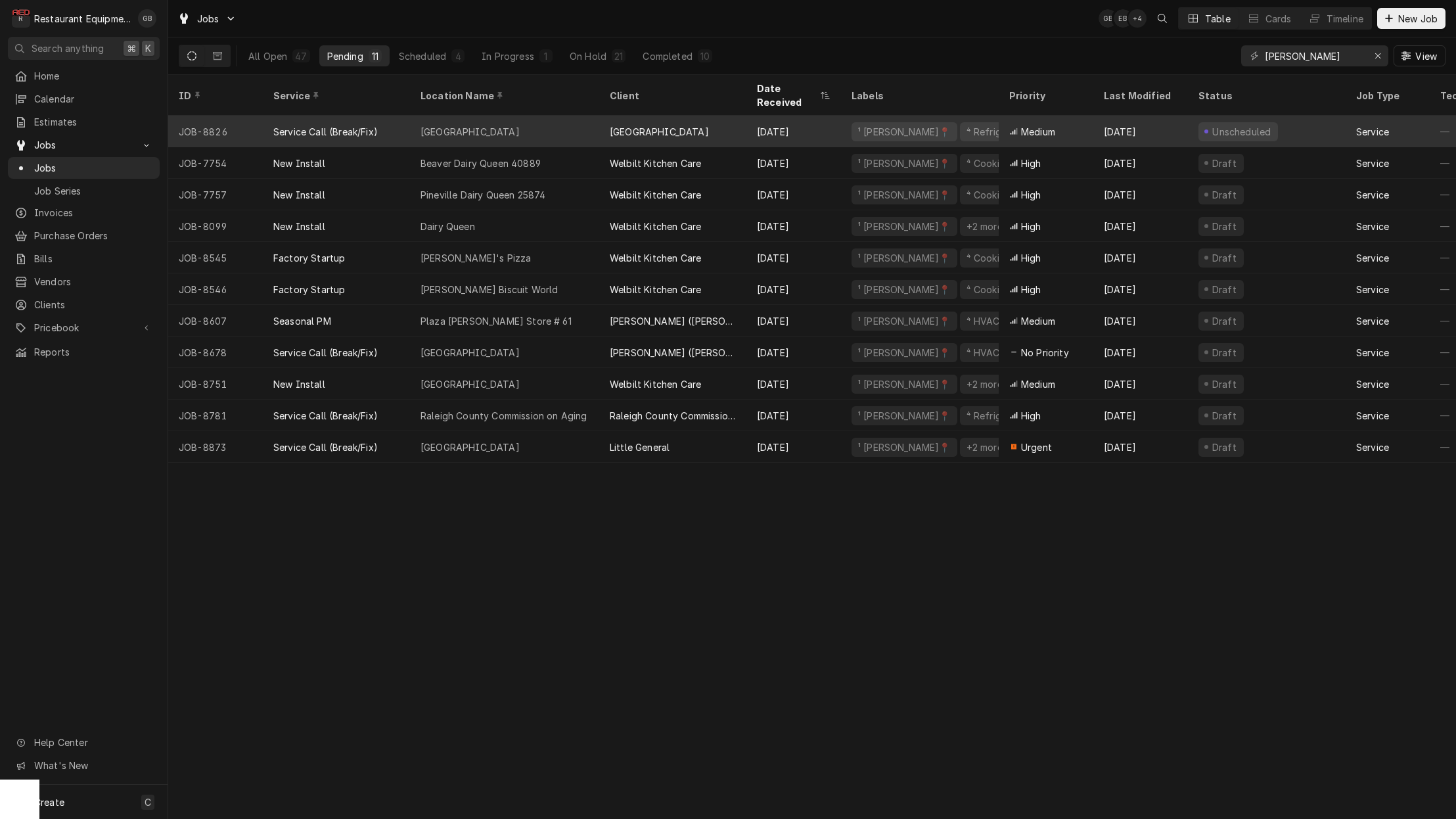
click at [509, 122] on div "Clear Fork Elementary" at bounding box center [504, 132] width 189 height 31
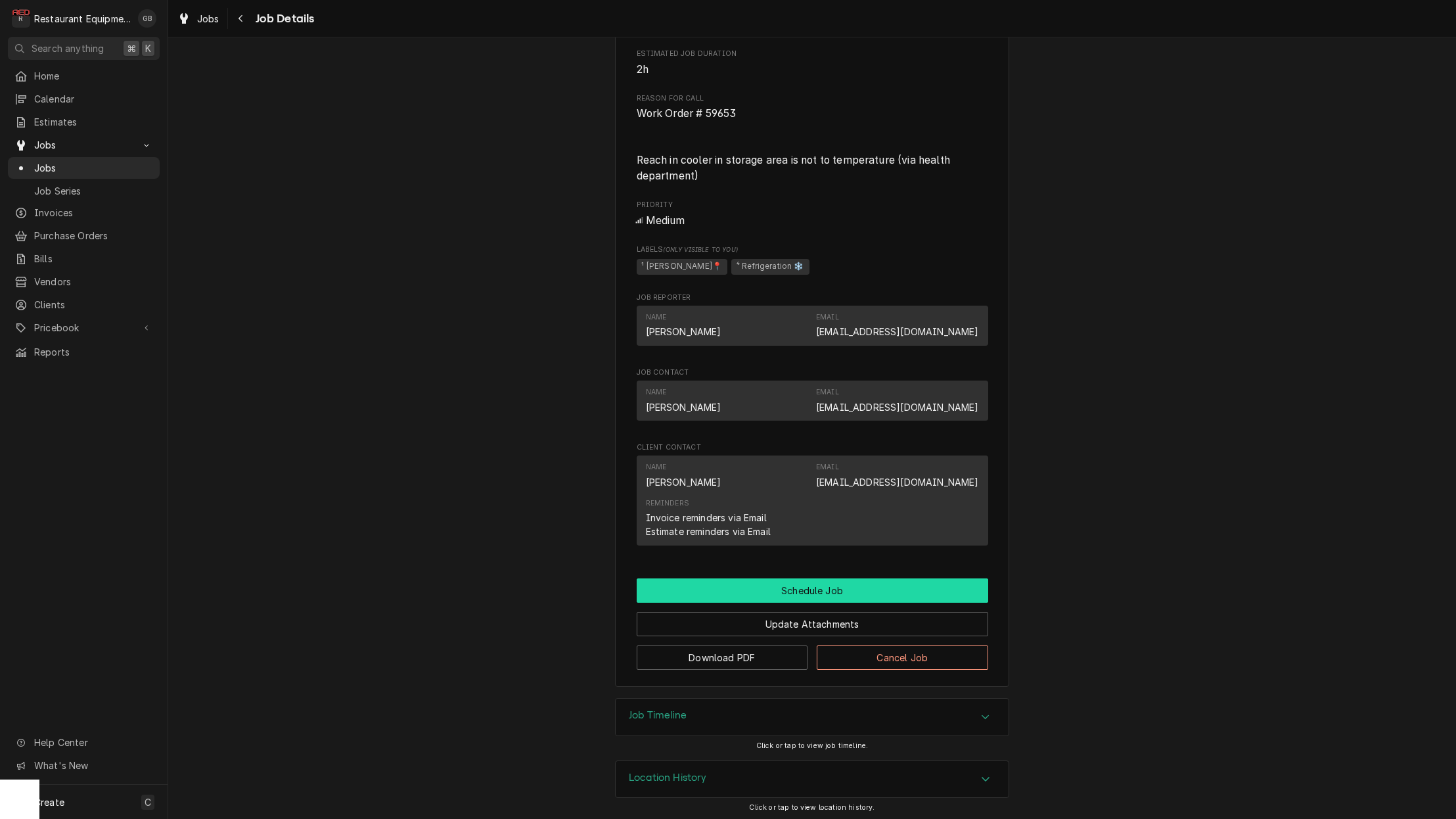
scroll to position [500, 0]
click at [827, 592] on button "Schedule Job" at bounding box center [812, 591] width 351 height 25
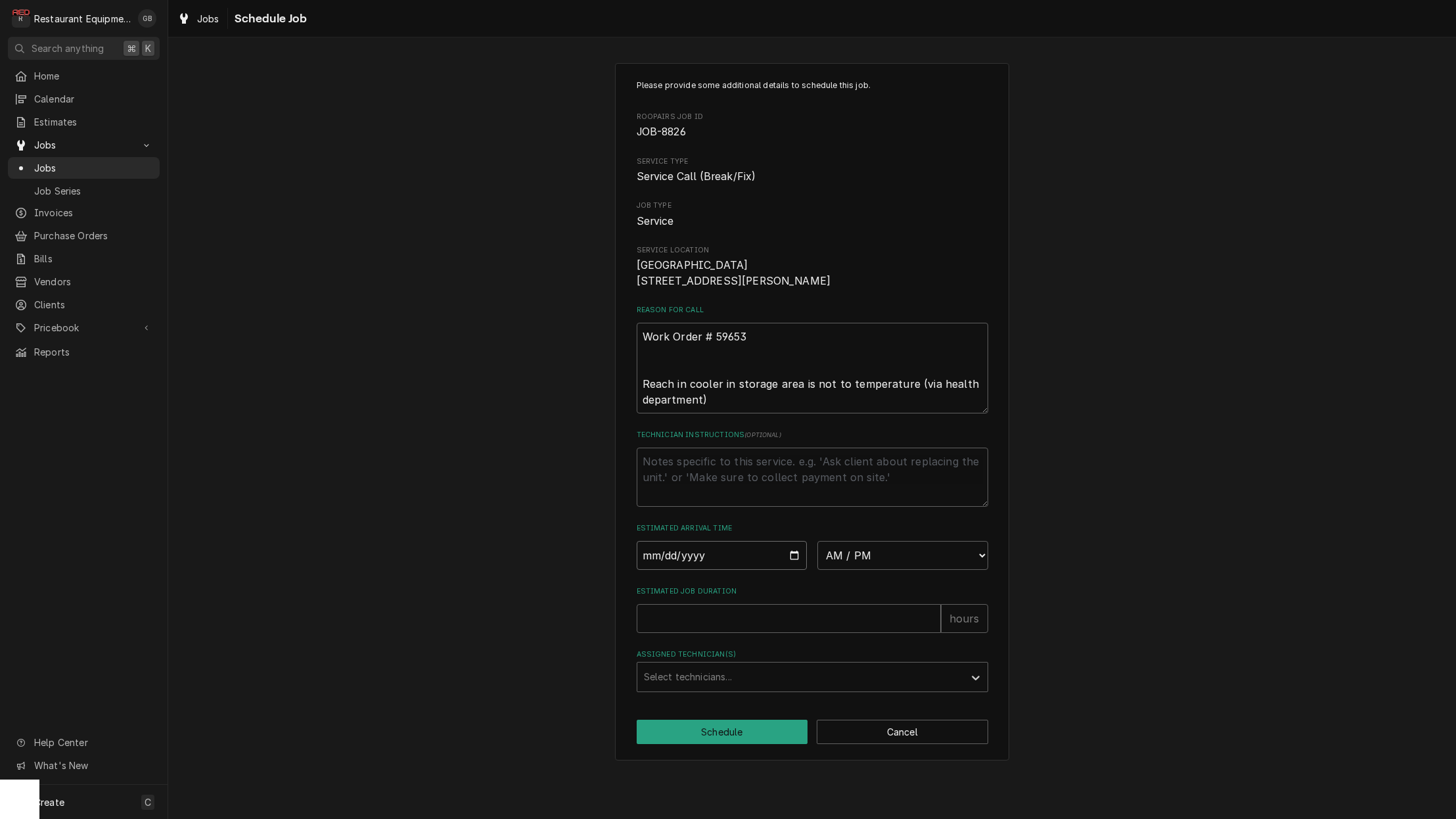
click at [677, 570] on input "Date" at bounding box center [722, 555] width 171 height 29
type input "[DATE]"
type textarea "x"
click at [729, 507] on textarea "Technician Instructions ( optional )" at bounding box center [812, 477] width 351 height 59
select select "08:45:00"
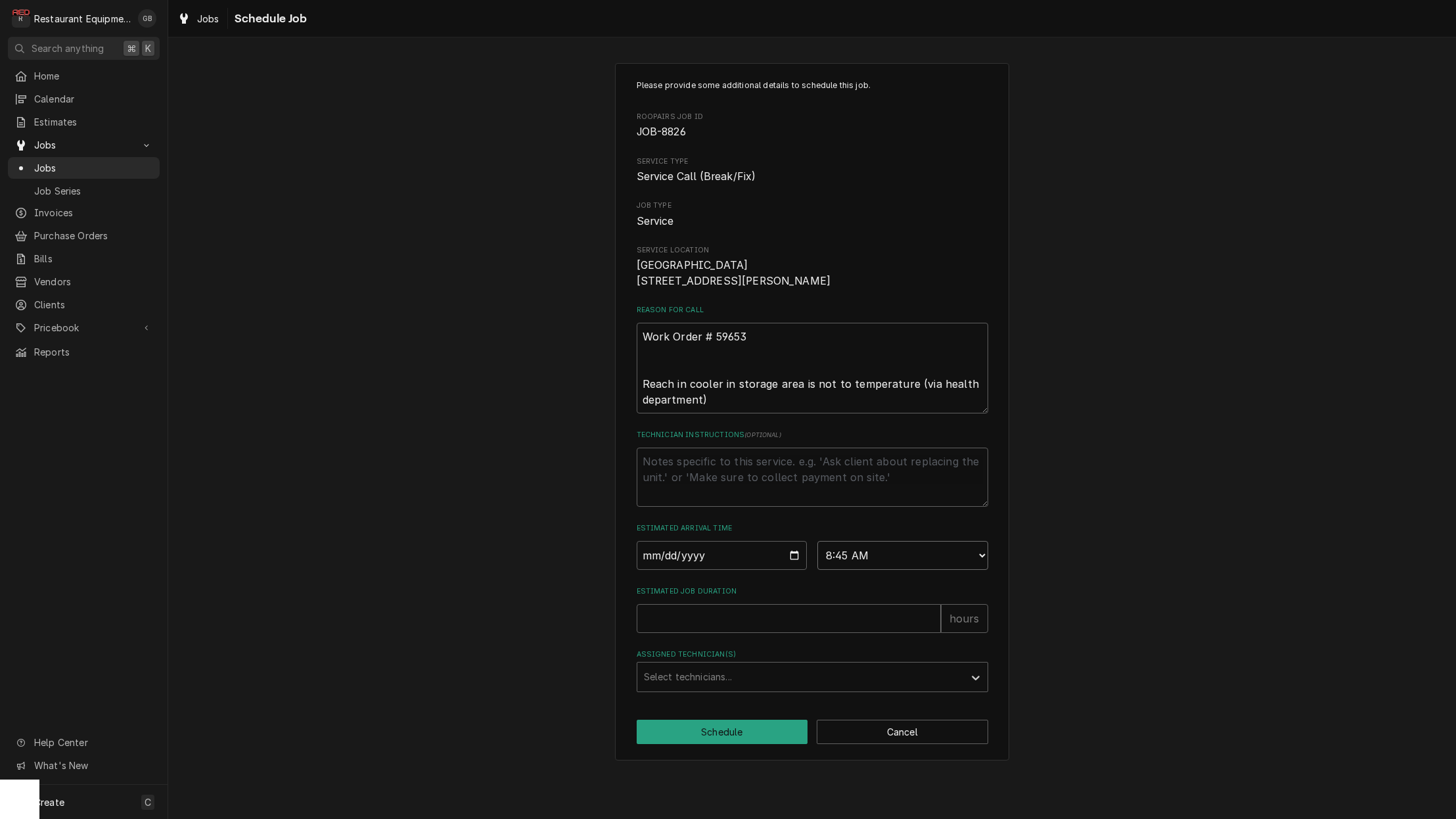
type textarea "x"
select select "09:00:00"
click at [839, 618] on input "Estimated Job Duration" at bounding box center [788, 618] width 304 height 29
type textarea "x"
type input "1"
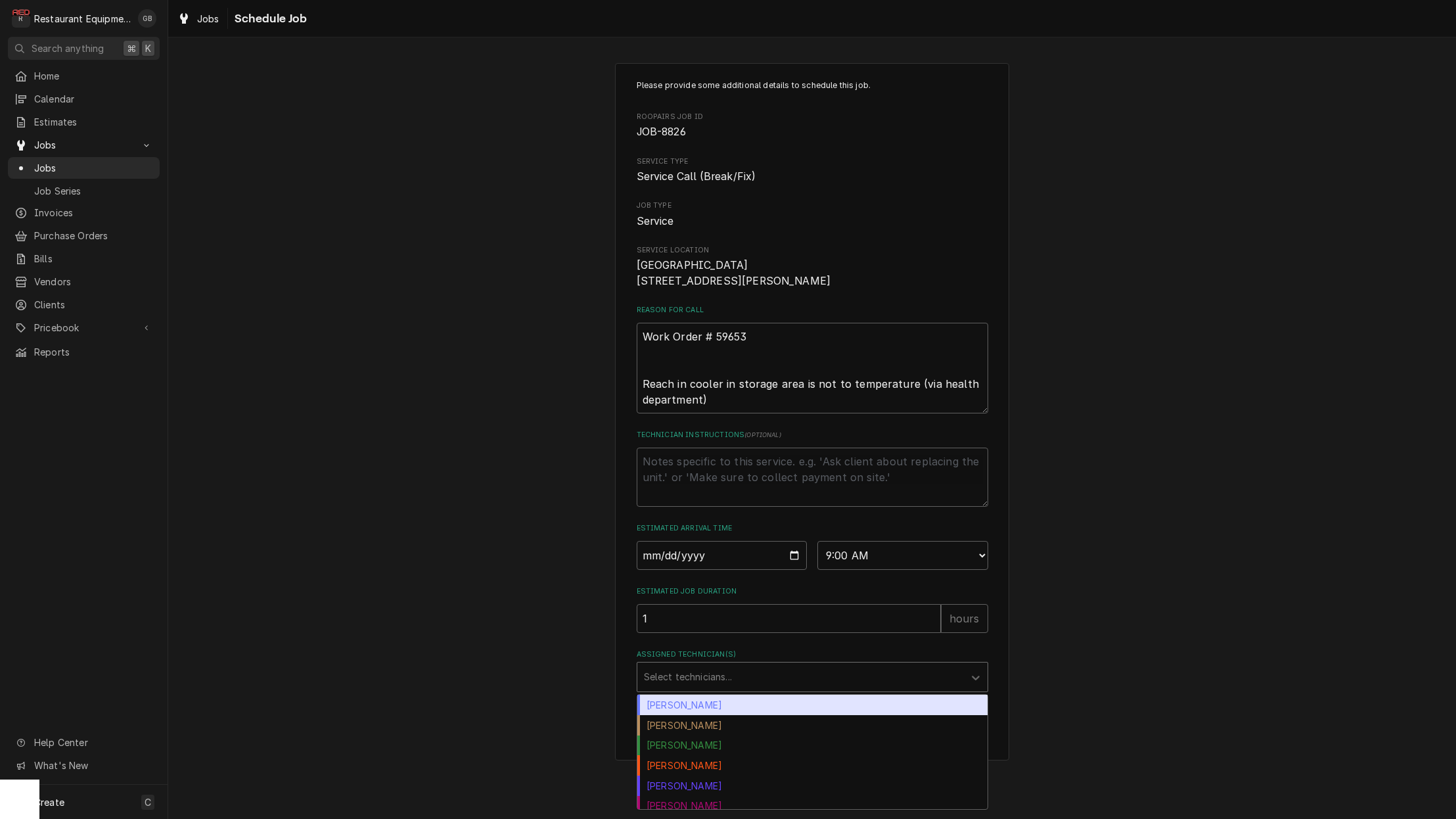
click at [835, 687] on div "Assigned Technician(s)" at bounding box center [801, 677] width 313 height 24
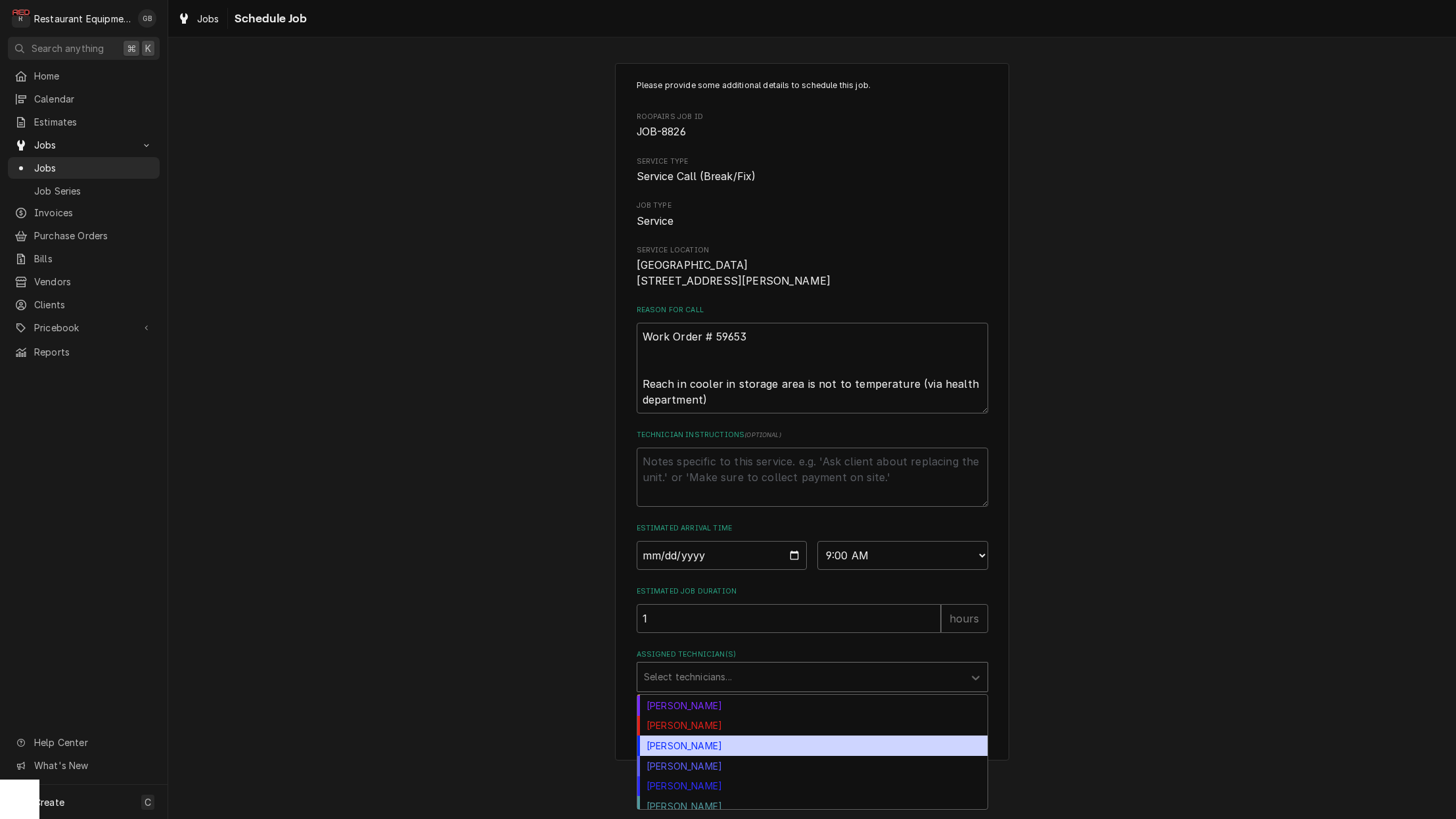
scroll to position [228, 0]
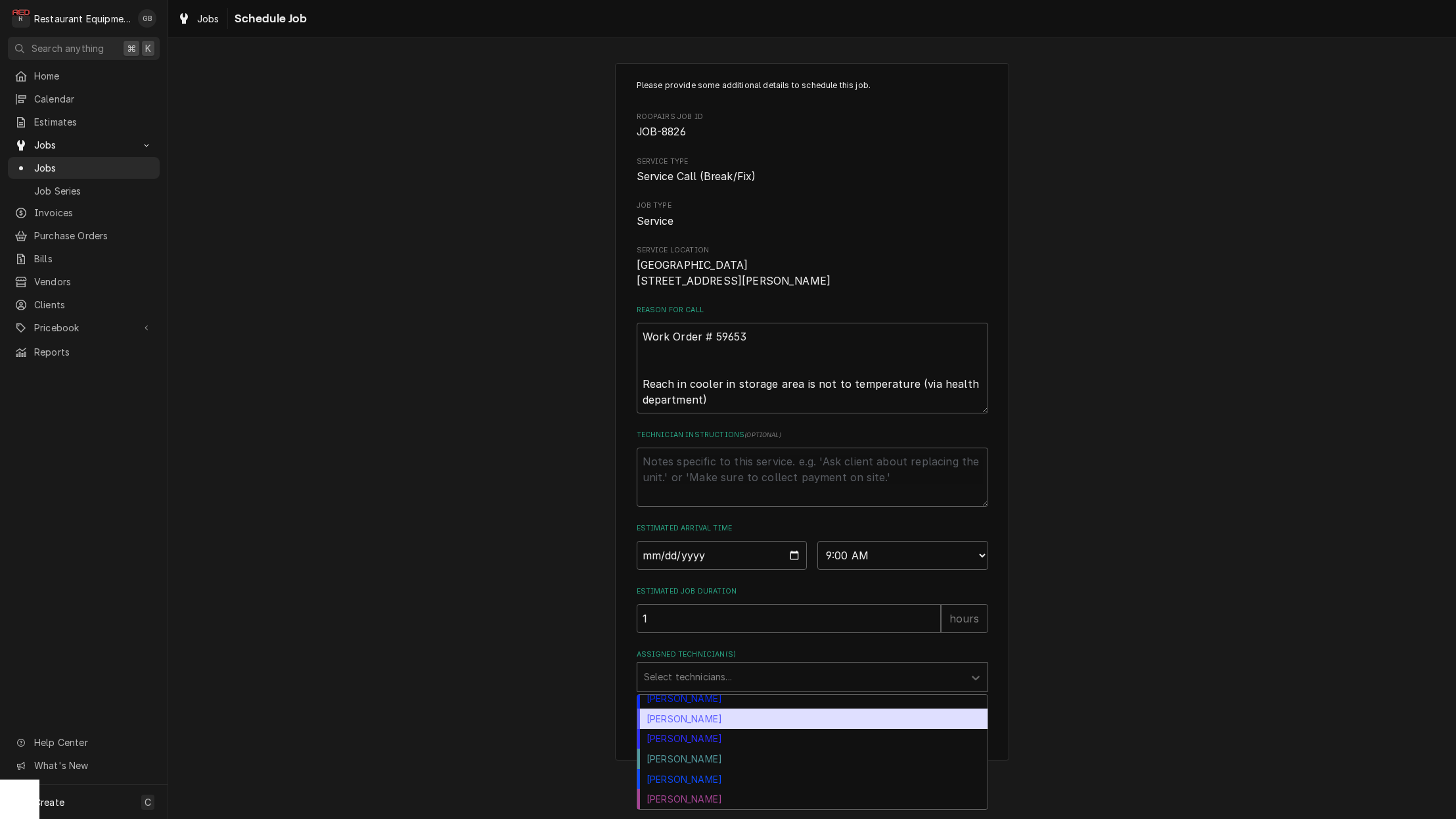
click at [704, 729] on div "Paxton Turner" at bounding box center [812, 718] width 350 height 20
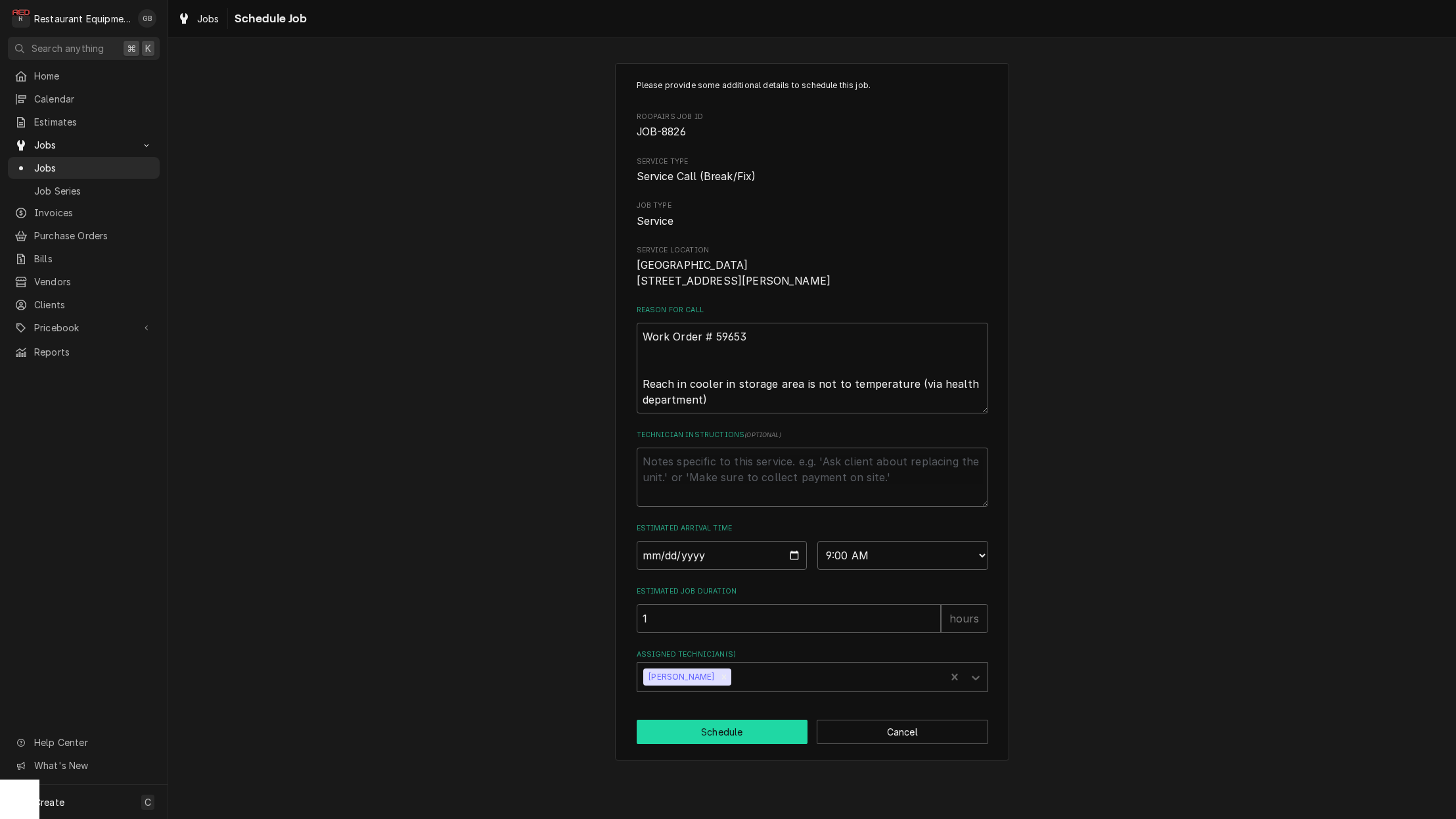
click at [720, 744] on button "Schedule" at bounding box center [722, 731] width 172 height 25
type textarea "x"
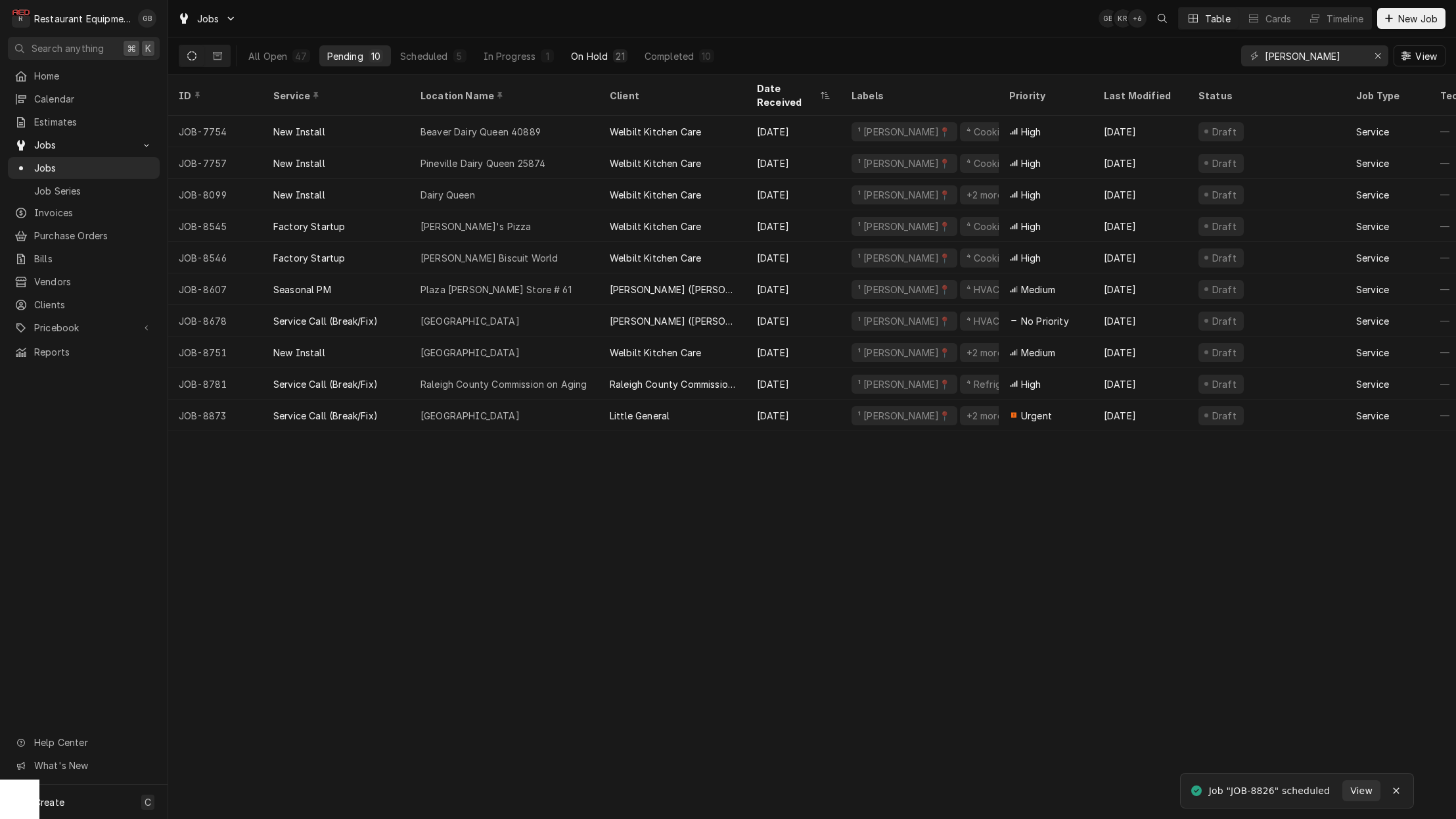
click at [578, 63] on button "On Hold 21" at bounding box center [599, 56] width 71 height 21
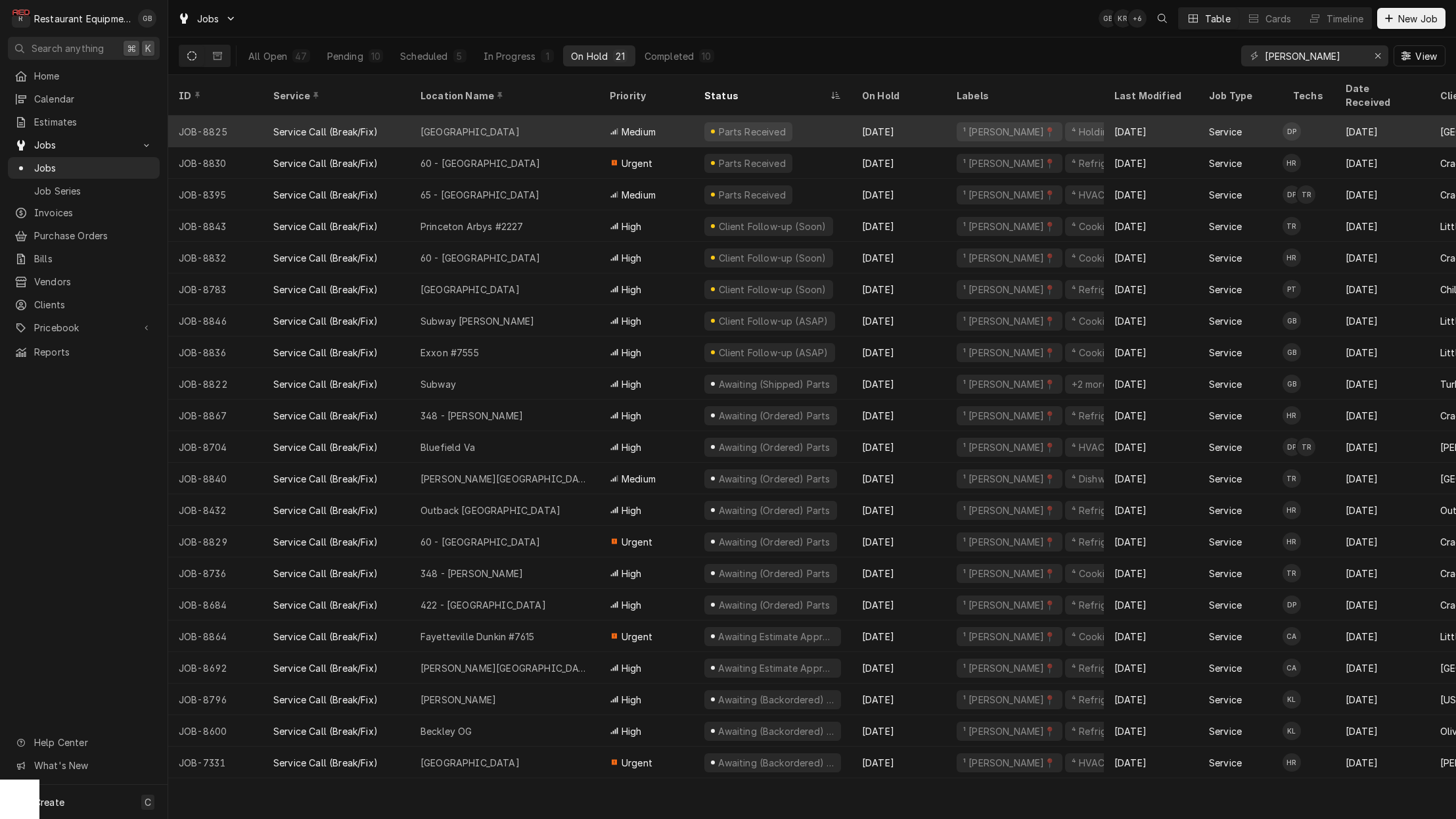
click at [542, 120] on div "[GEOGRAPHIC_DATA]" at bounding box center [504, 132] width 189 height 31
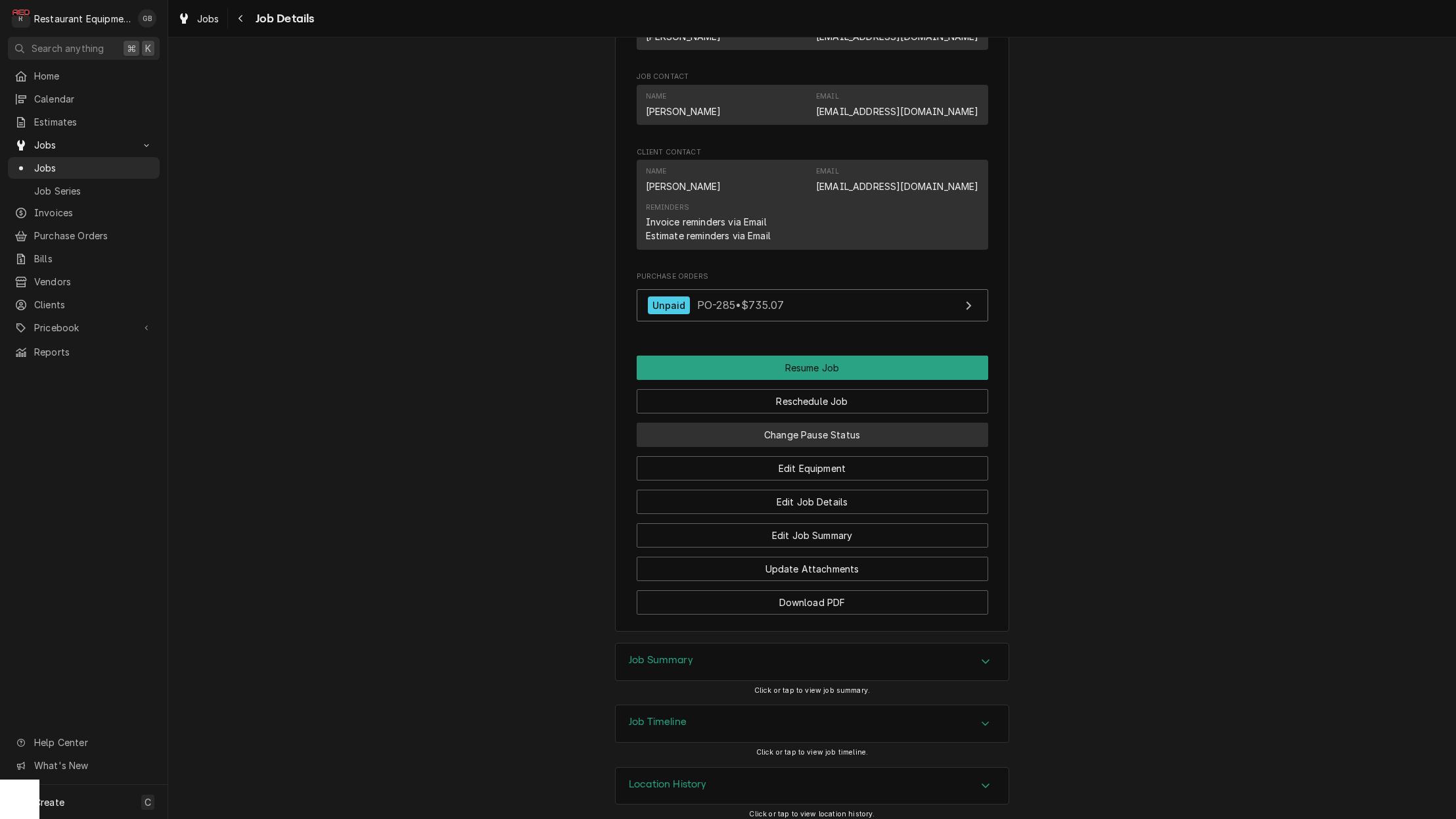
scroll to position [1062, 0]
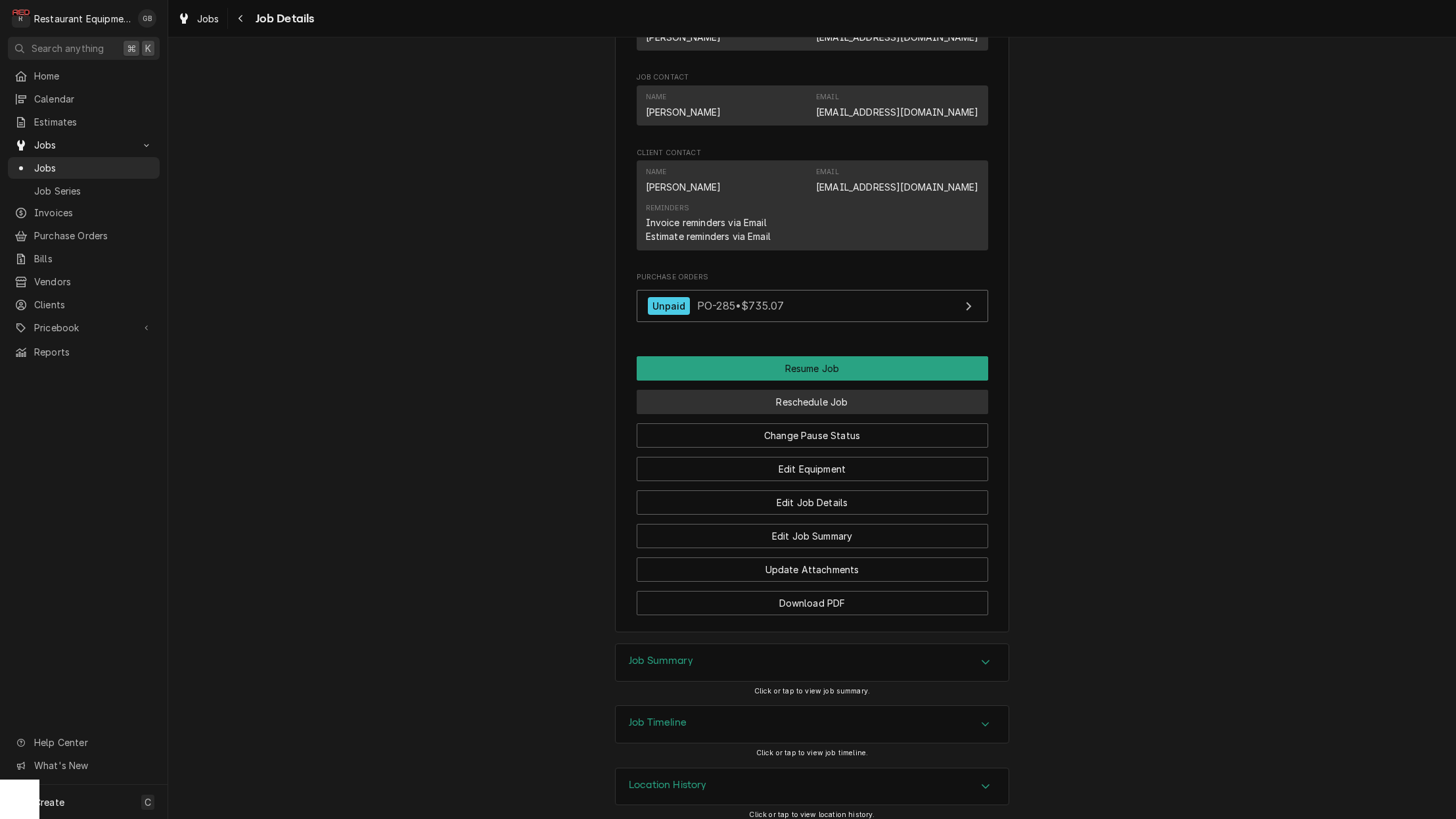
click at [811, 397] on button "Reschedule Job" at bounding box center [812, 401] width 351 height 25
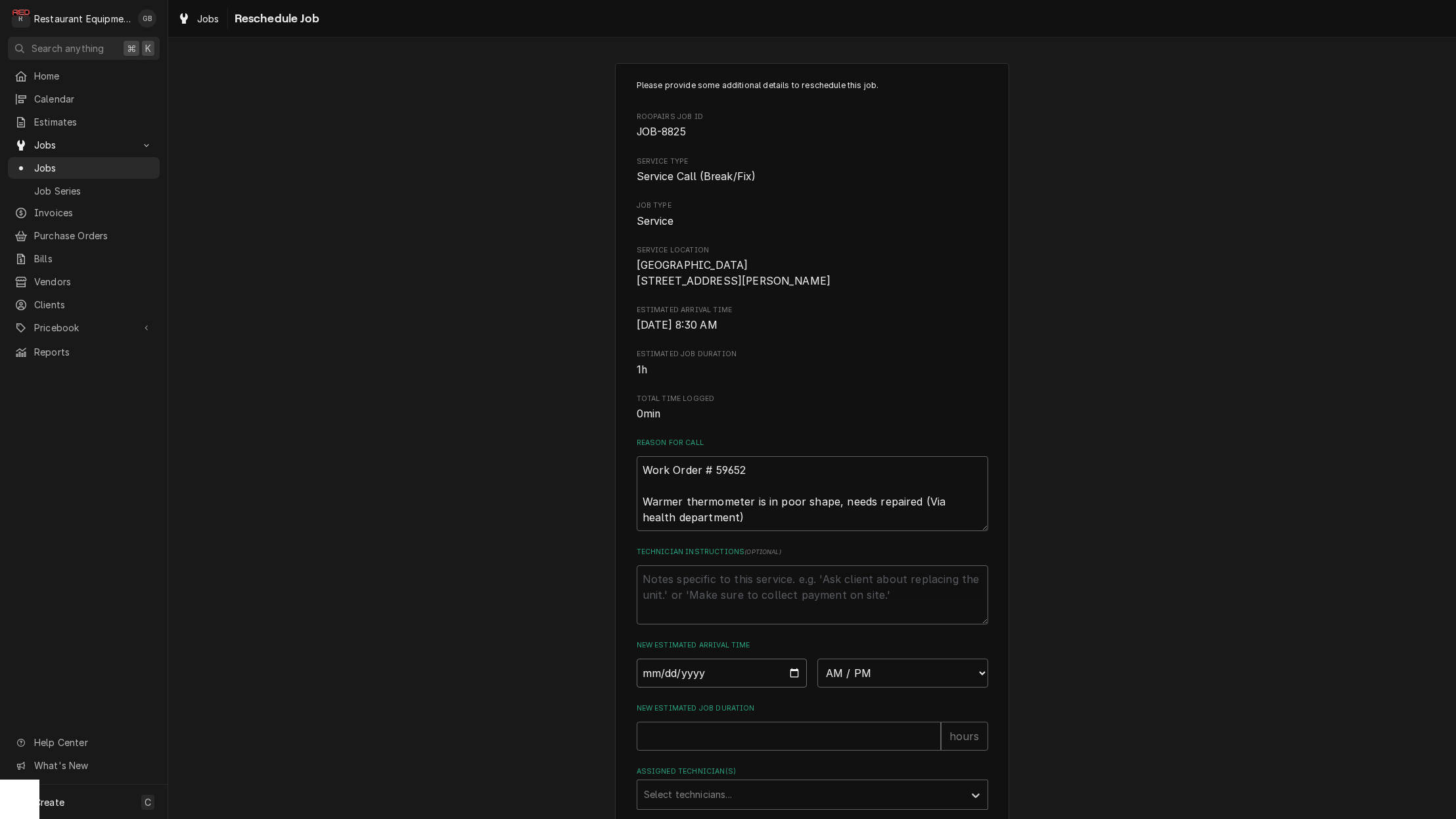
click at [669, 675] on input "Date" at bounding box center [722, 673] width 171 height 29
type input "[DATE]"
type textarea "x"
select select "09:00:00"
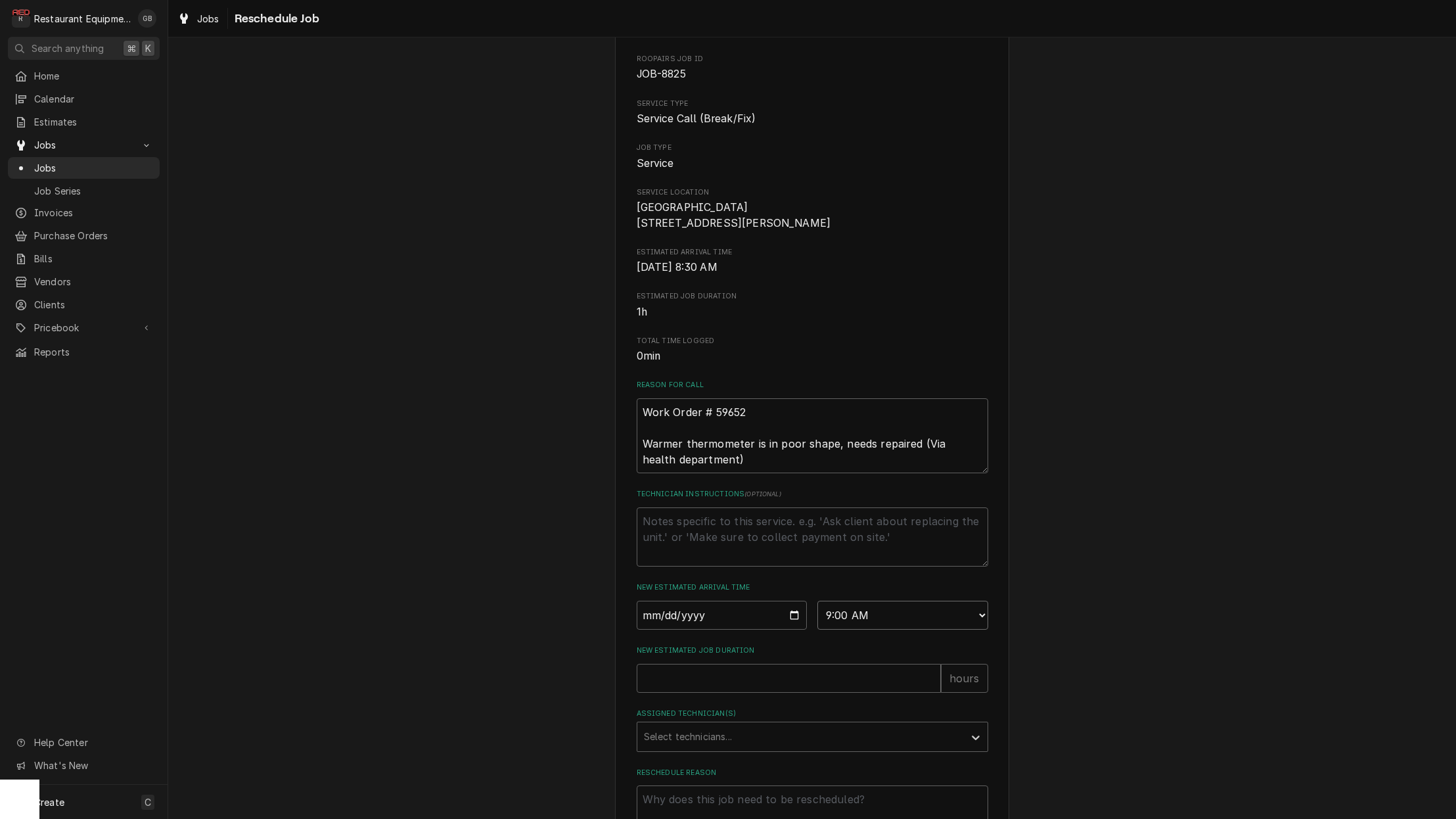
scroll to position [85, 0]
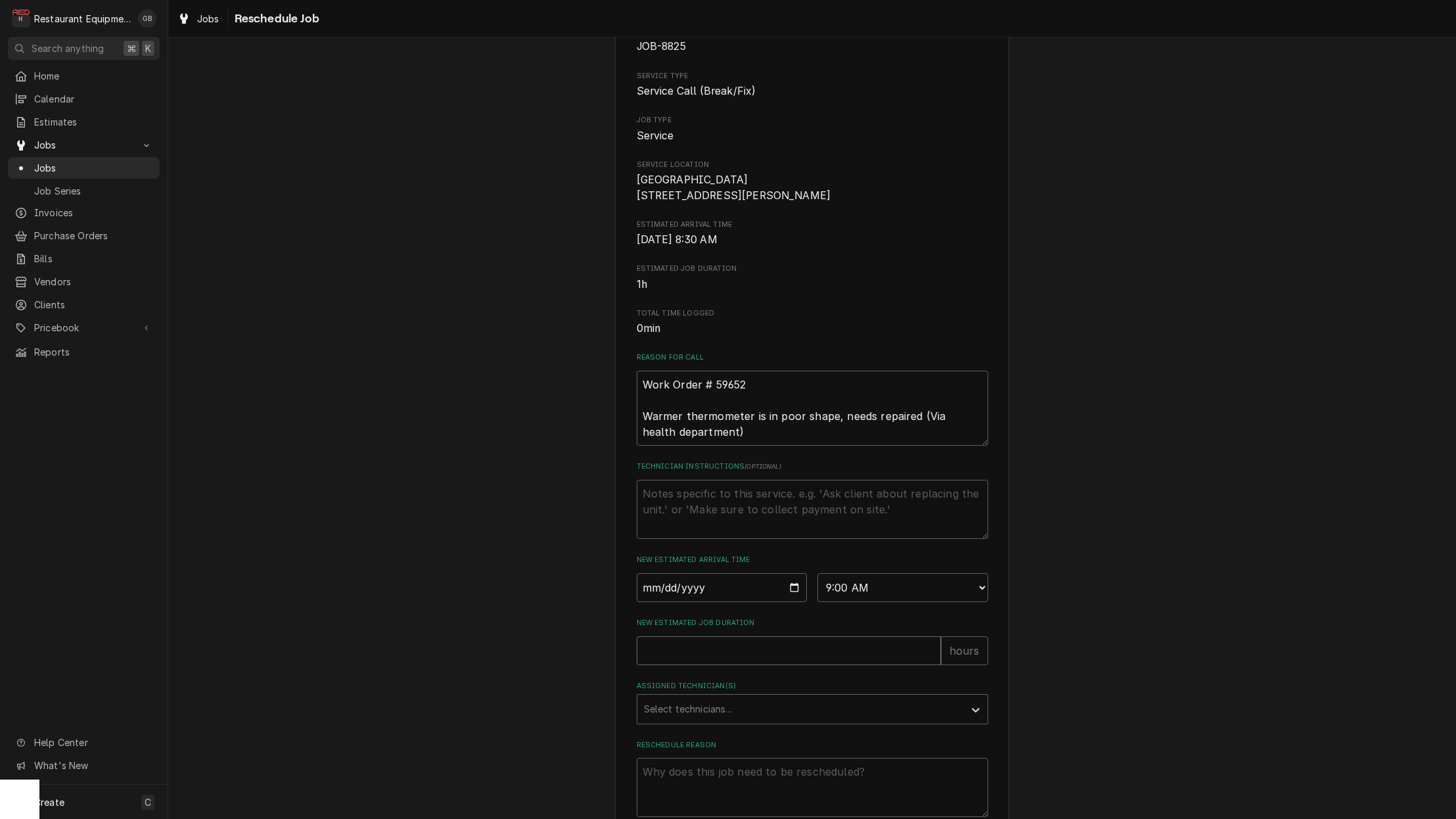
click at [684, 655] on input "New Estimated Job Duration" at bounding box center [788, 650] width 304 height 29
click at [641, 665] on input "New Estimated Job Duration" at bounding box center [788, 650] width 304 height 29
type textarea "x"
type input "1"
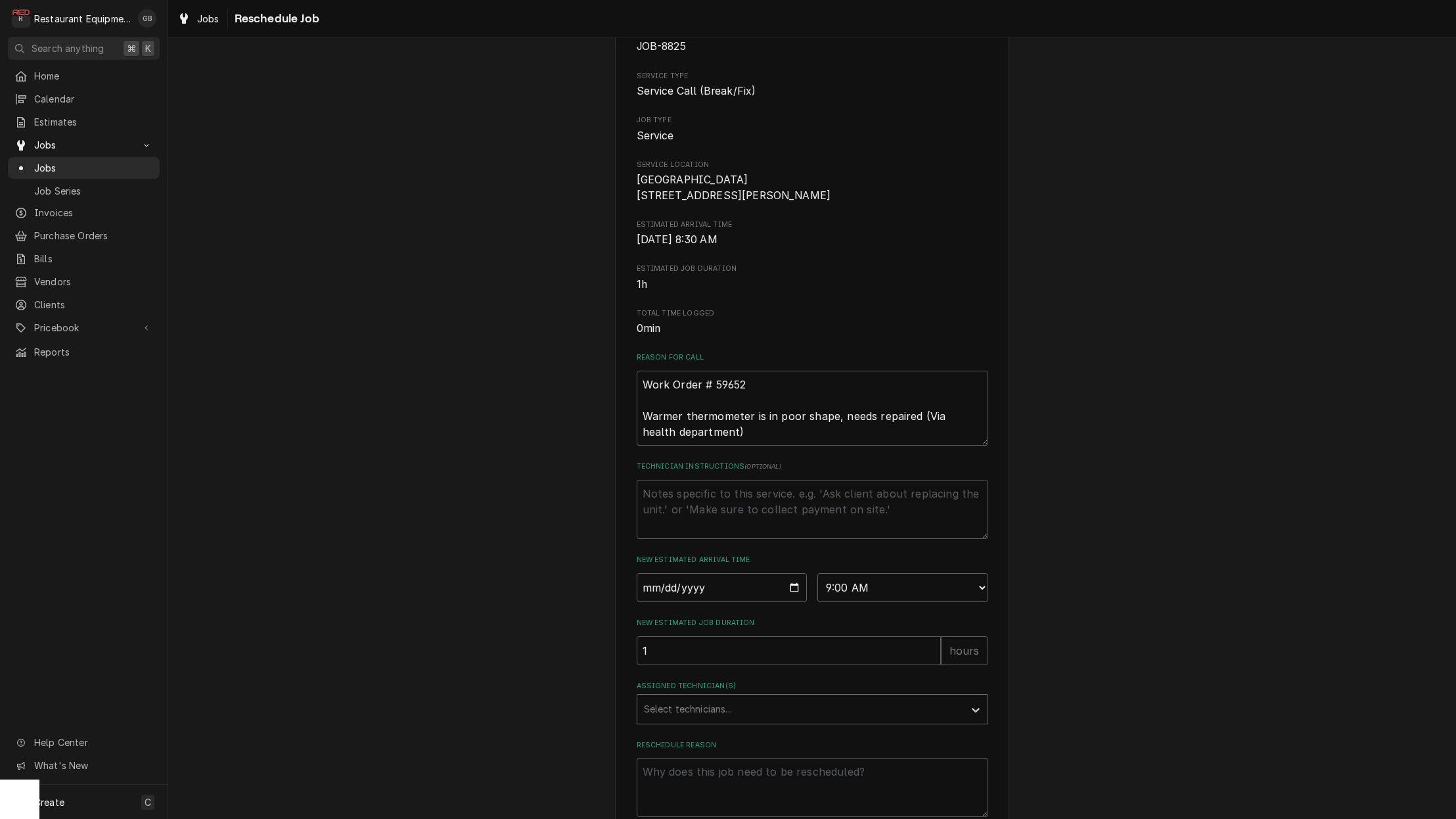
click at [753, 702] on div "Select technicians..." at bounding box center [801, 709] width 327 height 29
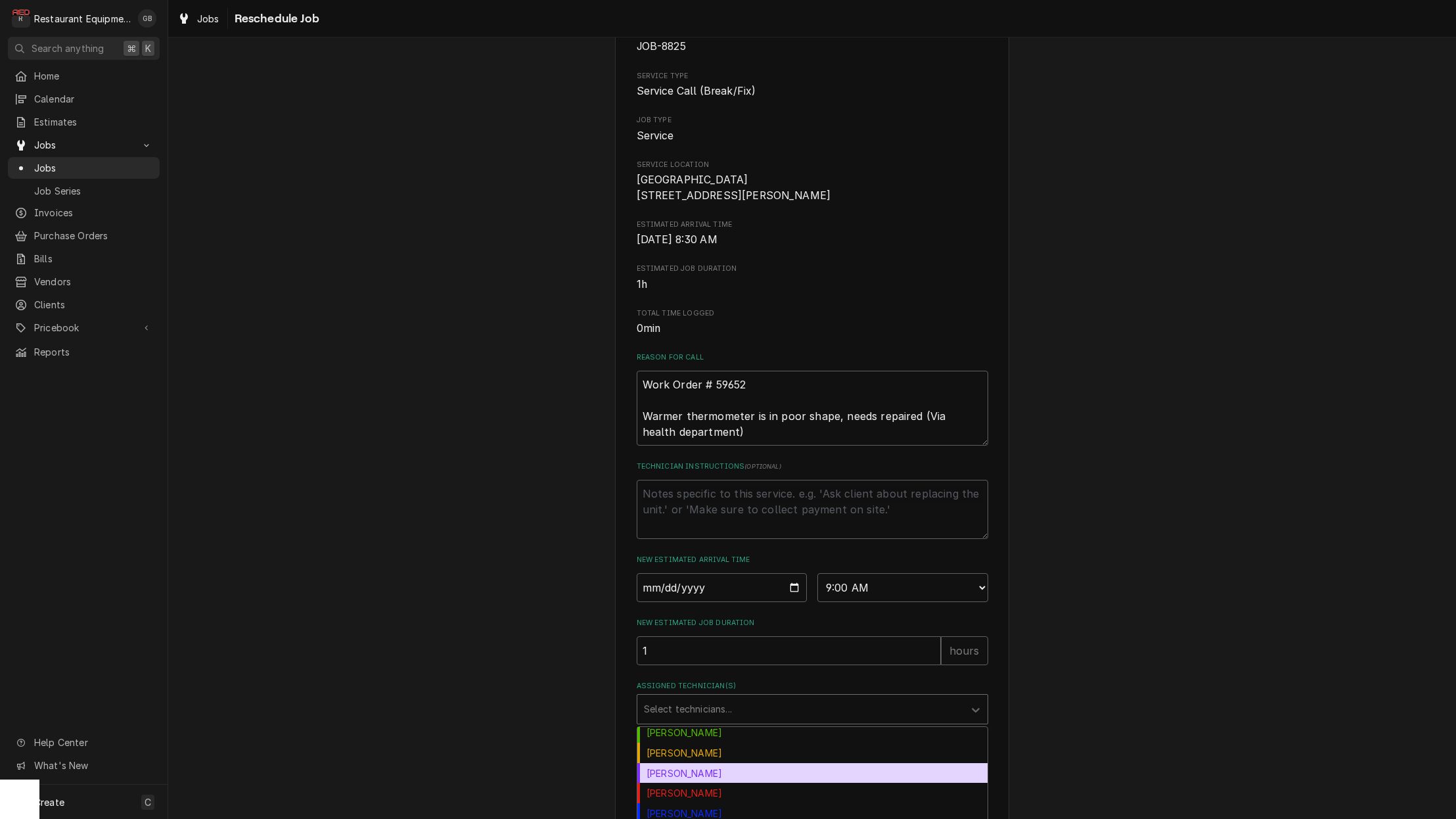
scroll to position [145, 0]
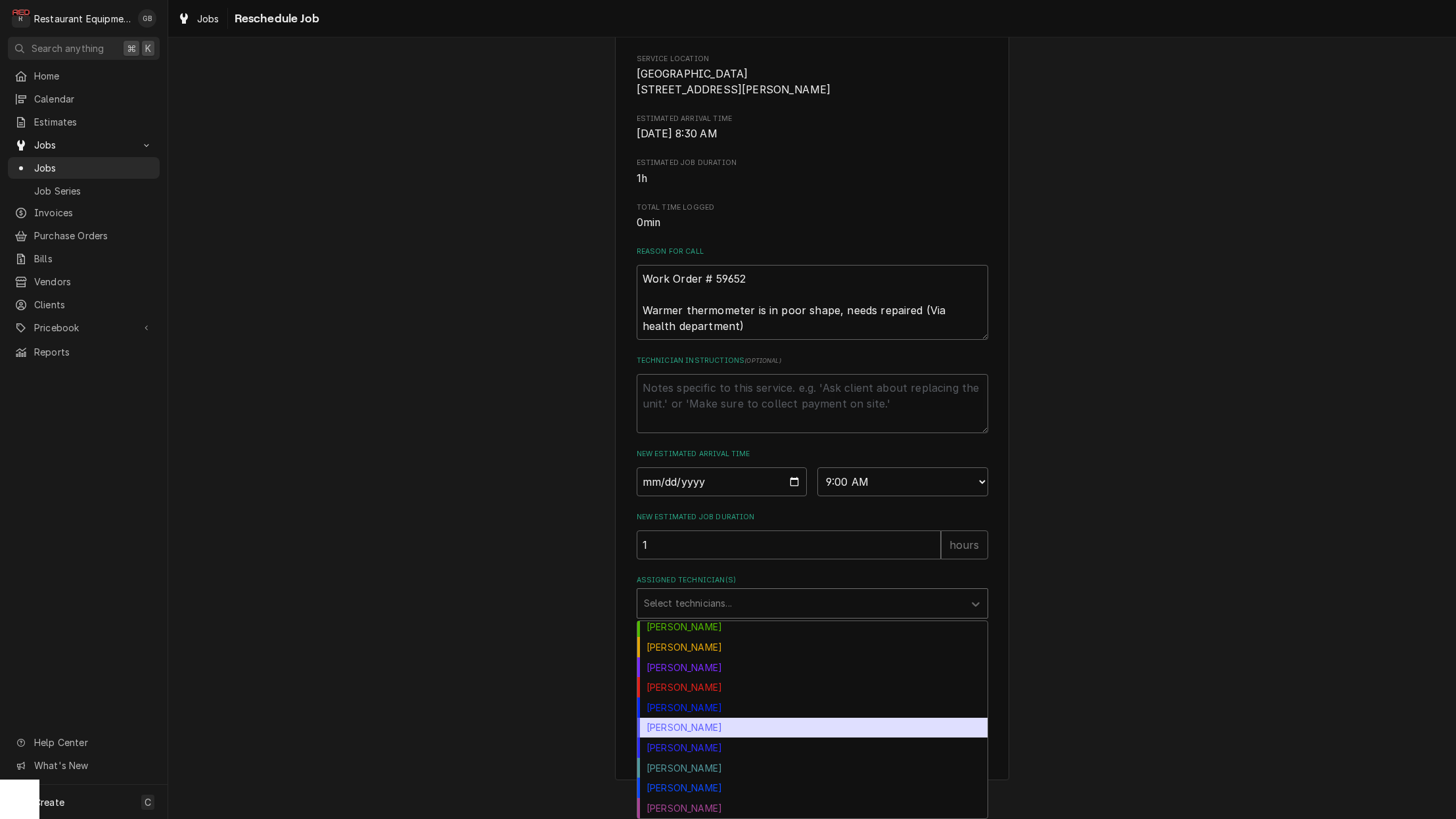
click at [721, 729] on div "[PERSON_NAME]" at bounding box center [812, 728] width 350 height 20
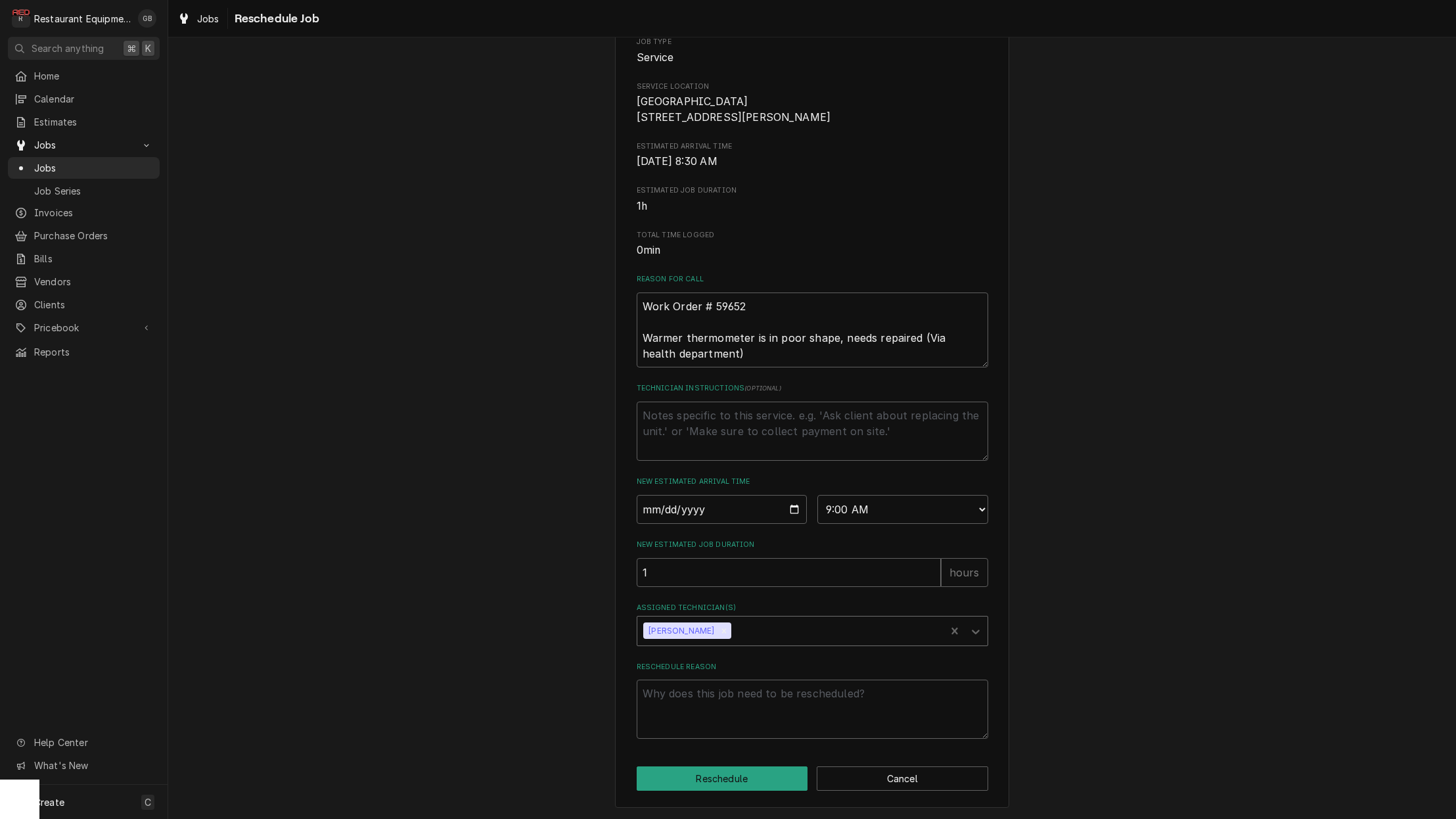
scroll to position [169, 0]
click at [699, 710] on textarea "Reschedule Reason" at bounding box center [812, 709] width 351 height 59
type textarea "x"
type textarea "p"
type textarea "x"
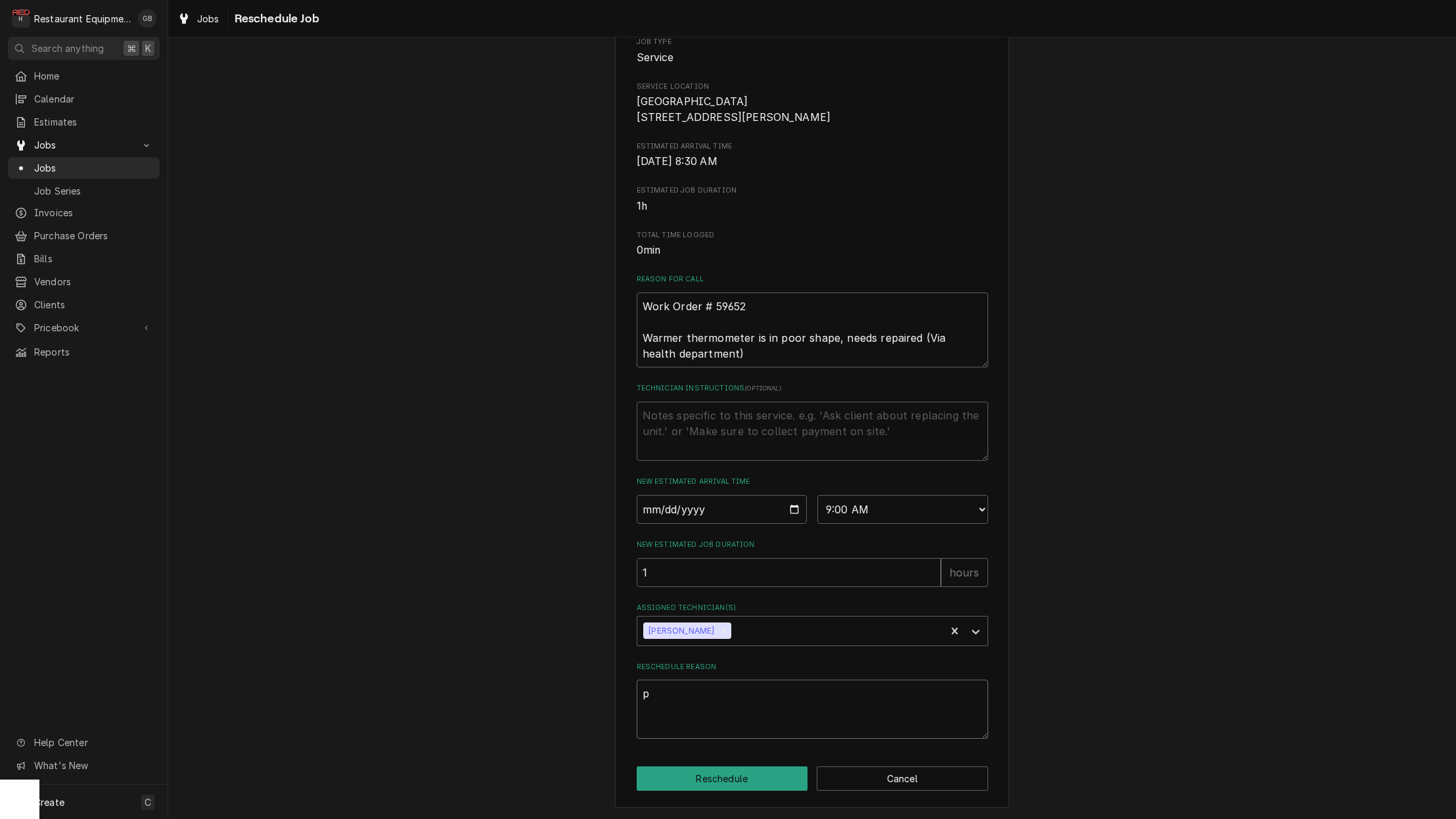
type textarea "pa"
type textarea "x"
type textarea "par"
type textarea "x"
type textarea "part"
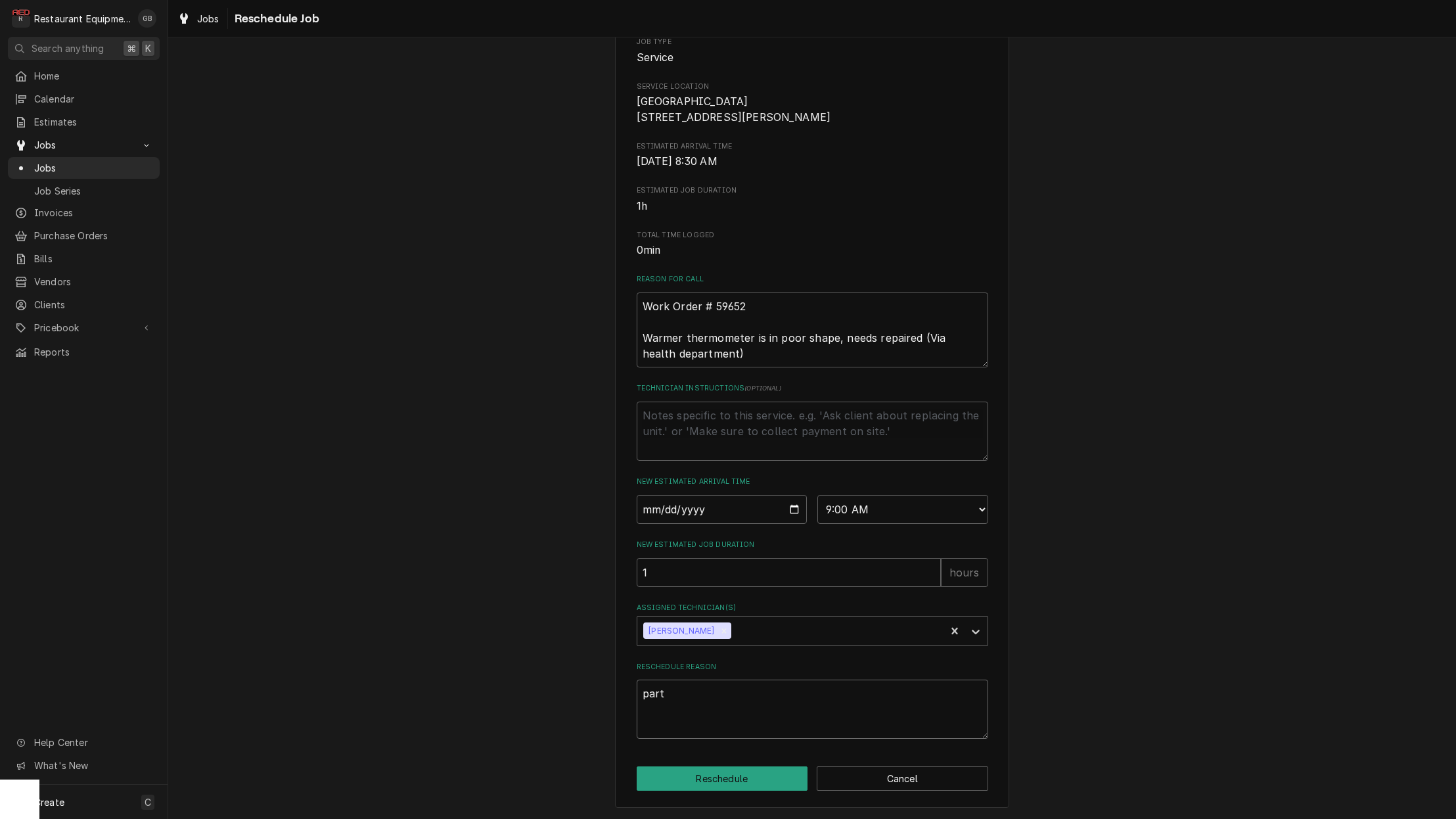
type textarea "x"
type textarea "parts"
type textarea "x"
type textarea "partsd"
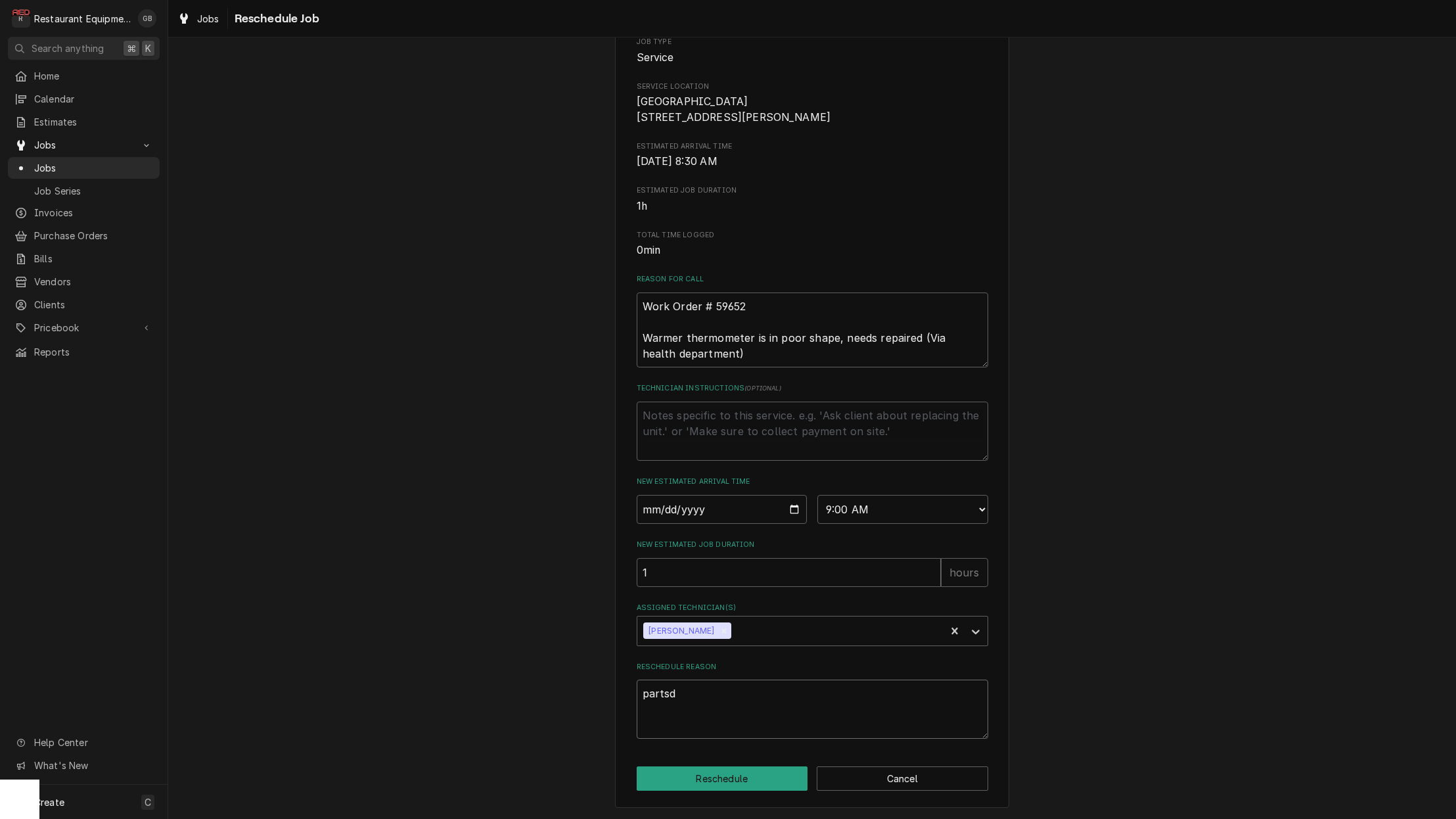
type textarea "x"
type textarea "parts"
type textarea "x"
type textarea "part"
type textarea "x"
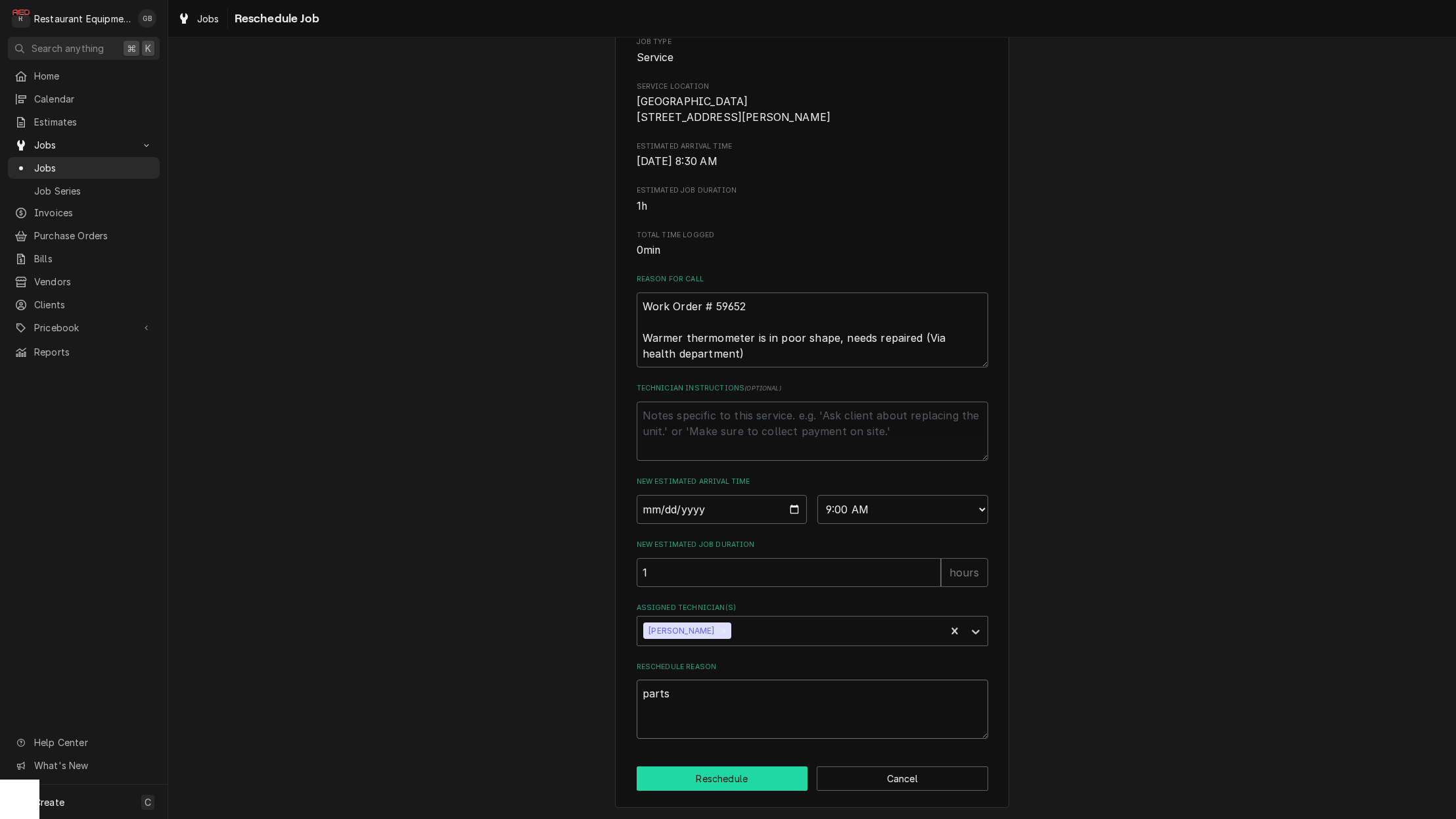
type textarea "parts"
drag, startPoint x: 741, startPoint y: 783, endPoint x: 751, endPoint y: 783, distance: 10.0
click at [751, 783] on button "Reschedule" at bounding box center [722, 778] width 172 height 25
type textarea "x"
